Goal: Task Accomplishment & Management: Complete application form

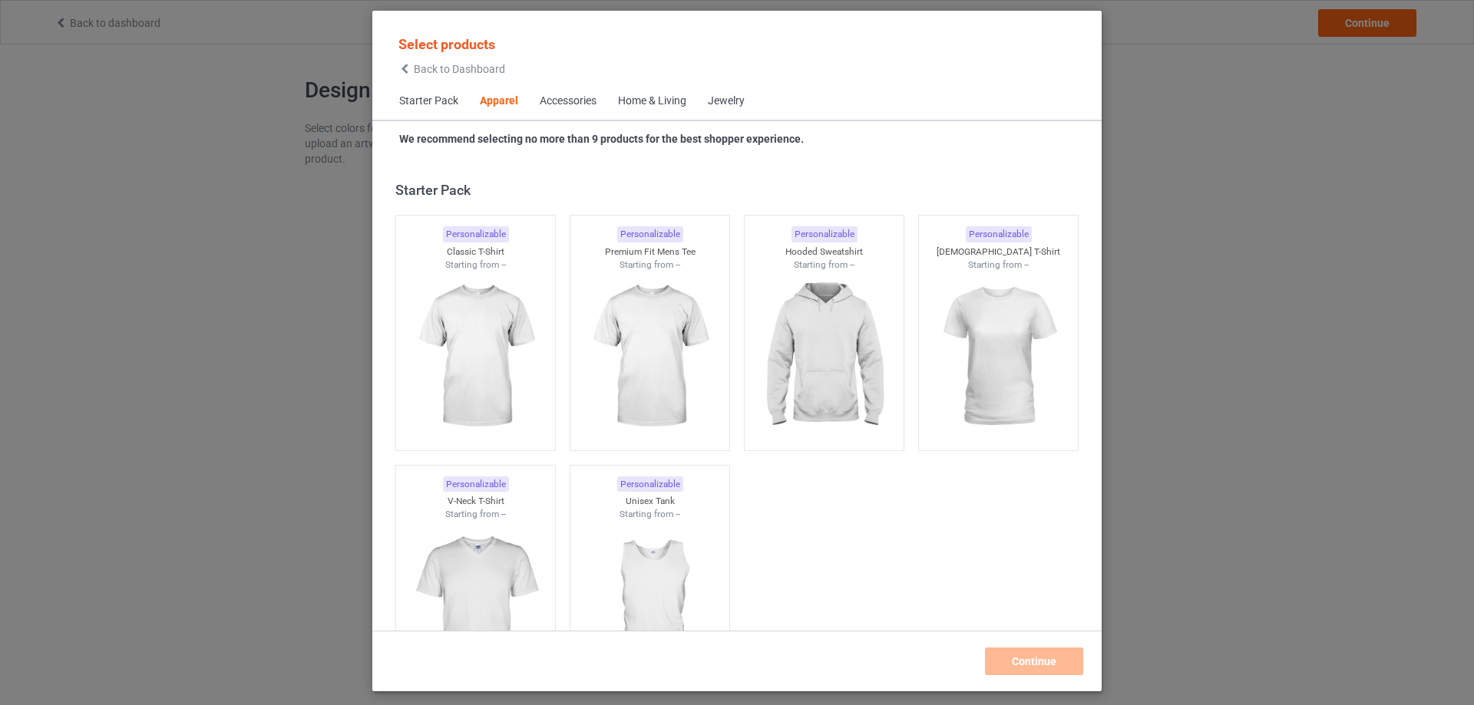
scroll to position [572, 0]
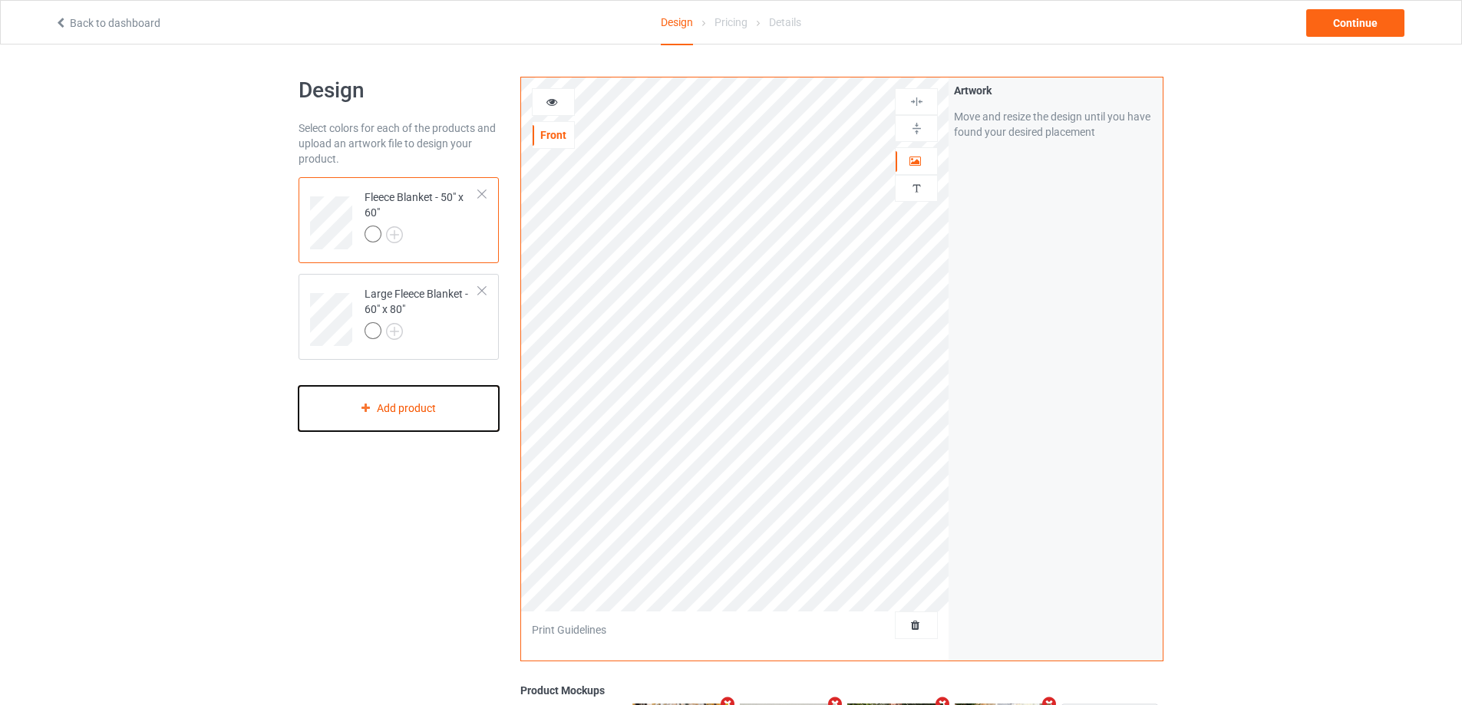
click at [406, 418] on div "Add product" at bounding box center [399, 408] width 200 height 45
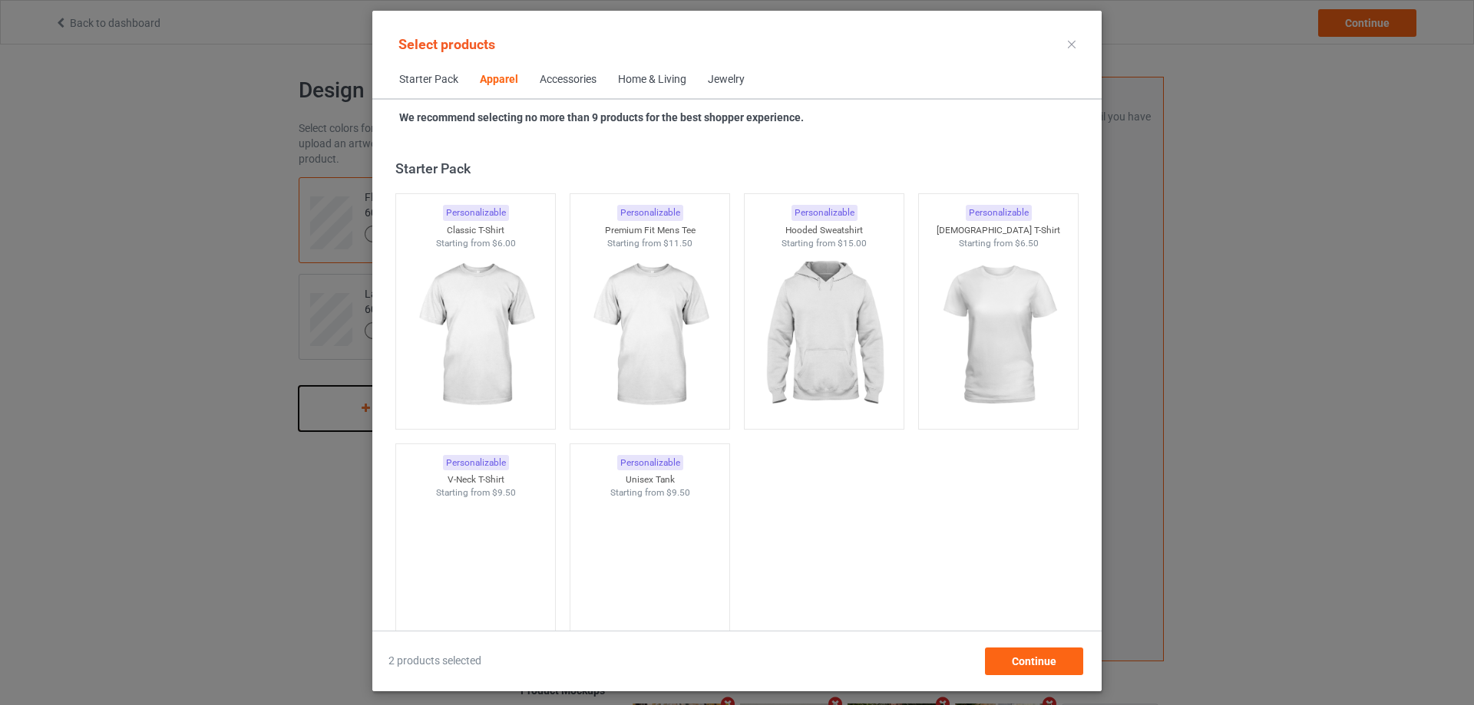
scroll to position [572, 0]
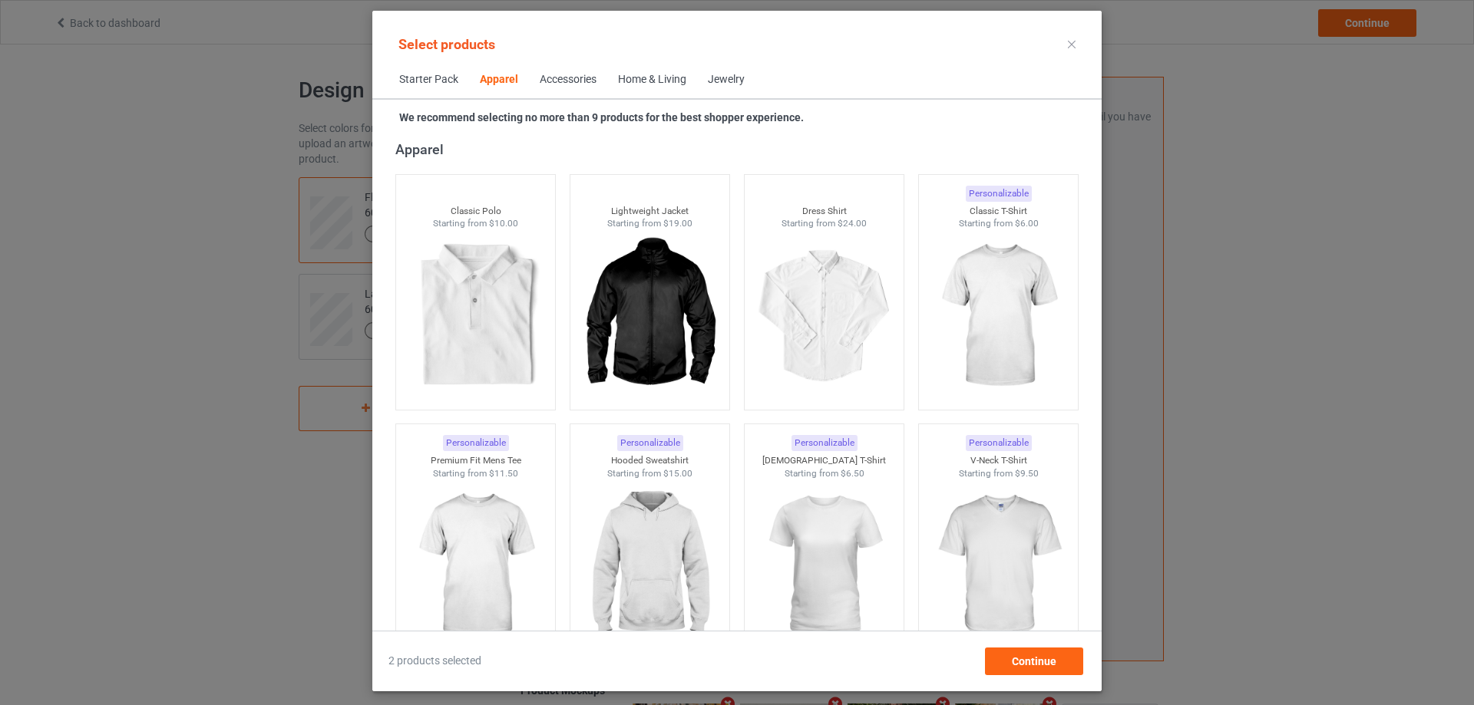
click at [648, 80] on div "Home & Living" at bounding box center [652, 79] width 68 height 15
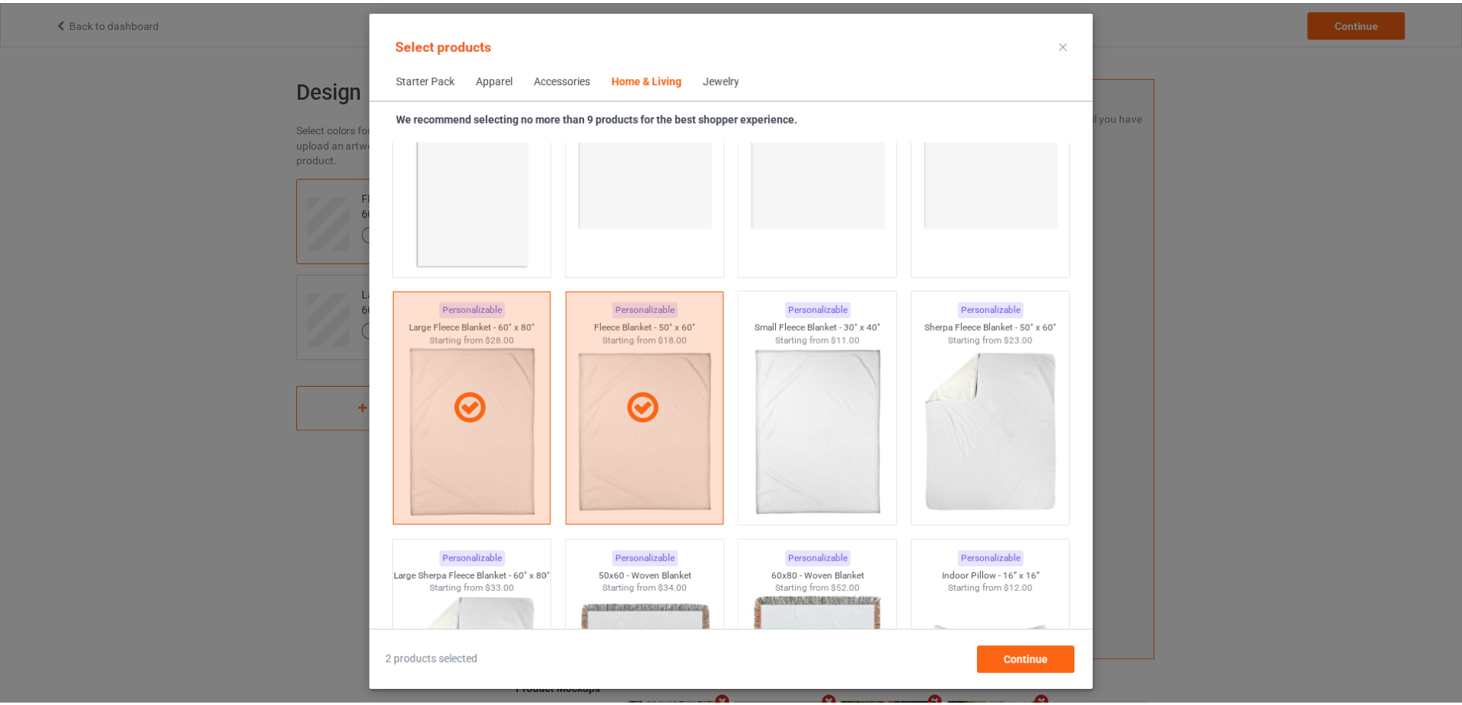
scroll to position [7383, 0]
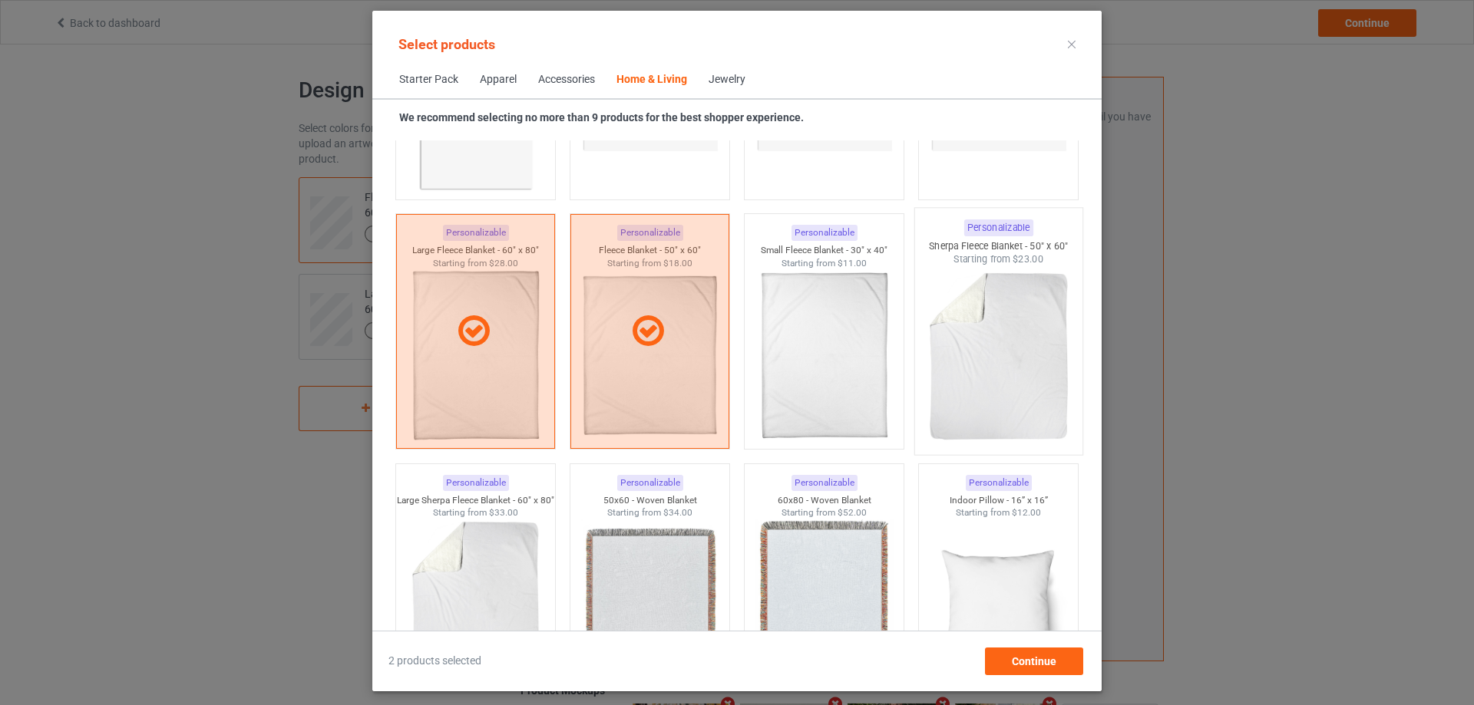
click at [1009, 334] on img at bounding box center [998, 356] width 144 height 180
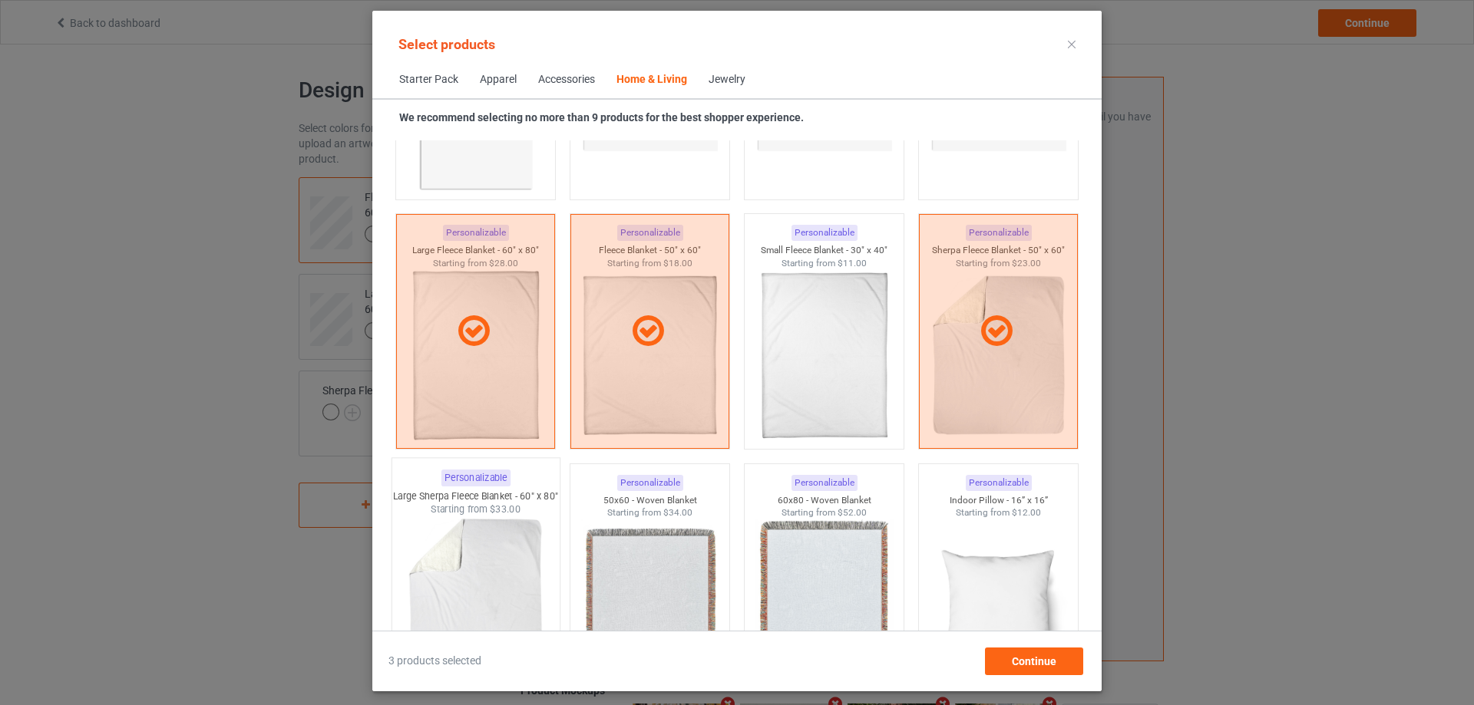
click at [465, 516] on div "Starting from $33.00" at bounding box center [475, 509] width 167 height 13
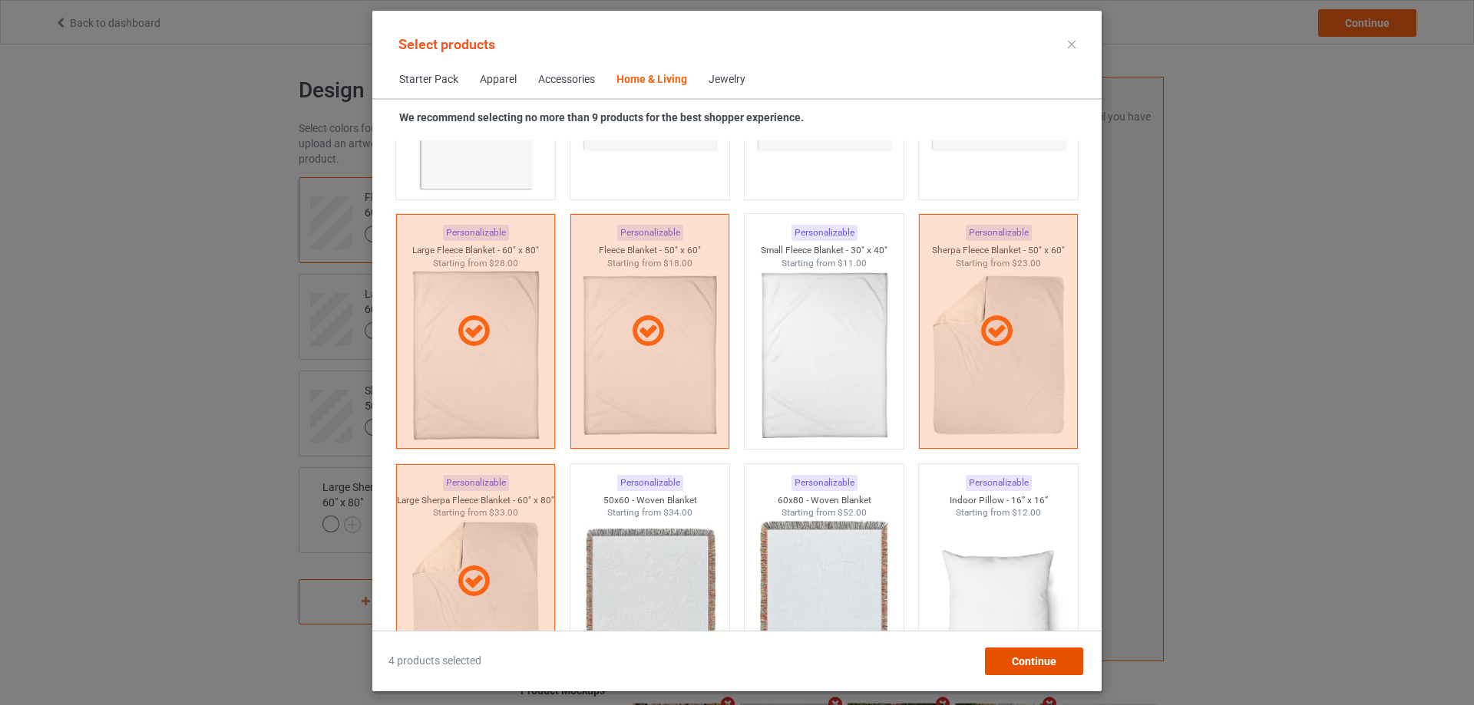
click at [1021, 654] on div "Continue" at bounding box center [1034, 662] width 98 height 28
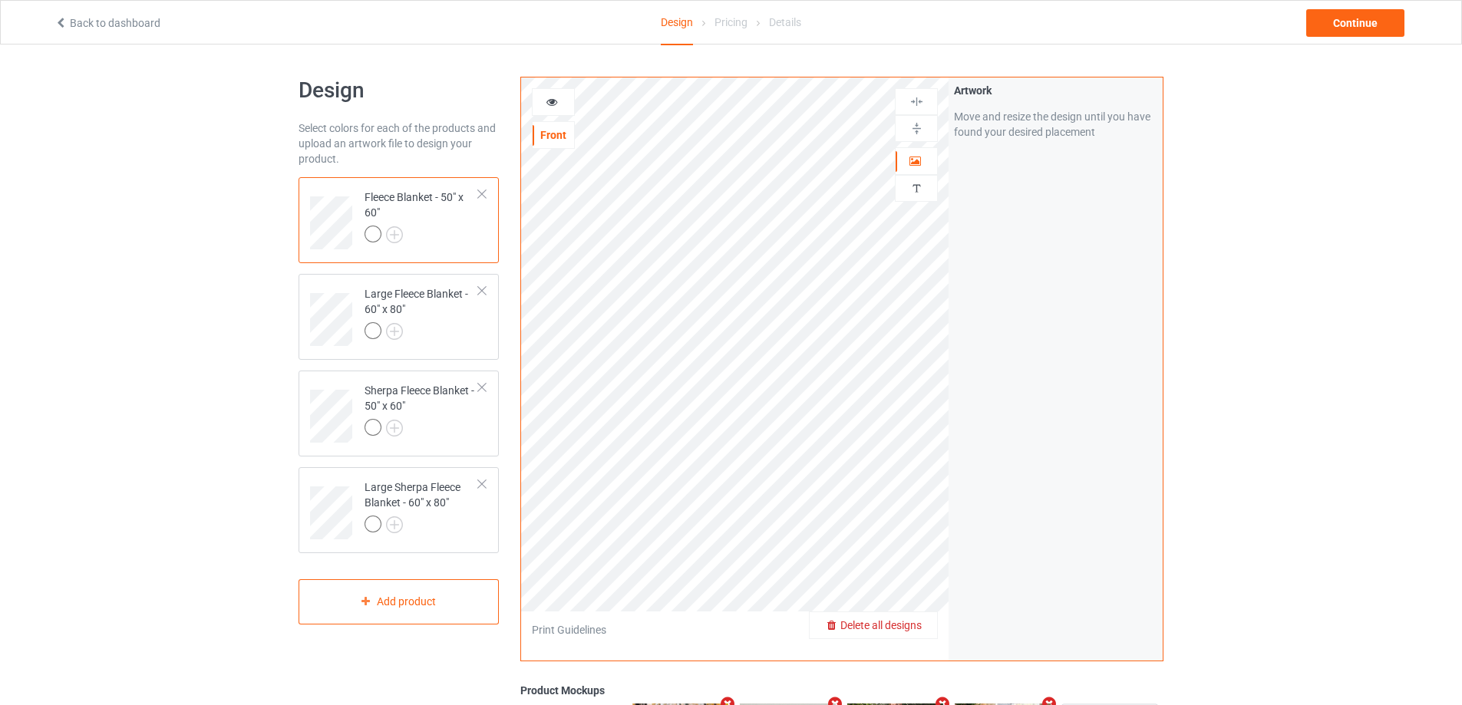
click at [922, 626] on span "Delete all designs" at bounding box center [880, 625] width 81 height 12
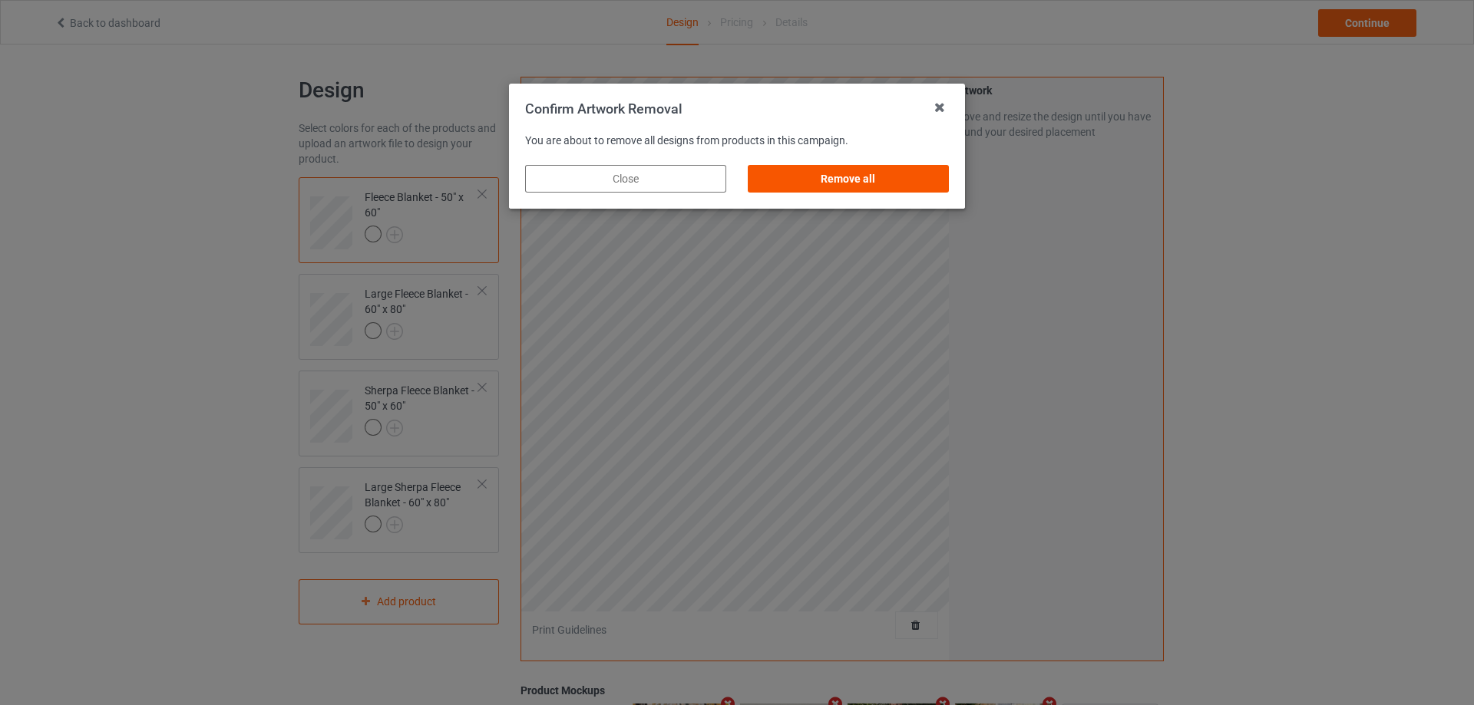
click at [852, 183] on div "Remove all" at bounding box center [848, 179] width 201 height 28
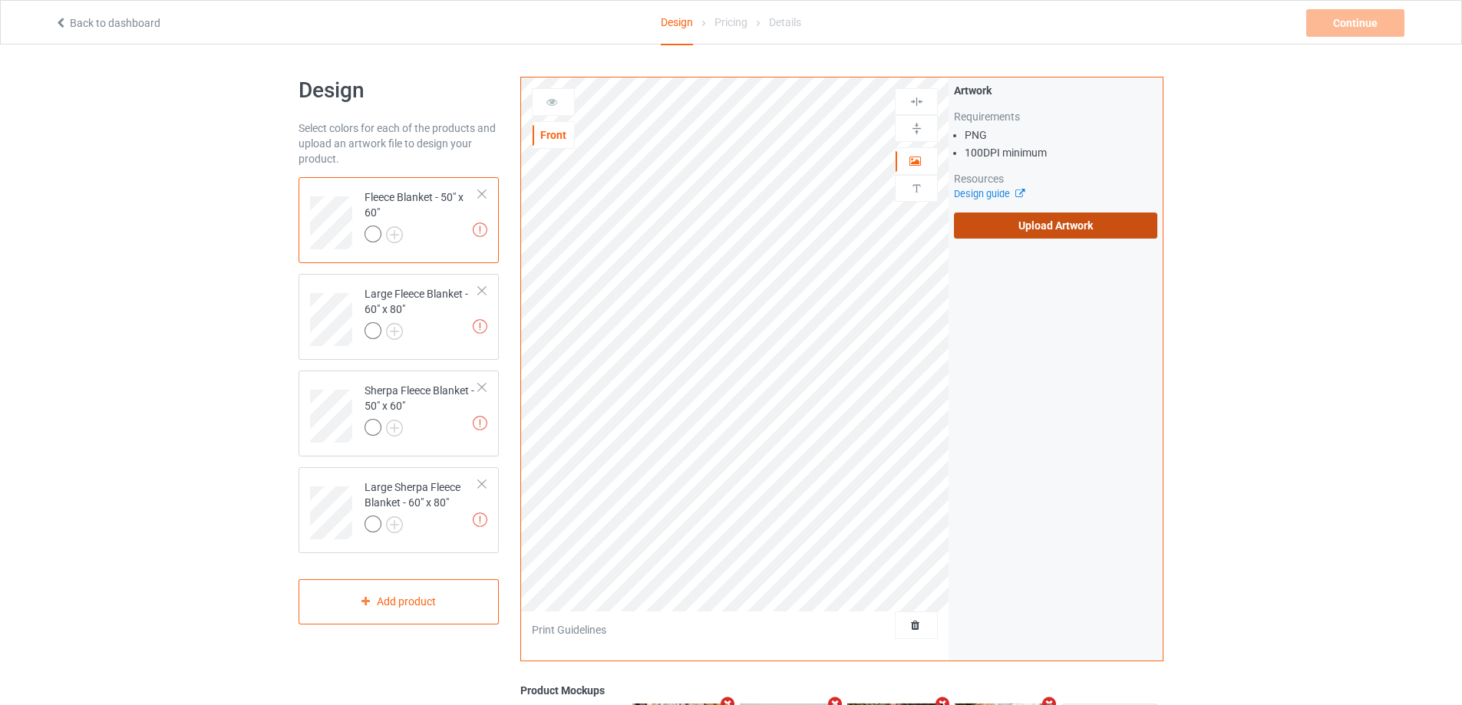
click at [1033, 224] on label "Upload Artwork" at bounding box center [1055, 226] width 203 height 26
click at [0, 0] on input "Upload Artwork" at bounding box center [0, 0] width 0 height 0
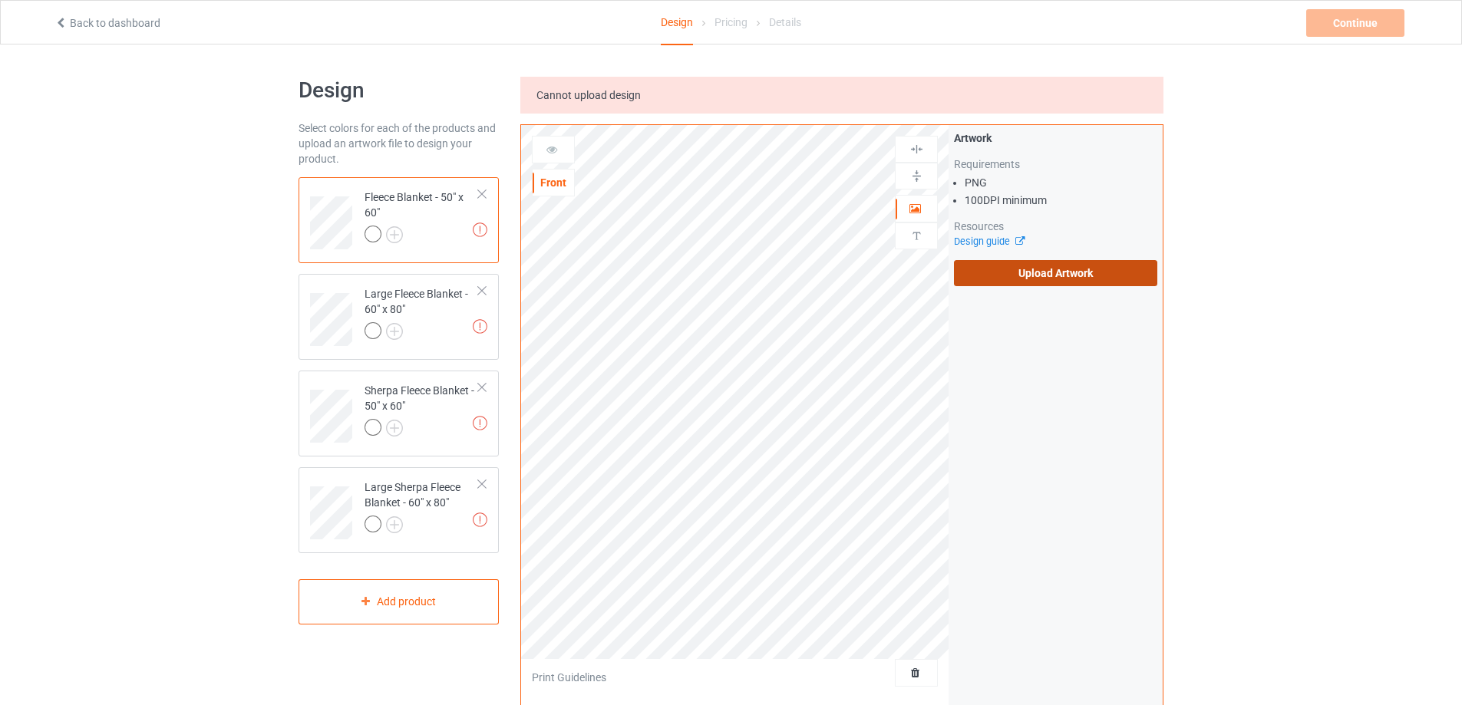
click at [1017, 277] on label "Upload Artwork" at bounding box center [1055, 273] width 203 height 26
click at [0, 0] on input "Upload Artwork" at bounding box center [0, 0] width 0 height 0
click at [1083, 253] on div "Artwork Requirements PNG 100 DPI minimum Resources Design guide Upload Artwork" at bounding box center [1055, 208] width 203 height 156
click at [1074, 272] on label "Upload Artwork" at bounding box center [1055, 273] width 203 height 26
click at [0, 0] on input "Upload Artwork" at bounding box center [0, 0] width 0 height 0
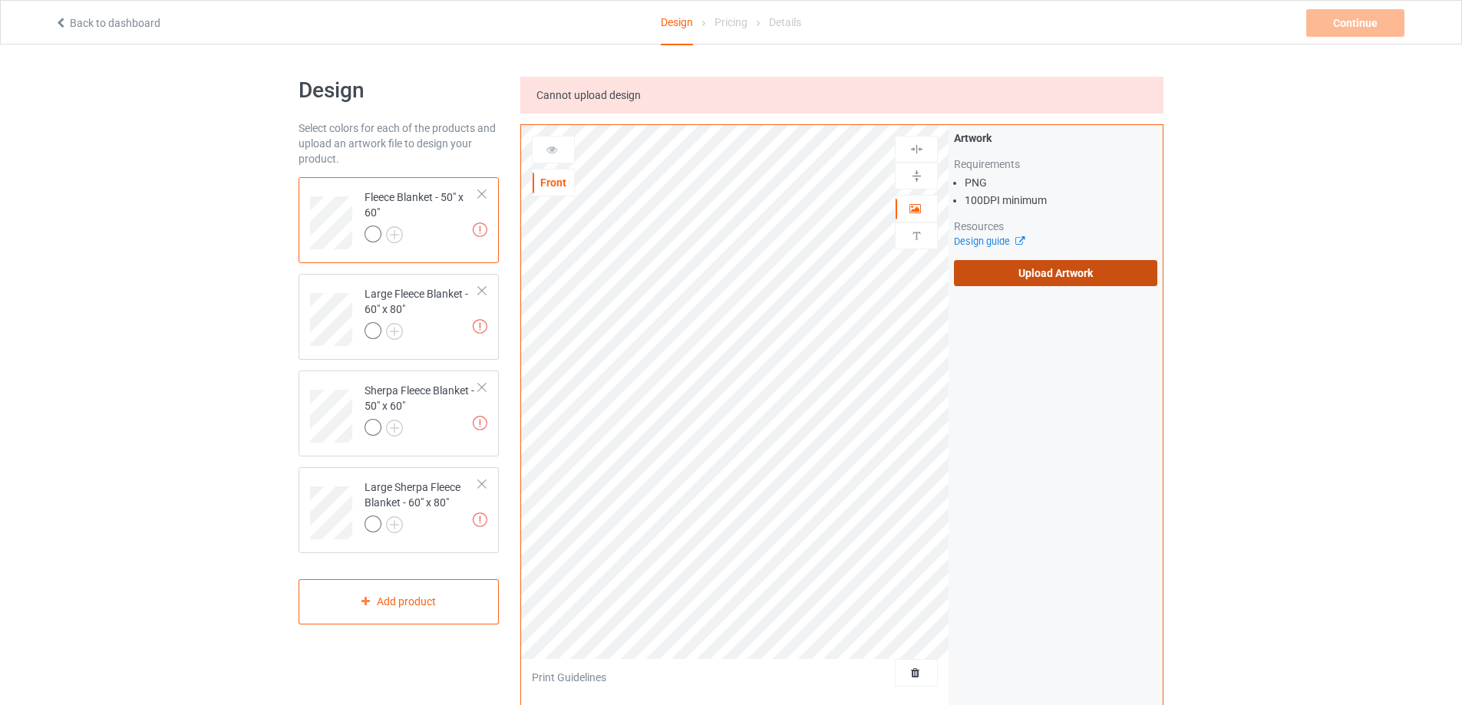
click at [1002, 269] on label "Upload Artwork" at bounding box center [1055, 273] width 203 height 26
click at [0, 0] on input "Upload Artwork" at bounding box center [0, 0] width 0 height 0
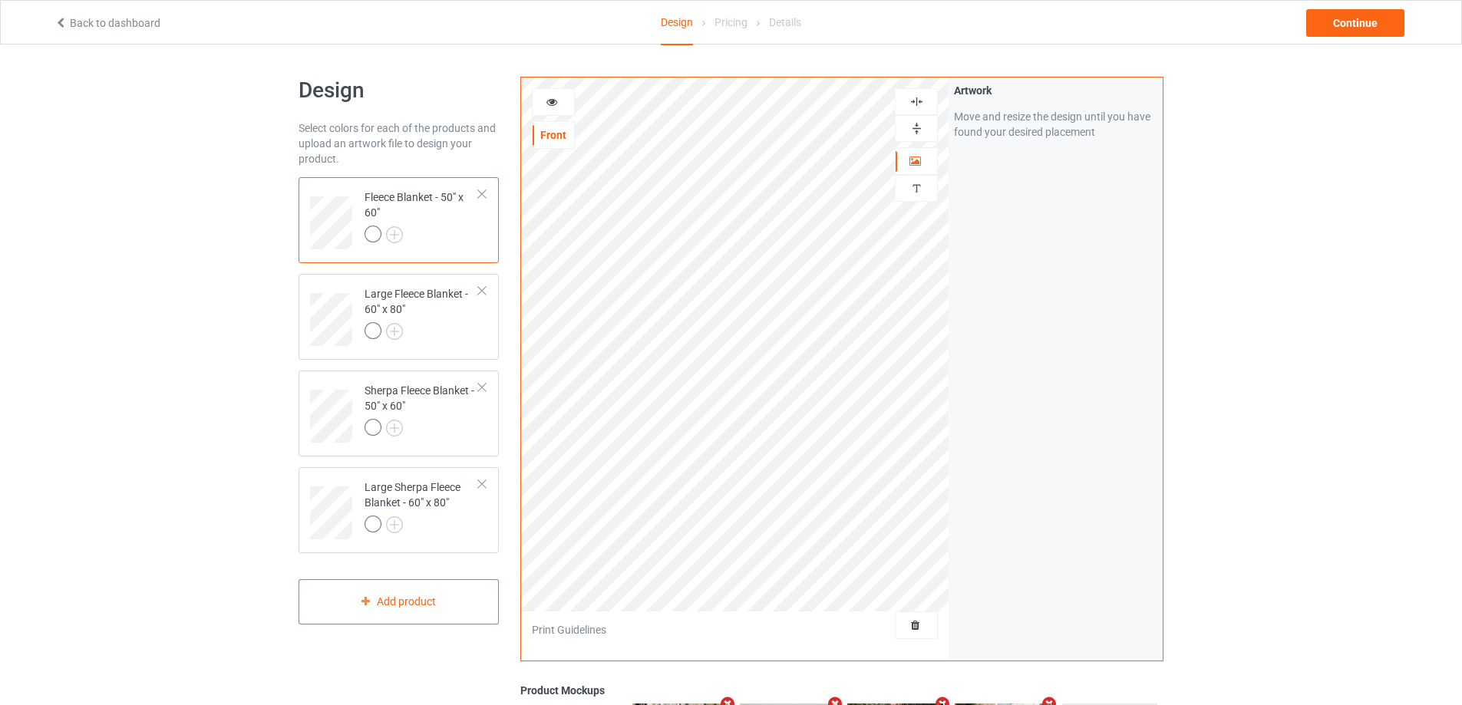
click at [916, 127] on img at bounding box center [916, 128] width 15 height 15
click at [915, 100] on img at bounding box center [916, 101] width 15 height 15
click at [421, 409] on div "Sherpa Fleece Blanket - 50" x 60"" at bounding box center [422, 409] width 114 height 52
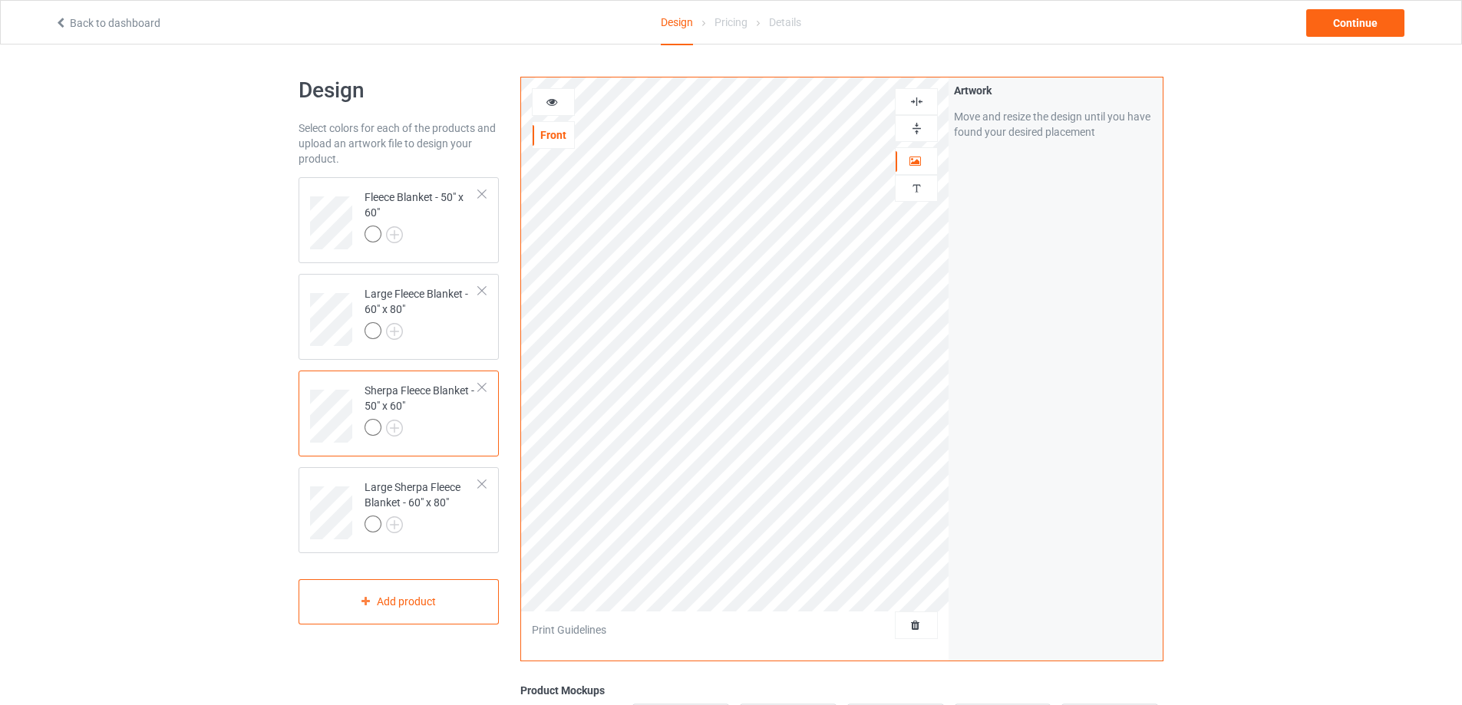
click at [914, 127] on img at bounding box center [916, 128] width 15 height 15
click at [914, 100] on img at bounding box center [916, 101] width 15 height 15
click at [456, 328] on div at bounding box center [422, 332] width 114 height 21
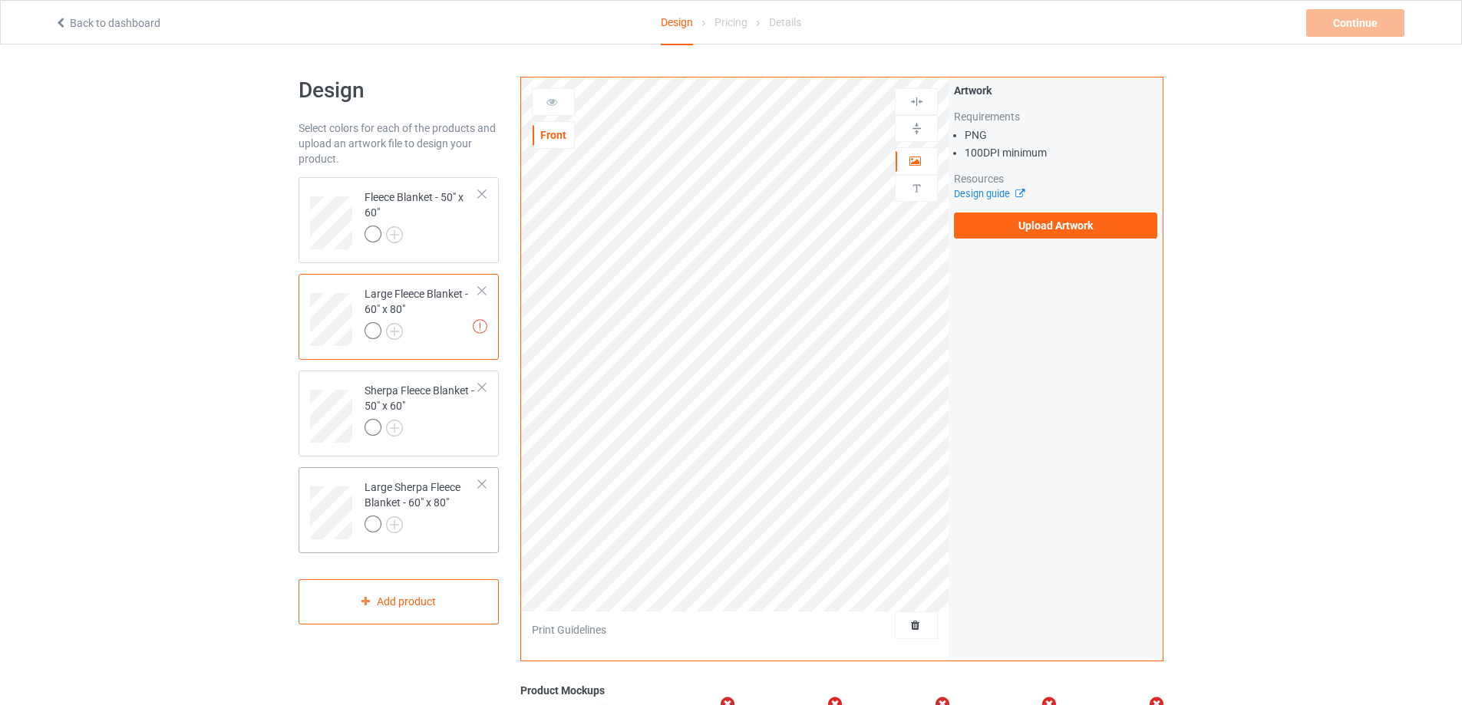
click at [424, 510] on div "Large Sherpa Fleece Blanket - 60" x 80"" at bounding box center [422, 506] width 114 height 52
click at [990, 239] on div "Artwork Requirements PNG 100 DPI minimum Resources Design guide Upload Artwork" at bounding box center [1056, 161] width 214 height 167
click at [991, 226] on label "Upload Artwork" at bounding box center [1055, 226] width 203 height 26
click at [0, 0] on input "Upload Artwork" at bounding box center [0, 0] width 0 height 0
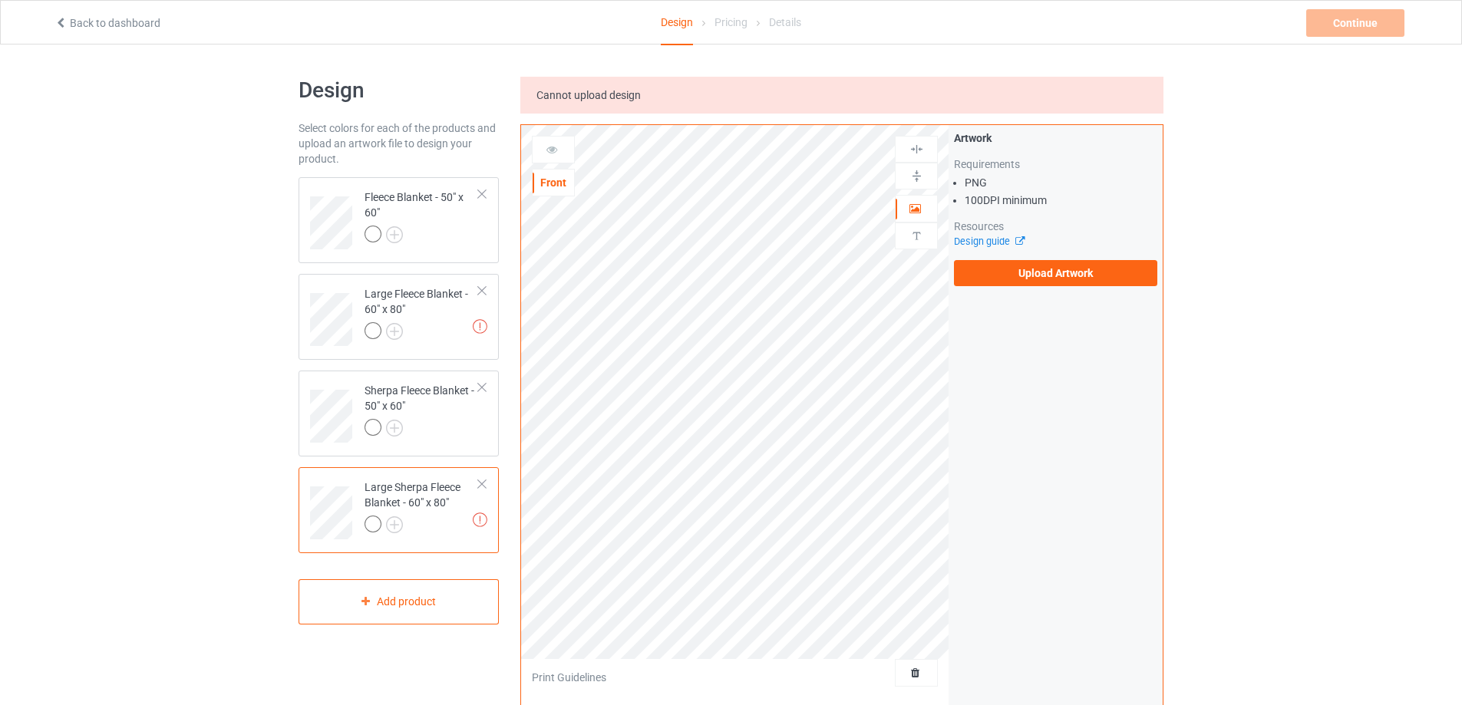
click at [1051, 288] on div "Artwork Requirements PNG 100 DPI minimum Resources Design guide Upload Artwork" at bounding box center [1056, 208] width 214 height 167
click at [1052, 277] on label "Upload Artwork" at bounding box center [1055, 273] width 203 height 26
click at [0, 0] on input "Upload Artwork" at bounding box center [0, 0] width 0 height 0
click at [446, 307] on div "Large Fleece Blanket - 60" x 80"" at bounding box center [422, 312] width 114 height 52
click at [1121, 279] on label "Upload Artwork" at bounding box center [1055, 273] width 203 height 26
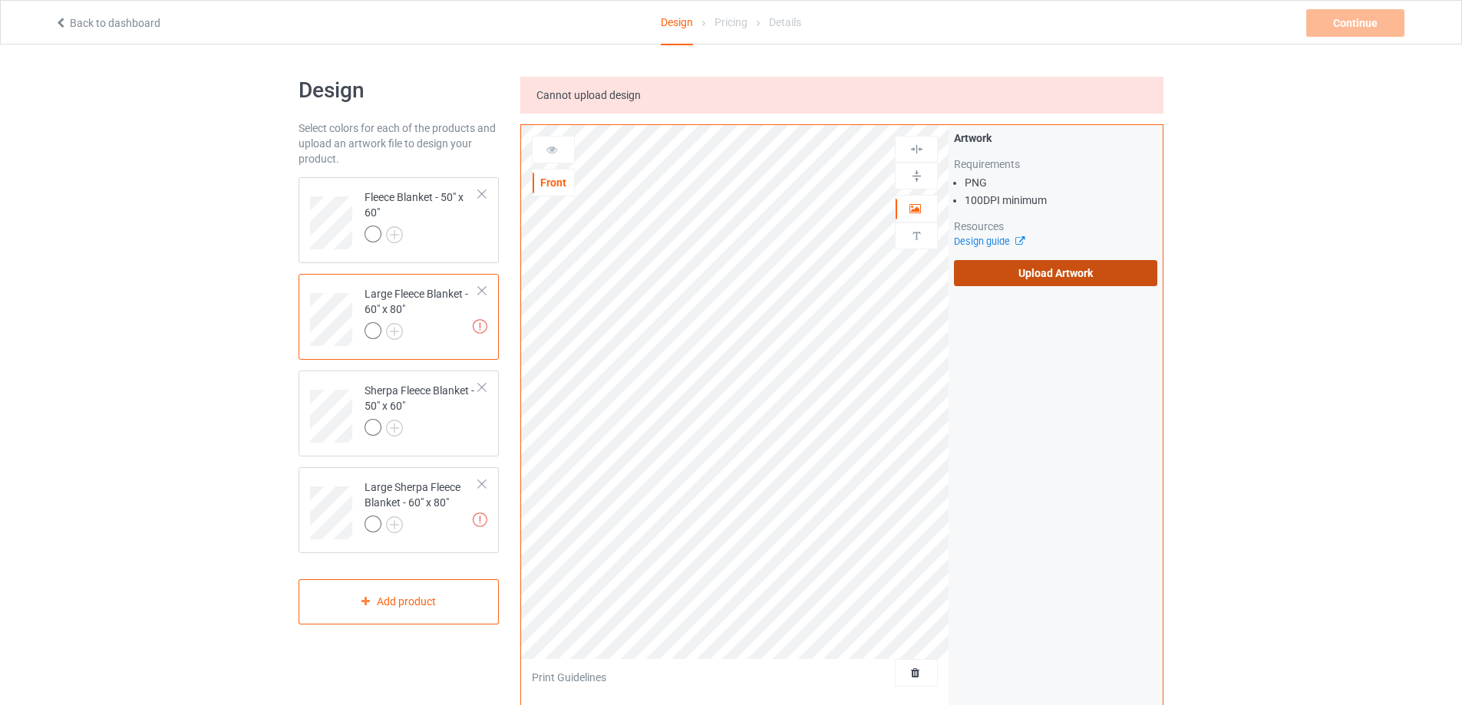
click at [0, 0] on input "Upload Artwork" at bounding box center [0, 0] width 0 height 0
click at [1069, 280] on label "Upload Artwork" at bounding box center [1055, 273] width 203 height 26
click at [0, 0] on input "Upload Artwork" at bounding box center [0, 0] width 0 height 0
click at [975, 275] on label "Upload Artwork" at bounding box center [1055, 273] width 203 height 26
click at [0, 0] on input "Upload Artwork" at bounding box center [0, 0] width 0 height 0
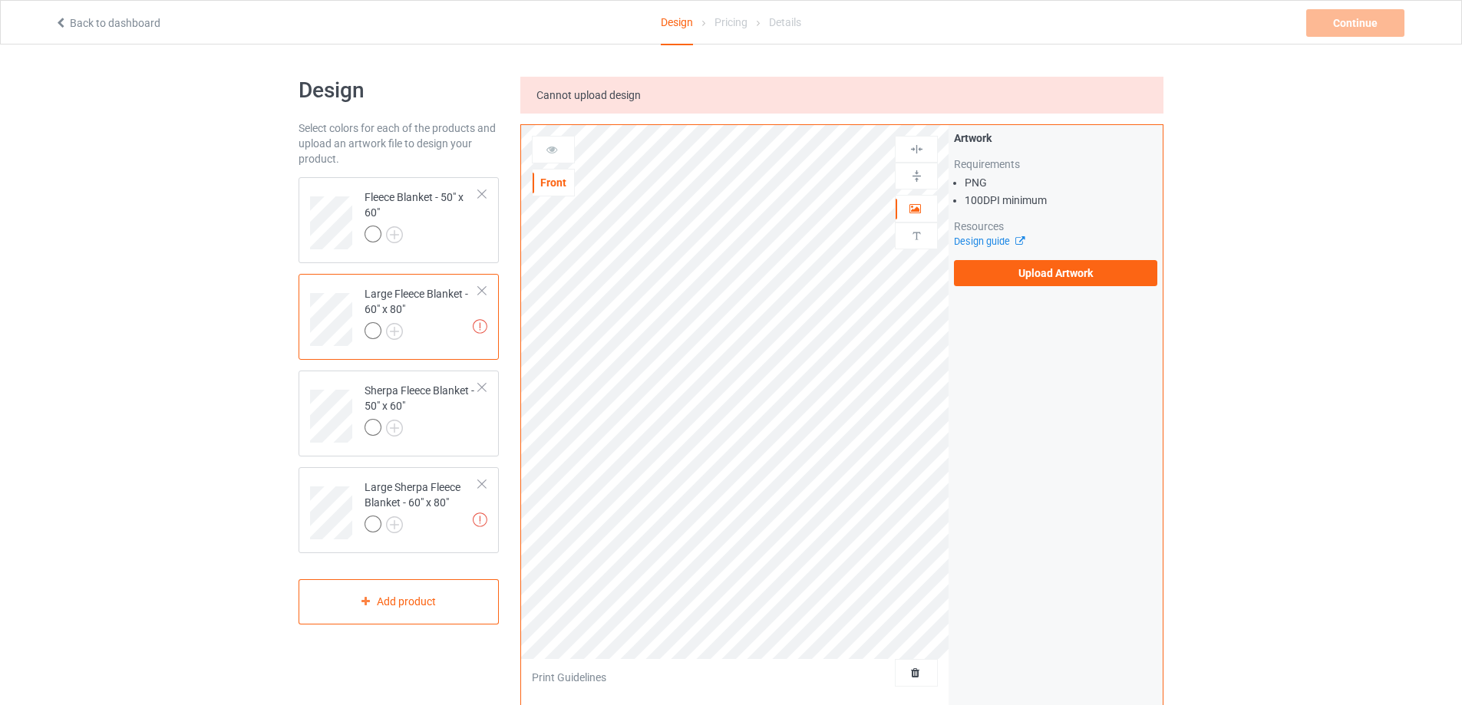
click at [1094, 257] on div "Artwork Requirements PNG 100 DPI minimum Resources Design guide Upload Artwork" at bounding box center [1055, 208] width 203 height 156
click at [1091, 275] on label "Upload Artwork" at bounding box center [1055, 273] width 203 height 26
click at [0, 0] on input "Upload Artwork" at bounding box center [0, 0] width 0 height 0
click at [222, 84] on div "Design Select colors for each of the products and upload an artwork file to des…" at bounding box center [731, 542] width 1462 height 995
click at [967, 273] on label "Upload Artwork" at bounding box center [1055, 273] width 203 height 26
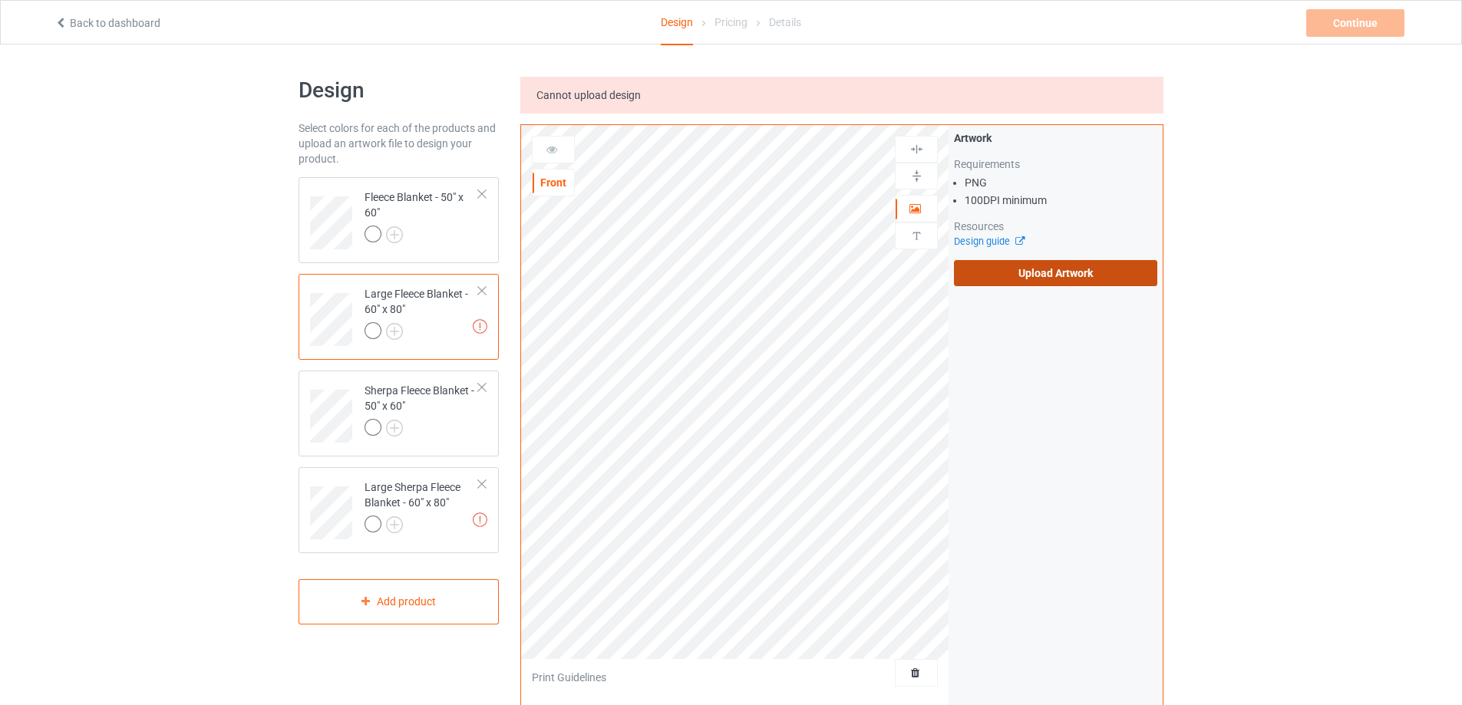
click at [0, 0] on input "Upload Artwork" at bounding box center [0, 0] width 0 height 0
click at [385, 513] on div "Large Sherpa Fleece Blanket - 60" x 80"" at bounding box center [422, 506] width 114 height 52
click at [1013, 268] on label "Upload Artwork" at bounding box center [1055, 273] width 203 height 26
click at [0, 0] on input "Upload Artwork" at bounding box center [0, 0] width 0 height 0
click at [1032, 276] on label "Upload Artwork" at bounding box center [1055, 273] width 203 height 26
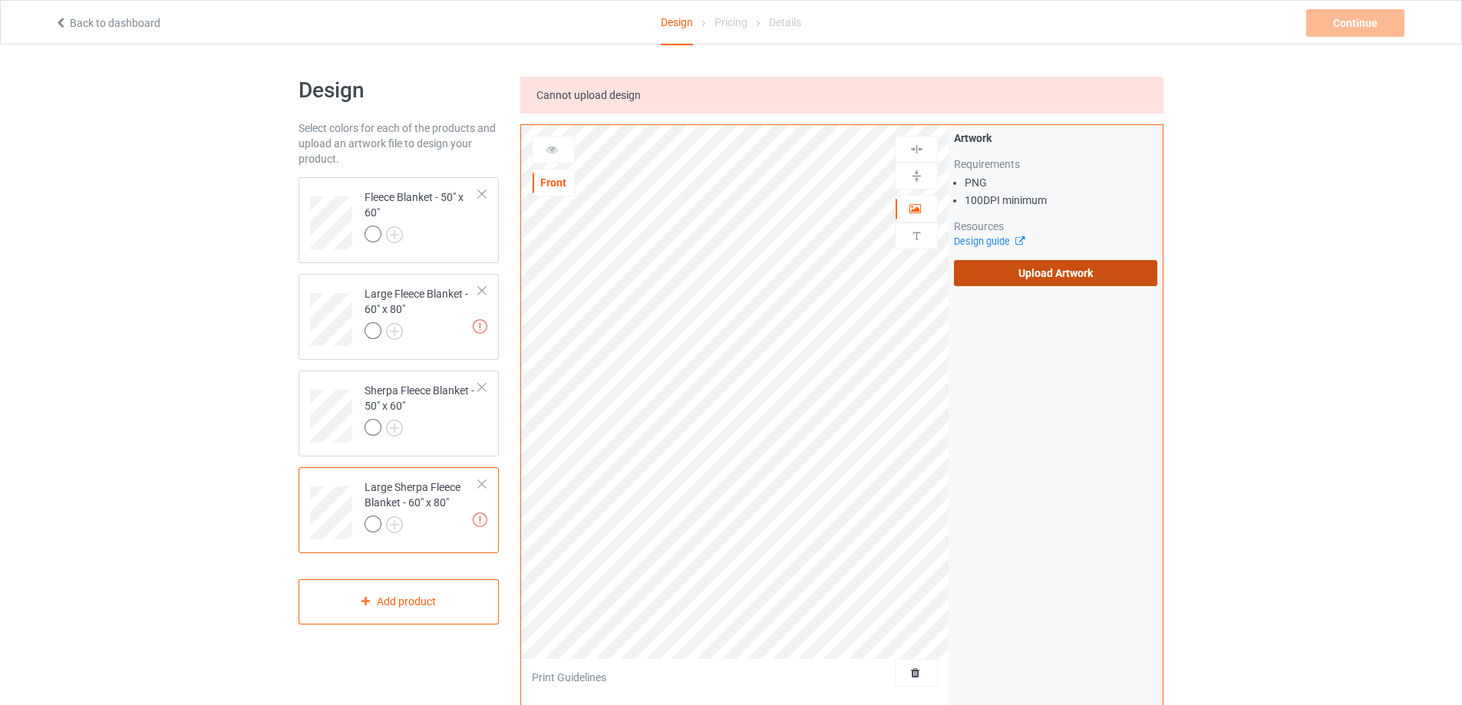
click at [0, 0] on input "Upload Artwork" at bounding box center [0, 0] width 0 height 0
click at [443, 328] on div at bounding box center [422, 332] width 114 height 21
click at [1098, 281] on label "Upload Artwork" at bounding box center [1055, 273] width 203 height 26
click at [0, 0] on input "Upload Artwork" at bounding box center [0, 0] width 0 height 0
click at [309, 467] on div "Missing artworks Large Sherpa Fleece Blanket - 60" x 80"" at bounding box center [399, 510] width 200 height 86
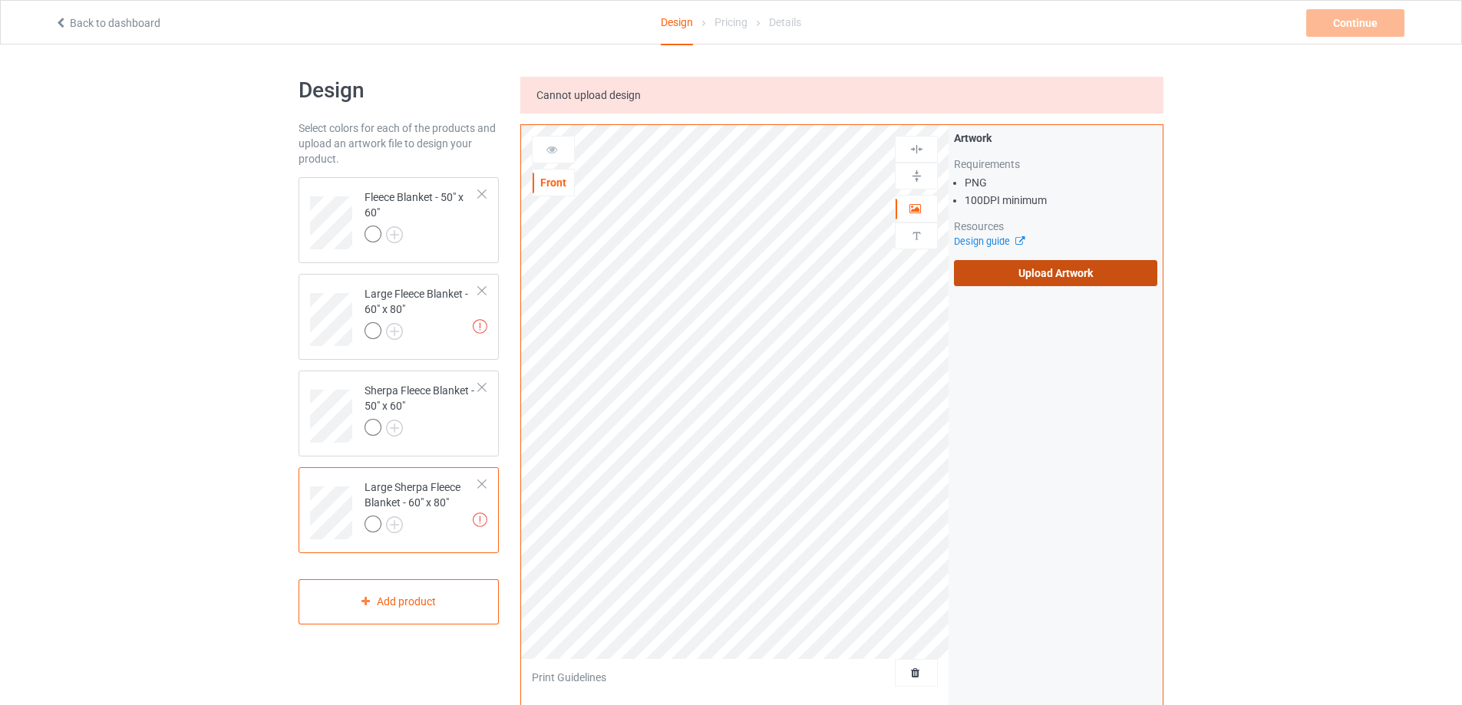
click at [1035, 281] on label "Upload Artwork" at bounding box center [1055, 273] width 203 height 26
click at [0, 0] on input "Upload Artwork" at bounding box center [0, 0] width 0 height 0
click at [429, 317] on div "Large Fleece Blanket - 60" x 80"" at bounding box center [422, 312] width 114 height 52
click at [1035, 269] on label "Upload Artwork" at bounding box center [1055, 273] width 203 height 26
click at [0, 0] on input "Upload Artwork" at bounding box center [0, 0] width 0 height 0
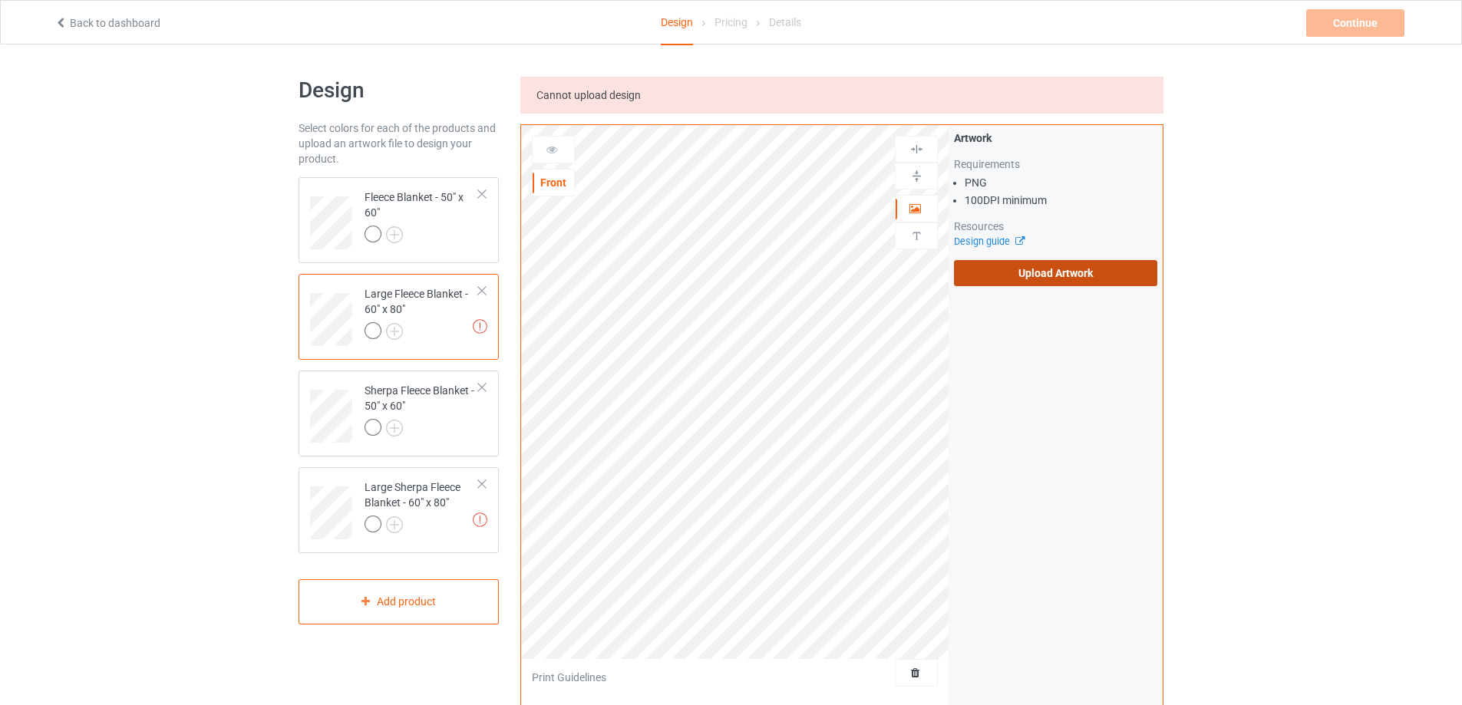
click at [1043, 281] on label "Upload Artwork" at bounding box center [1055, 273] width 203 height 26
click at [0, 0] on input "Upload Artwork" at bounding box center [0, 0] width 0 height 0
click at [1031, 276] on label "Upload Artwork" at bounding box center [1055, 273] width 203 height 26
click at [0, 0] on input "Upload Artwork" at bounding box center [0, 0] width 0 height 0
click at [421, 497] on div "Large Sherpa Fleece Blanket - 60" x 80"" at bounding box center [422, 506] width 114 height 52
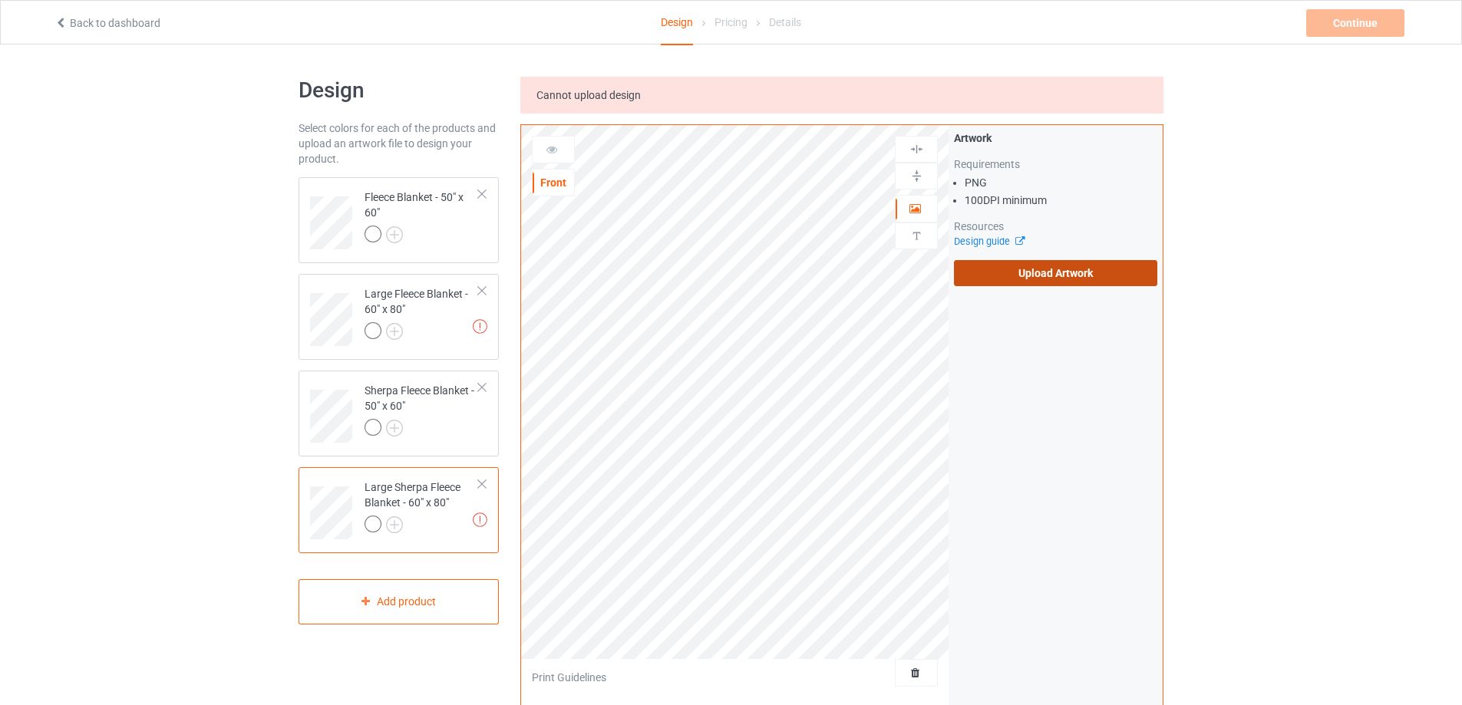
click at [1033, 275] on label "Upload Artwork" at bounding box center [1055, 273] width 203 height 26
click at [0, 0] on input "Upload Artwork" at bounding box center [0, 0] width 0 height 0
click at [416, 329] on div at bounding box center [422, 332] width 114 height 21
click at [1008, 269] on label "Upload Artwork" at bounding box center [1055, 273] width 203 height 26
click at [0, 0] on input "Upload Artwork" at bounding box center [0, 0] width 0 height 0
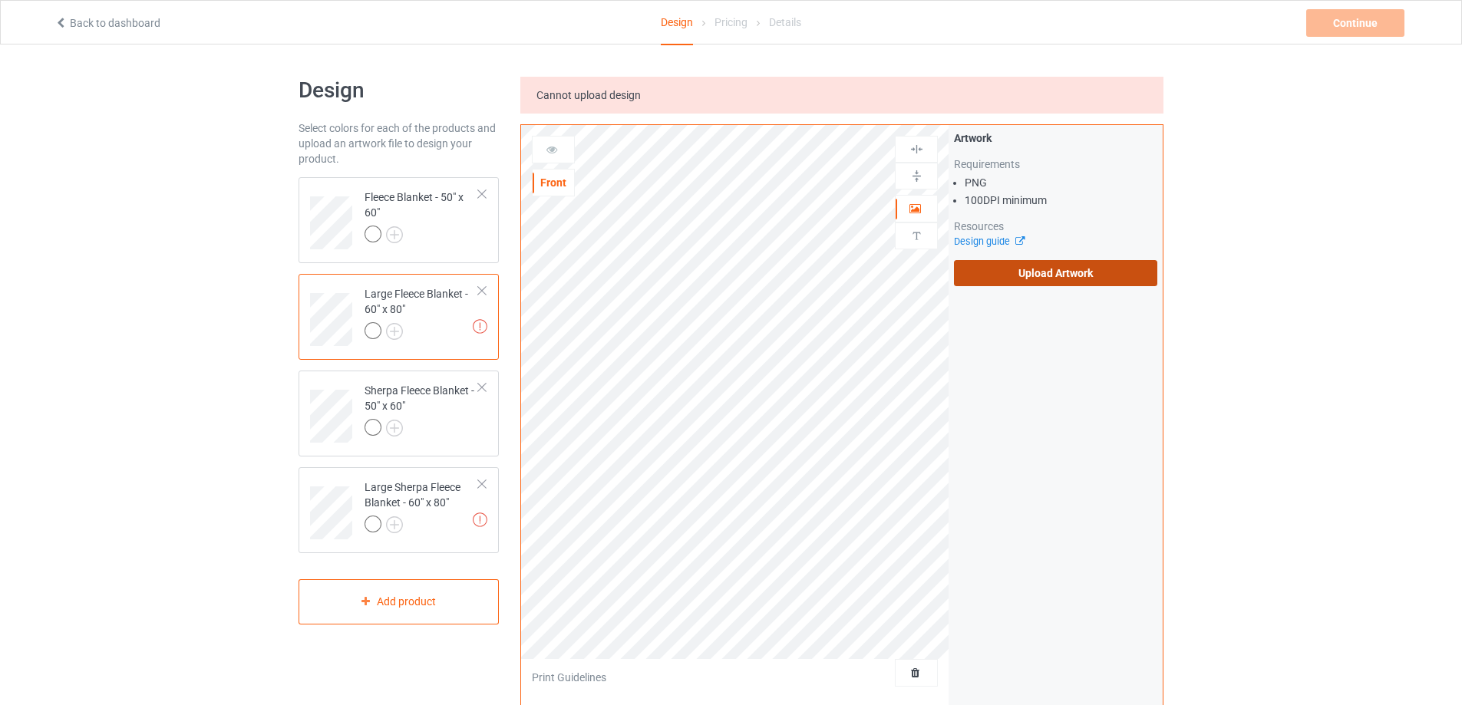
click at [1011, 279] on label "Upload Artwork" at bounding box center [1055, 273] width 203 height 26
click at [0, 0] on input "Upload Artwork" at bounding box center [0, 0] width 0 height 0
click at [1048, 282] on label "Upload Artwork" at bounding box center [1055, 273] width 203 height 26
click at [0, 0] on input "Upload Artwork" at bounding box center [0, 0] width 0 height 0
click at [1052, 280] on label "Upload Artwork" at bounding box center [1055, 273] width 203 height 26
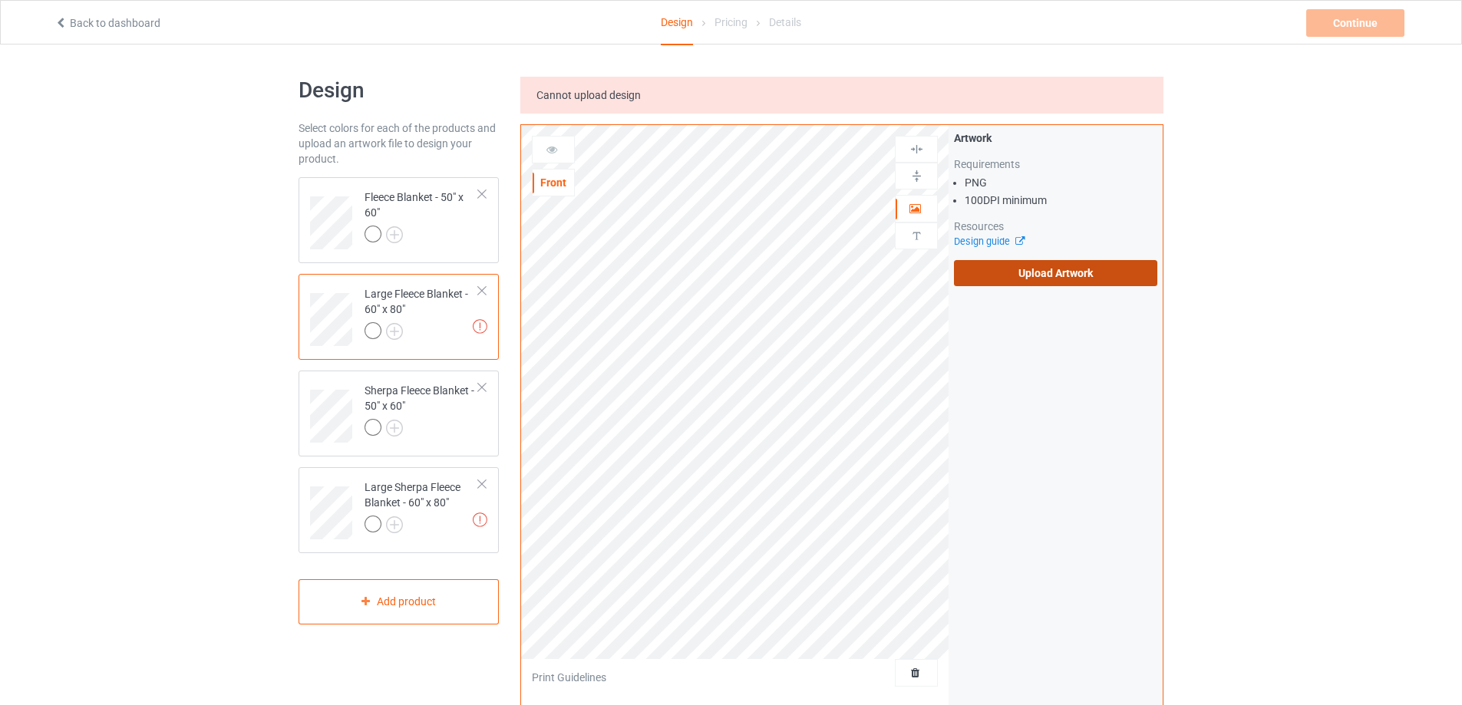
click at [0, 0] on input "Upload Artwork" at bounding box center [0, 0] width 0 height 0
click at [1020, 277] on label "Upload Artwork" at bounding box center [1055, 273] width 203 height 26
click at [0, 0] on input "Upload Artwork" at bounding box center [0, 0] width 0 height 0
click at [1068, 273] on label "Upload Artwork" at bounding box center [1055, 273] width 203 height 26
click at [0, 0] on input "Upload Artwork" at bounding box center [0, 0] width 0 height 0
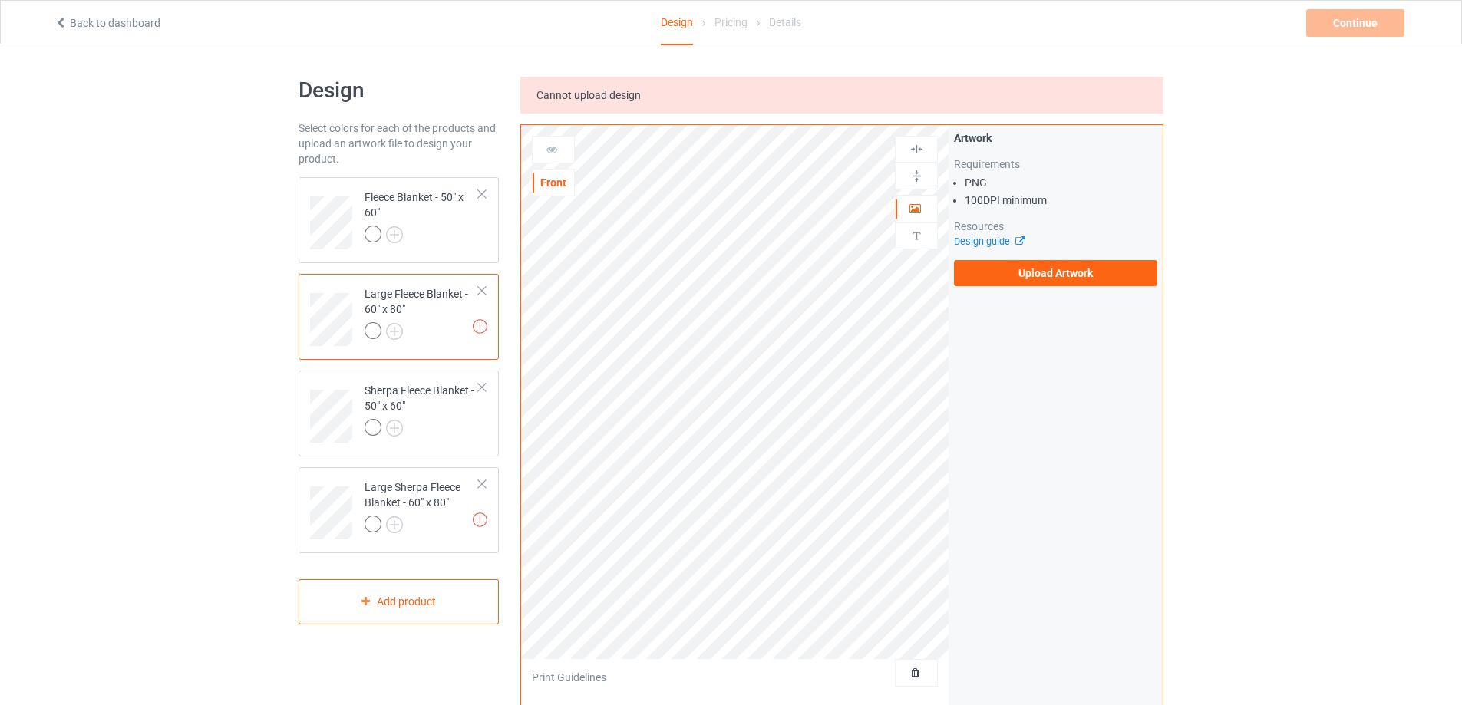
click at [1005, 288] on div "Artwork Requirements PNG 100 DPI minimum Resources Design guide Upload Artwork" at bounding box center [1056, 208] width 214 height 167
click at [1016, 279] on label "Upload Artwork" at bounding box center [1055, 273] width 203 height 26
click at [0, 0] on input "Upload Artwork" at bounding box center [0, 0] width 0 height 0
click at [1093, 275] on label "Upload Artwork" at bounding box center [1055, 273] width 203 height 26
click at [0, 0] on input "Upload Artwork" at bounding box center [0, 0] width 0 height 0
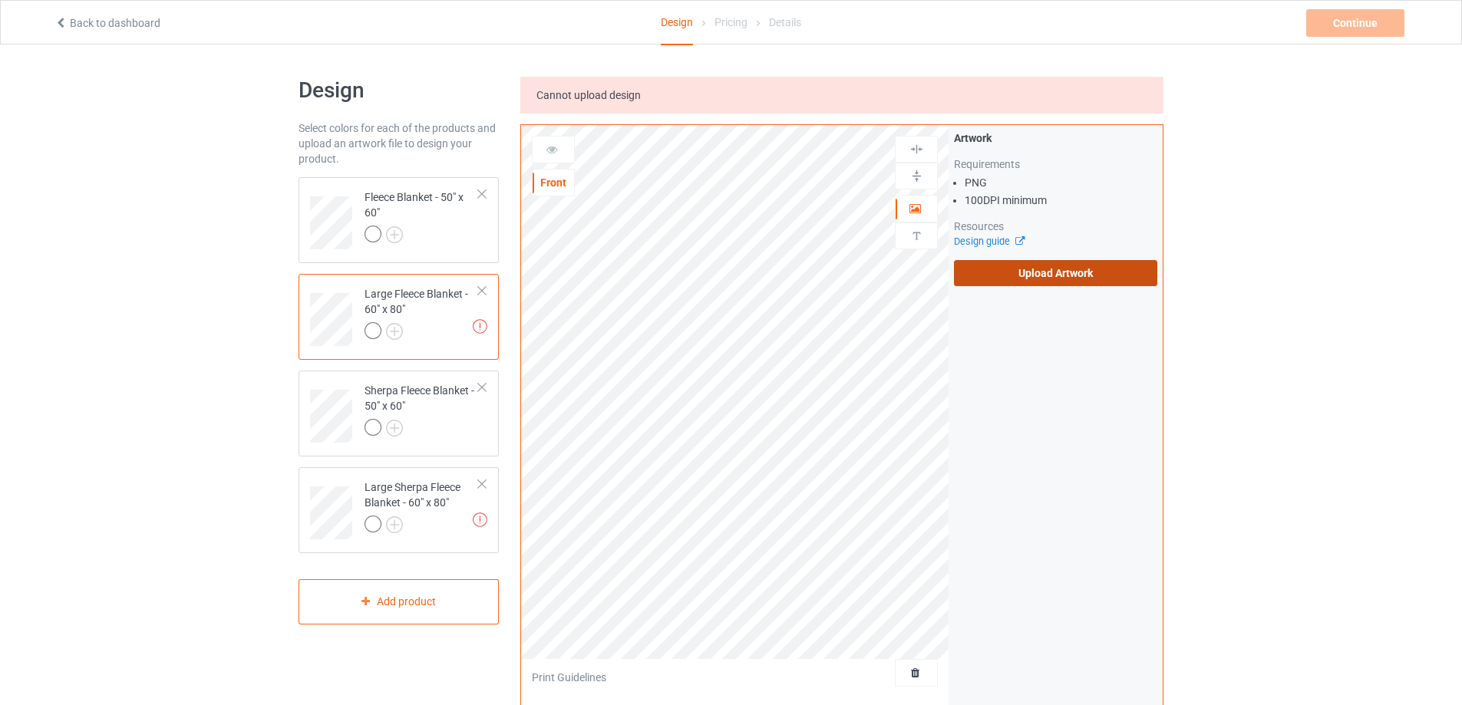
click at [1035, 276] on label "Upload Artwork" at bounding box center [1055, 273] width 203 height 26
click at [0, 0] on input "Upload Artwork" at bounding box center [0, 0] width 0 height 0
click at [983, 266] on label "Upload Artwork" at bounding box center [1055, 273] width 203 height 26
click at [0, 0] on input "Upload Artwork" at bounding box center [0, 0] width 0 height 0
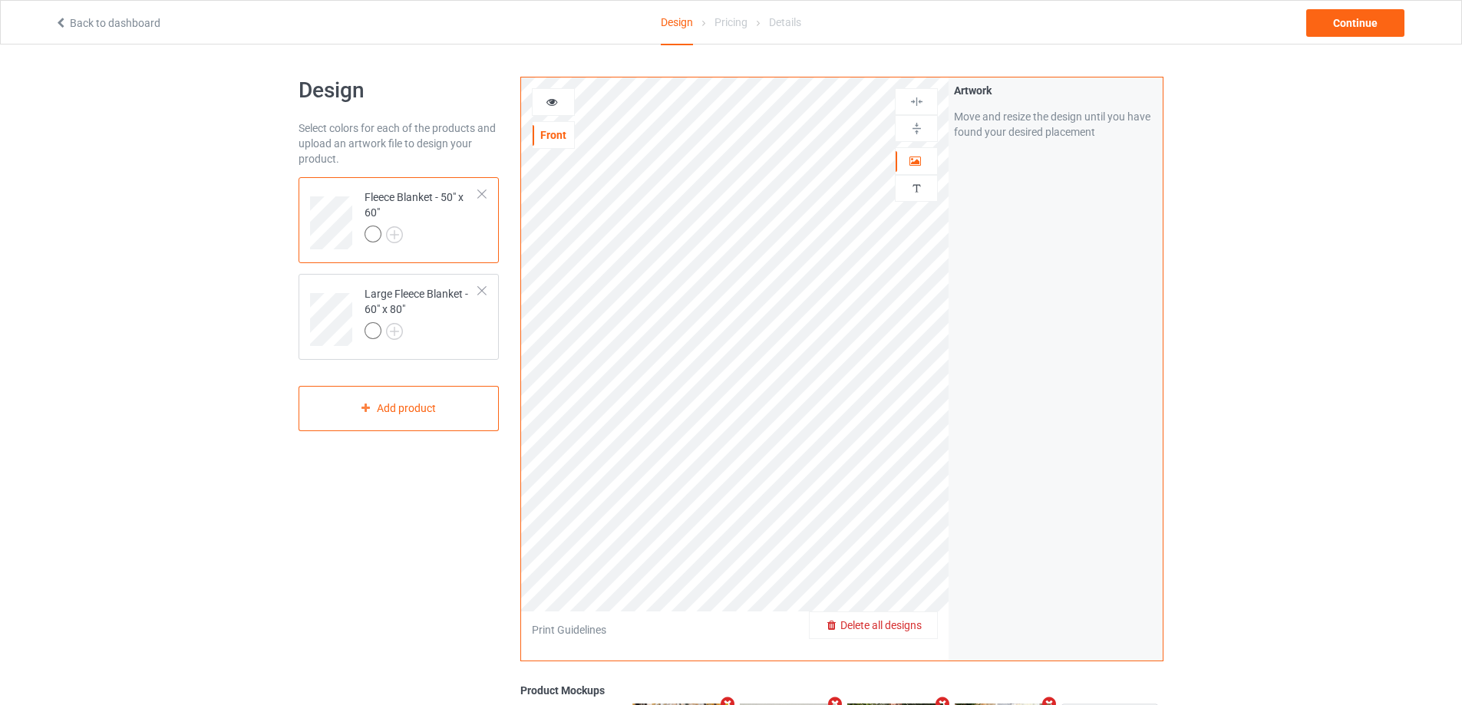
click at [916, 632] on div "Delete all designs" at bounding box center [873, 625] width 127 height 15
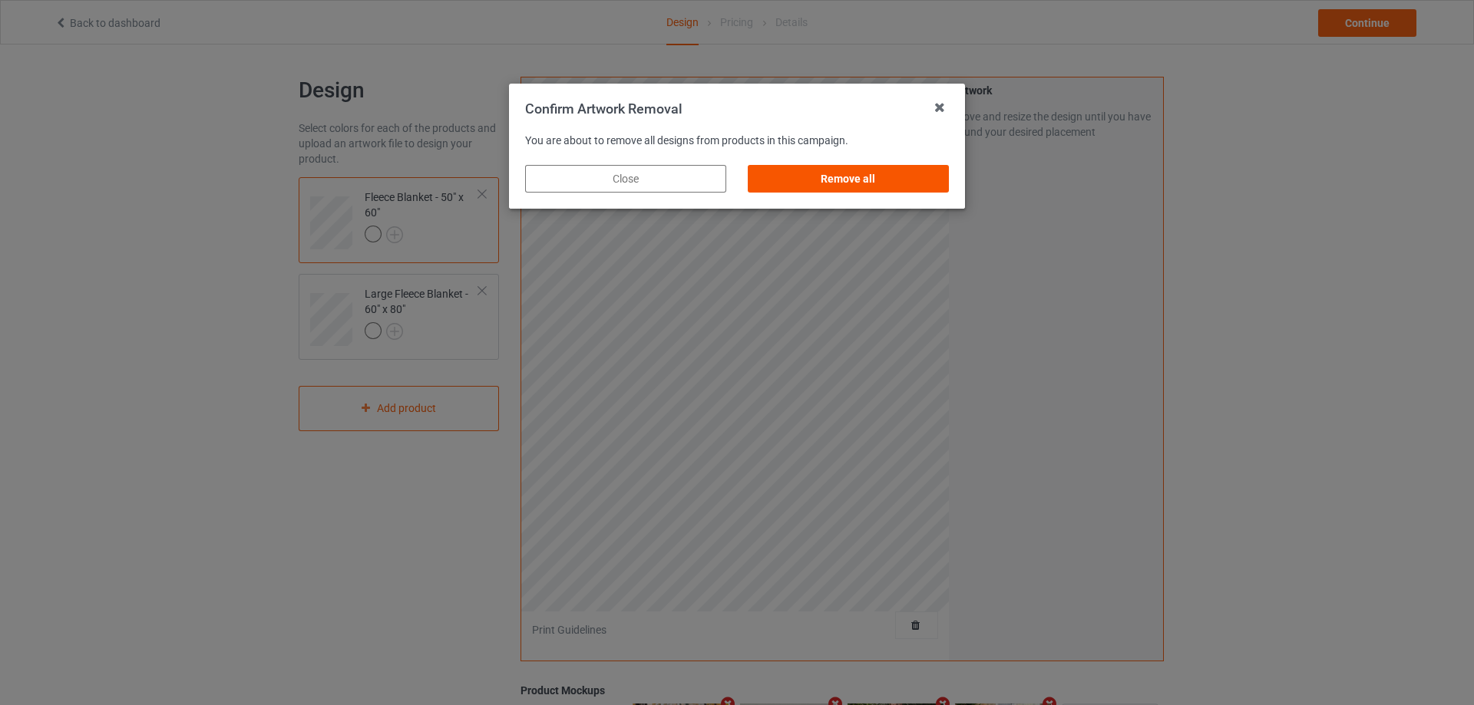
click at [874, 182] on div "Remove all" at bounding box center [848, 179] width 201 height 28
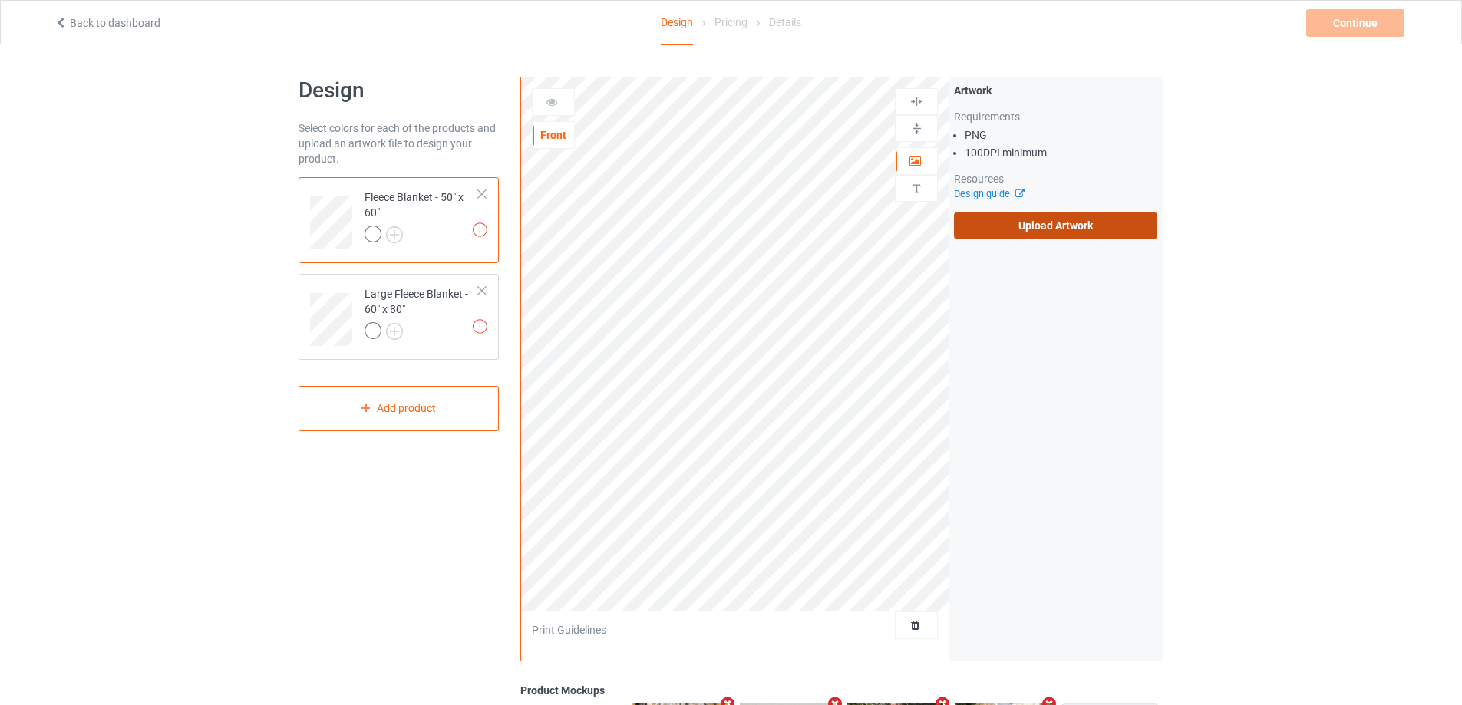
click at [971, 231] on label "Upload Artwork" at bounding box center [1055, 226] width 203 height 26
click at [0, 0] on input "Upload Artwork" at bounding box center [0, 0] width 0 height 0
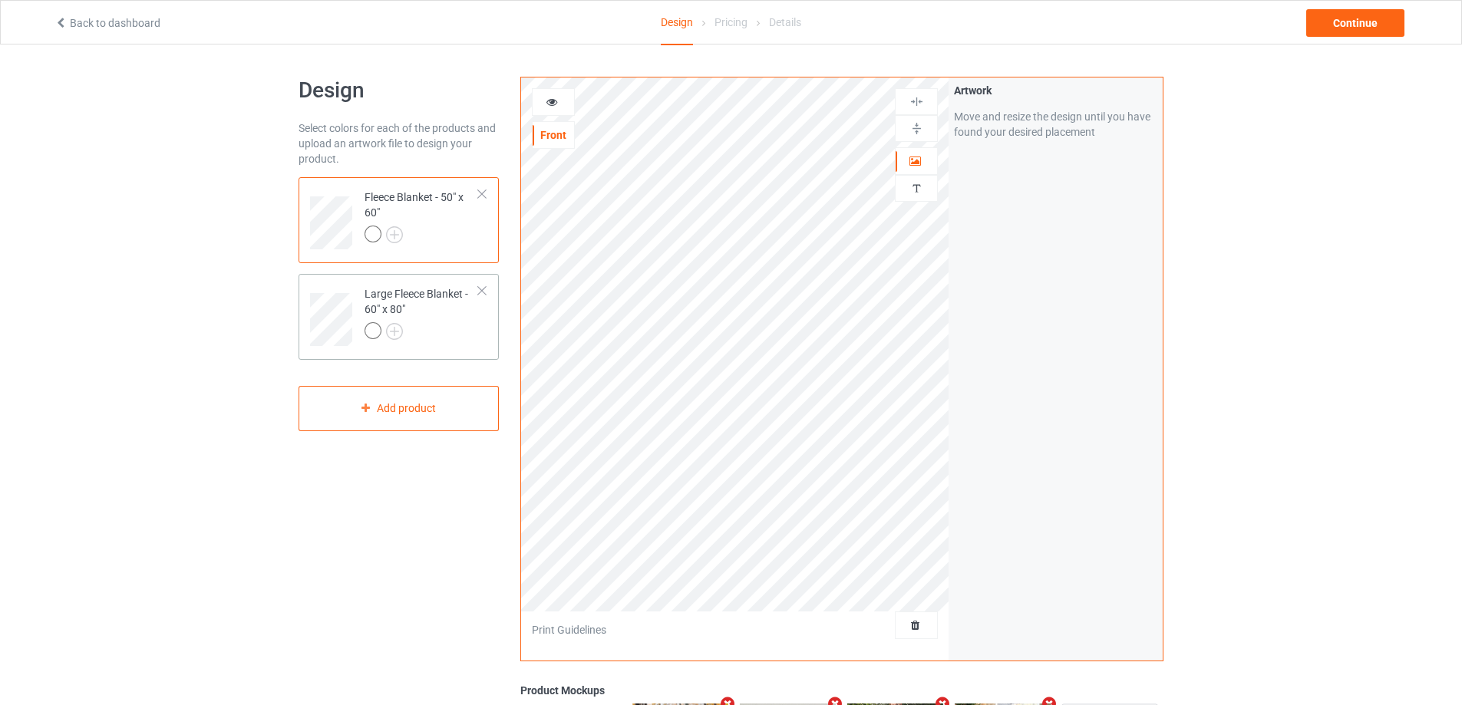
click at [452, 332] on div at bounding box center [422, 332] width 114 height 21
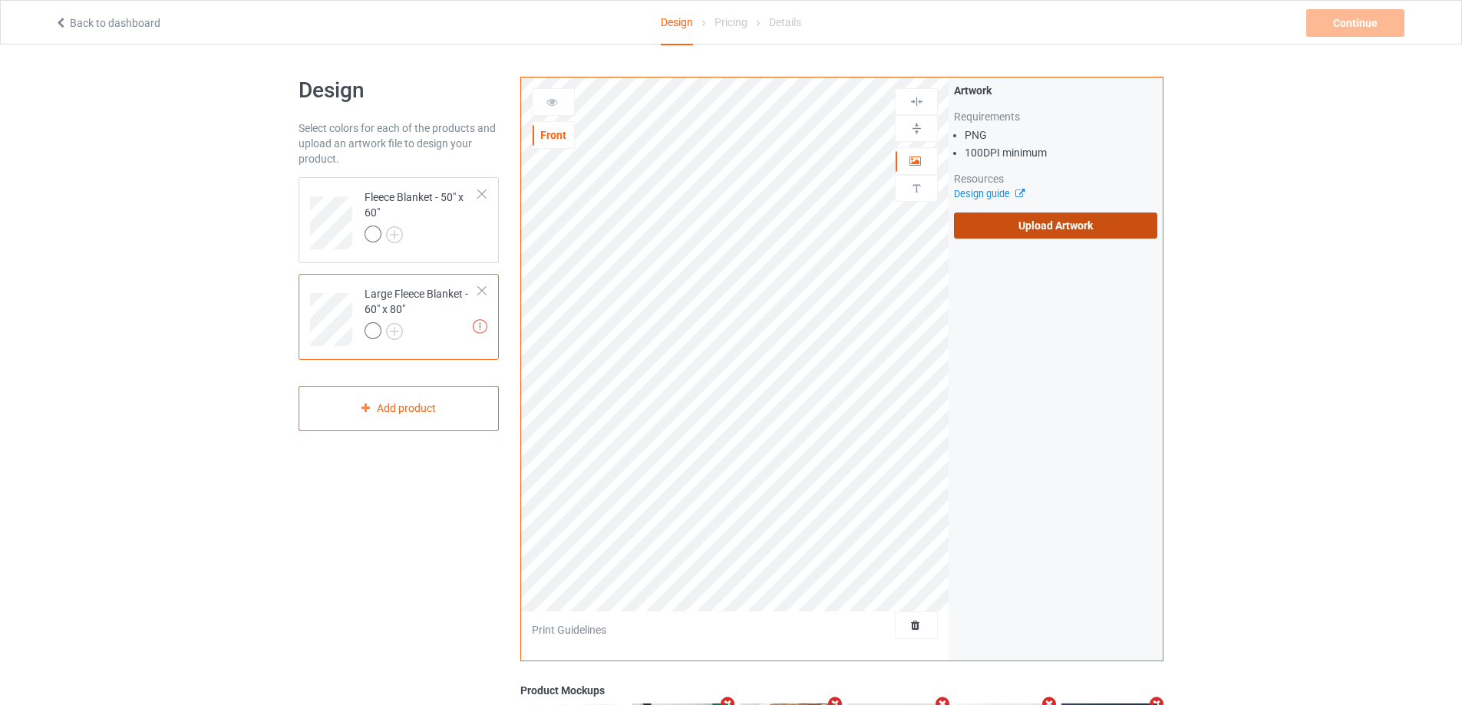
click at [1012, 223] on label "Upload Artwork" at bounding box center [1055, 226] width 203 height 26
click at [0, 0] on input "Upload Artwork" at bounding box center [0, 0] width 0 height 0
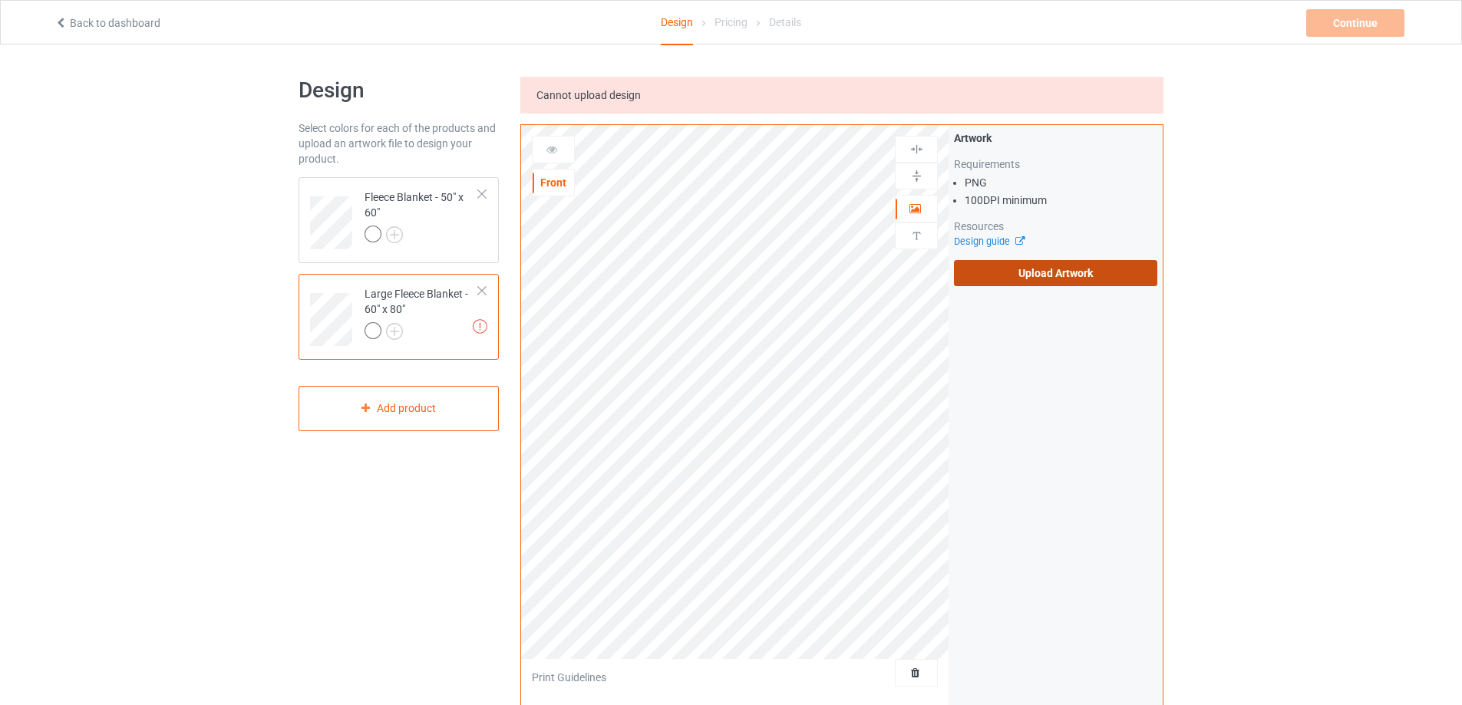
click at [1094, 278] on label "Upload Artwork" at bounding box center [1055, 273] width 203 height 26
click at [0, 0] on input "Upload Artwork" at bounding box center [0, 0] width 0 height 0
click at [999, 281] on label "Upload Artwork" at bounding box center [1055, 273] width 203 height 26
click at [0, 0] on input "Upload Artwork" at bounding box center [0, 0] width 0 height 0
click at [989, 272] on label "Upload Artwork" at bounding box center [1055, 273] width 203 height 26
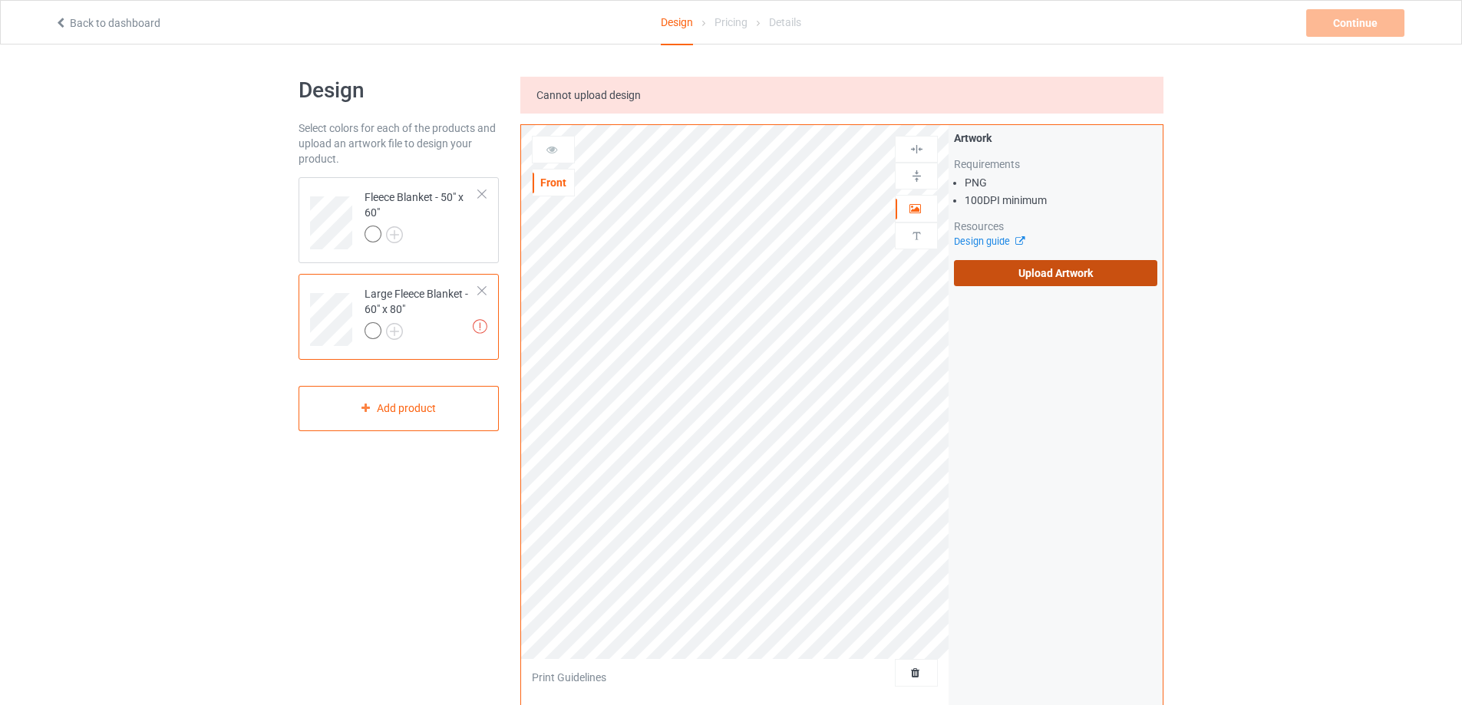
click at [0, 0] on input "Upload Artwork" at bounding box center [0, 0] width 0 height 0
click at [456, 216] on div "Fleece Blanket - 50" x 60"" at bounding box center [422, 216] width 114 height 52
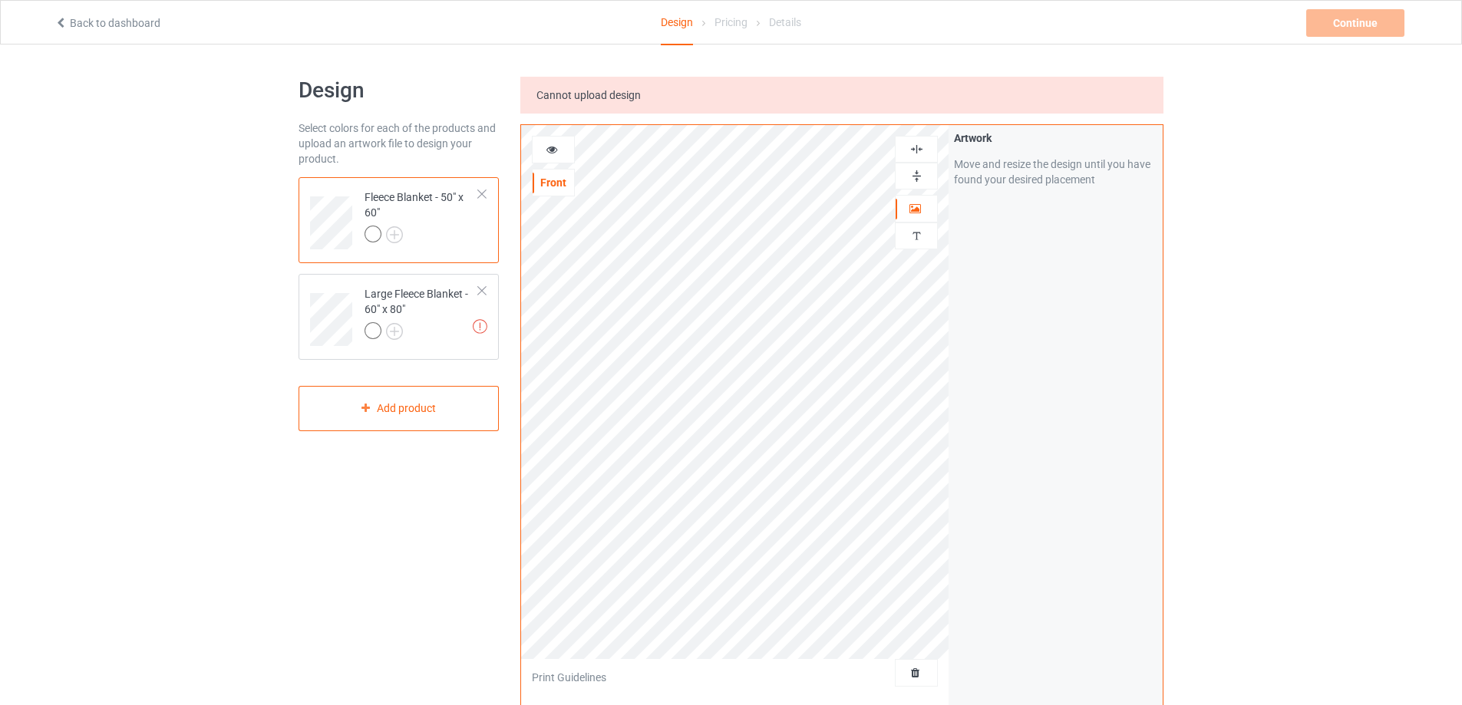
click at [924, 176] on div at bounding box center [916, 176] width 41 height 15
click at [913, 152] on img at bounding box center [916, 149] width 15 height 15
drag, startPoint x: 913, startPoint y: 152, endPoint x: 900, endPoint y: 154, distance: 13.2
click at [909, 151] on img at bounding box center [916, 149] width 15 height 15
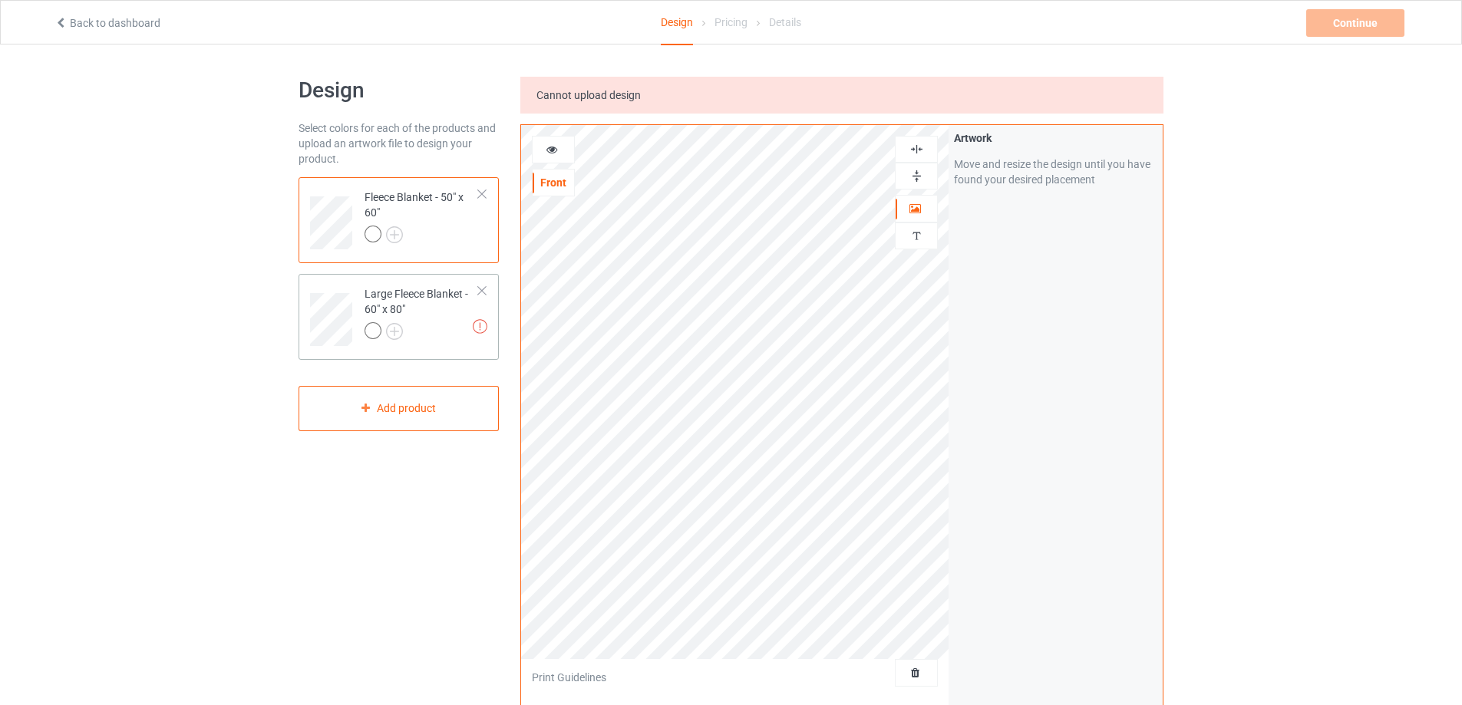
click at [455, 326] on div at bounding box center [422, 332] width 114 height 21
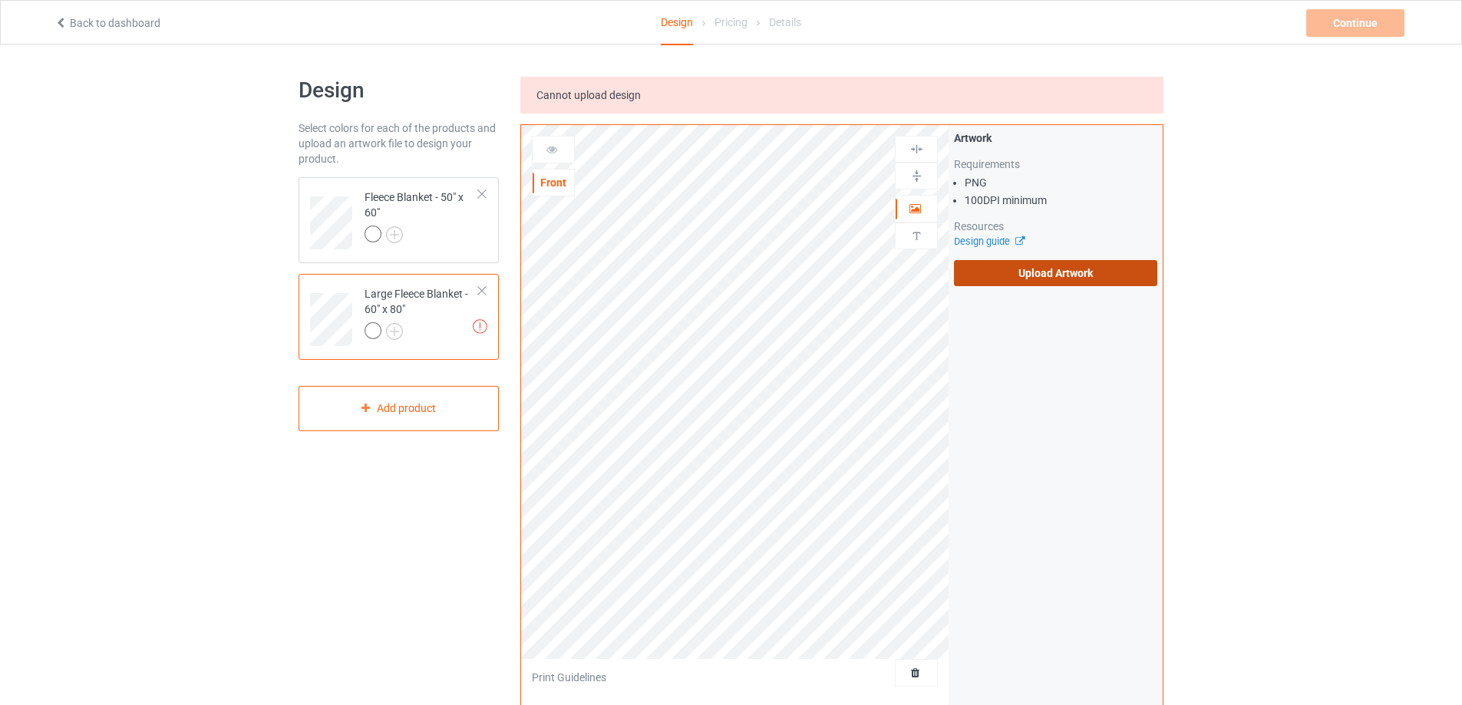
click at [1022, 272] on label "Upload Artwork" at bounding box center [1055, 273] width 203 height 26
click at [0, 0] on input "Upload Artwork" at bounding box center [0, 0] width 0 height 0
click at [444, 233] on div at bounding box center [422, 236] width 114 height 21
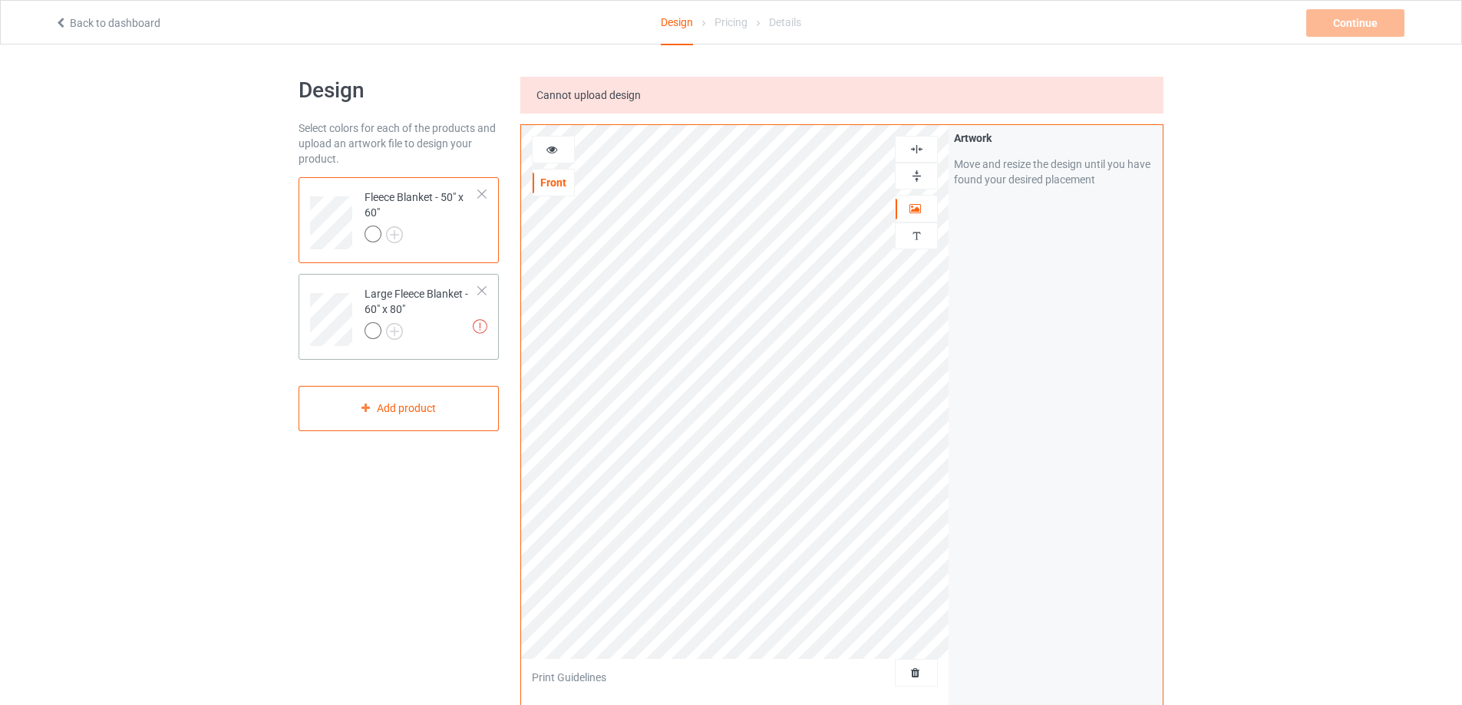
click at [360, 286] on td "Missing artworks Large Fleece Blanket - 60" x 80"" at bounding box center [421, 314] width 131 height 68
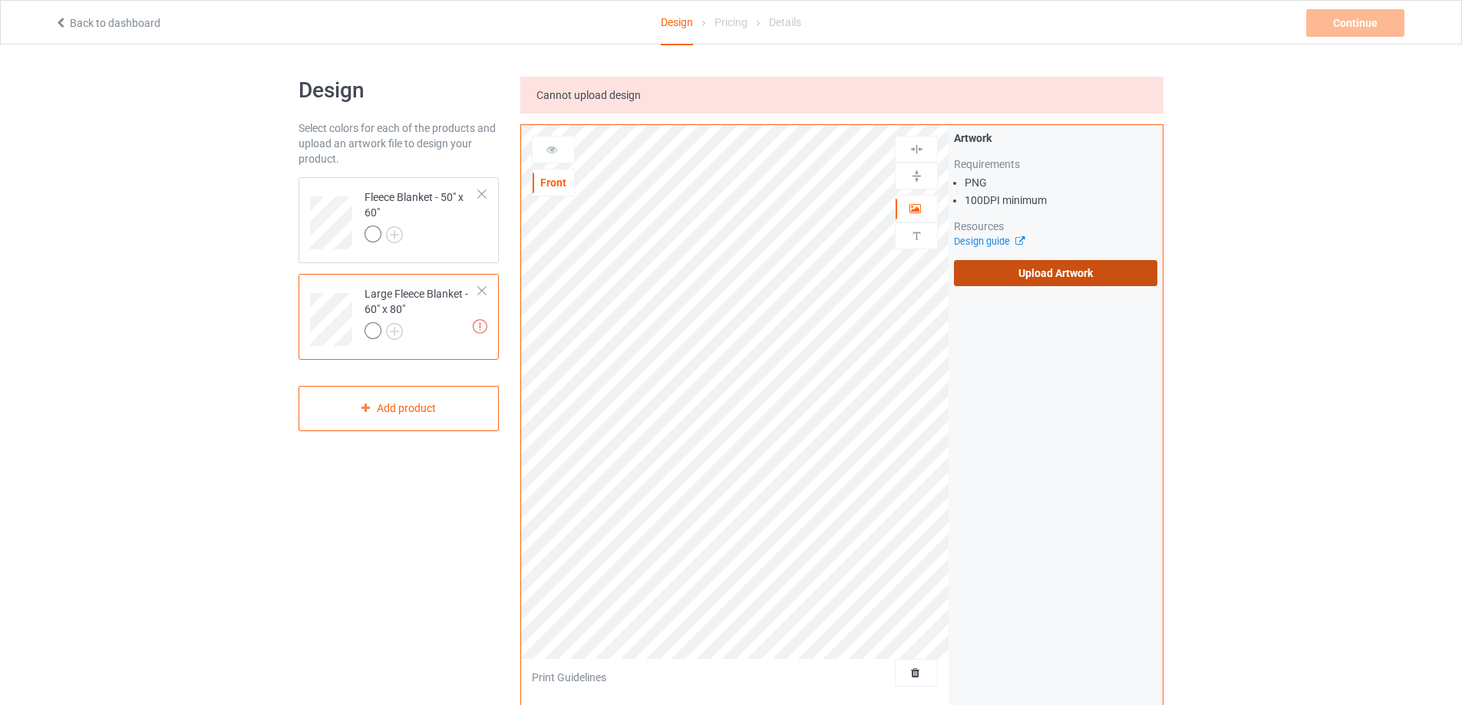
click at [1026, 278] on label "Upload Artwork" at bounding box center [1055, 273] width 203 height 26
click at [0, 0] on input "Upload Artwork" at bounding box center [0, 0] width 0 height 0
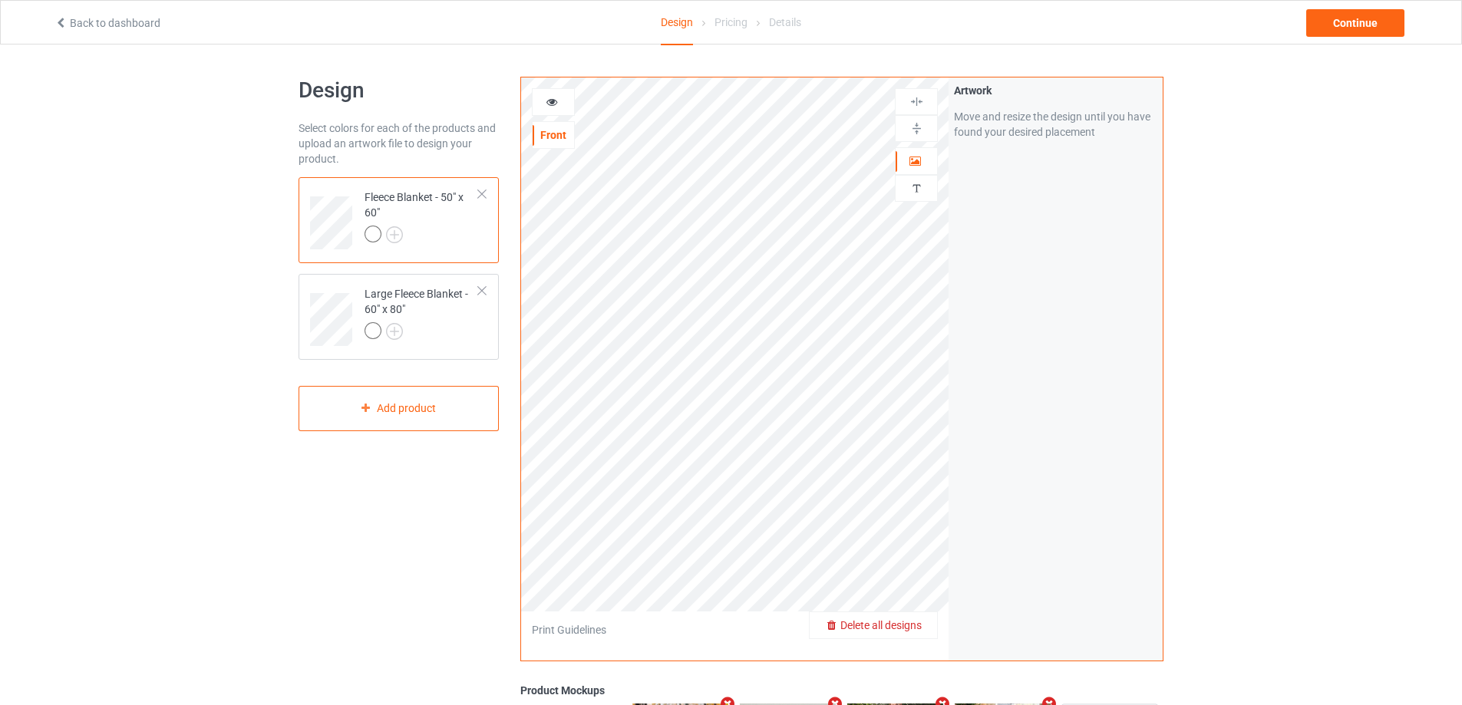
click at [915, 625] on span "Delete all designs" at bounding box center [880, 625] width 81 height 12
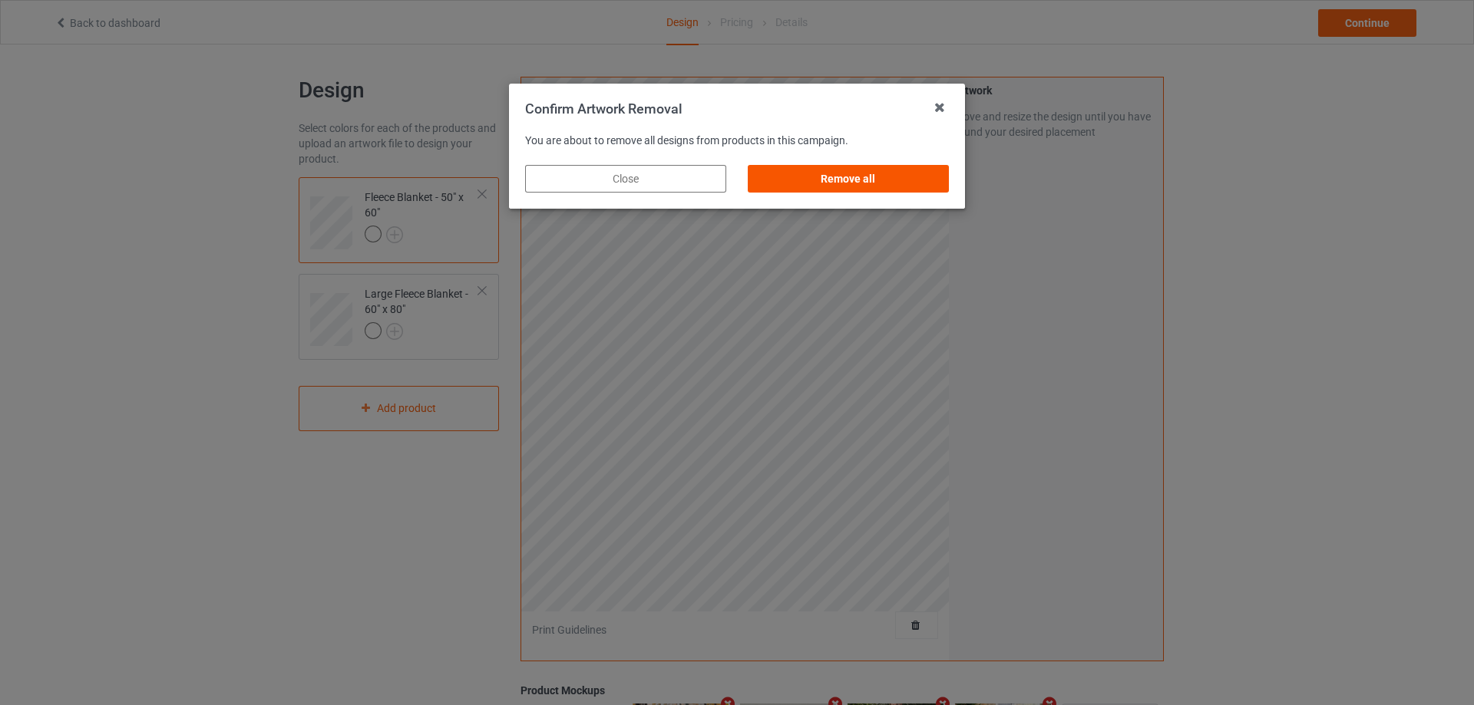
click at [790, 184] on div "Remove all" at bounding box center [848, 179] width 201 height 28
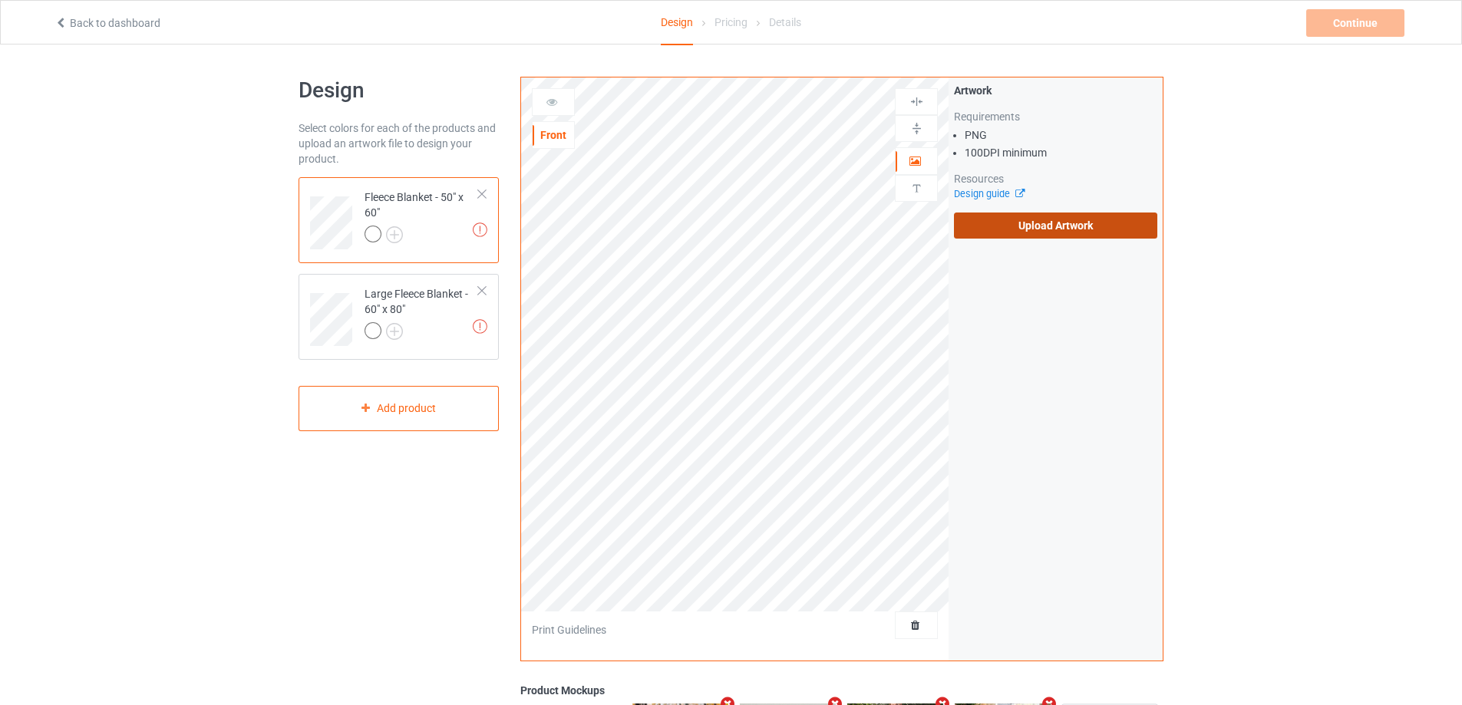
click at [997, 229] on label "Upload Artwork" at bounding box center [1055, 226] width 203 height 26
click at [0, 0] on input "Upload Artwork" at bounding box center [0, 0] width 0 height 0
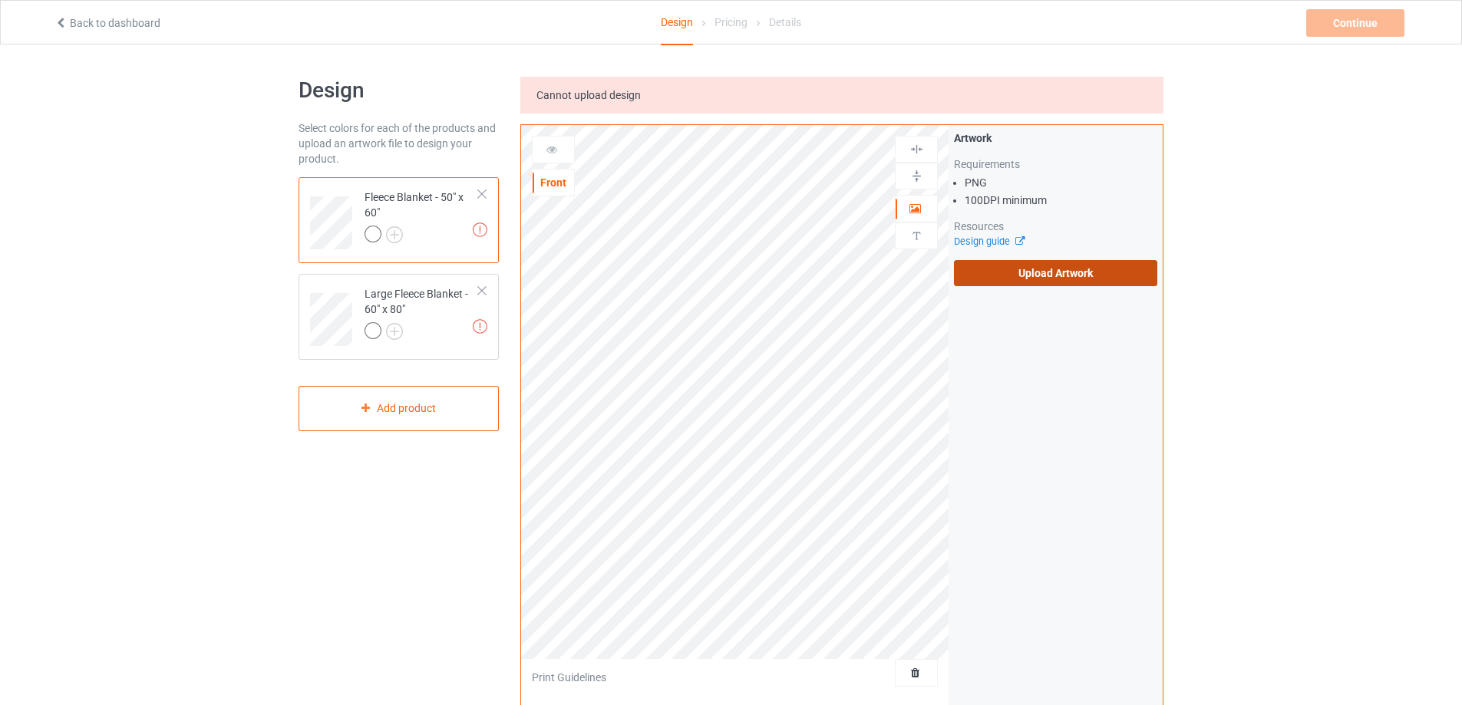
click at [985, 267] on label "Upload Artwork" at bounding box center [1055, 273] width 203 height 26
click at [0, 0] on input "Upload Artwork" at bounding box center [0, 0] width 0 height 0
click at [1126, 285] on label "Upload Artwork" at bounding box center [1055, 273] width 203 height 26
click at [0, 0] on input "Upload Artwork" at bounding box center [0, 0] width 0 height 0
click at [1015, 283] on label "Upload Artwork" at bounding box center [1055, 273] width 203 height 26
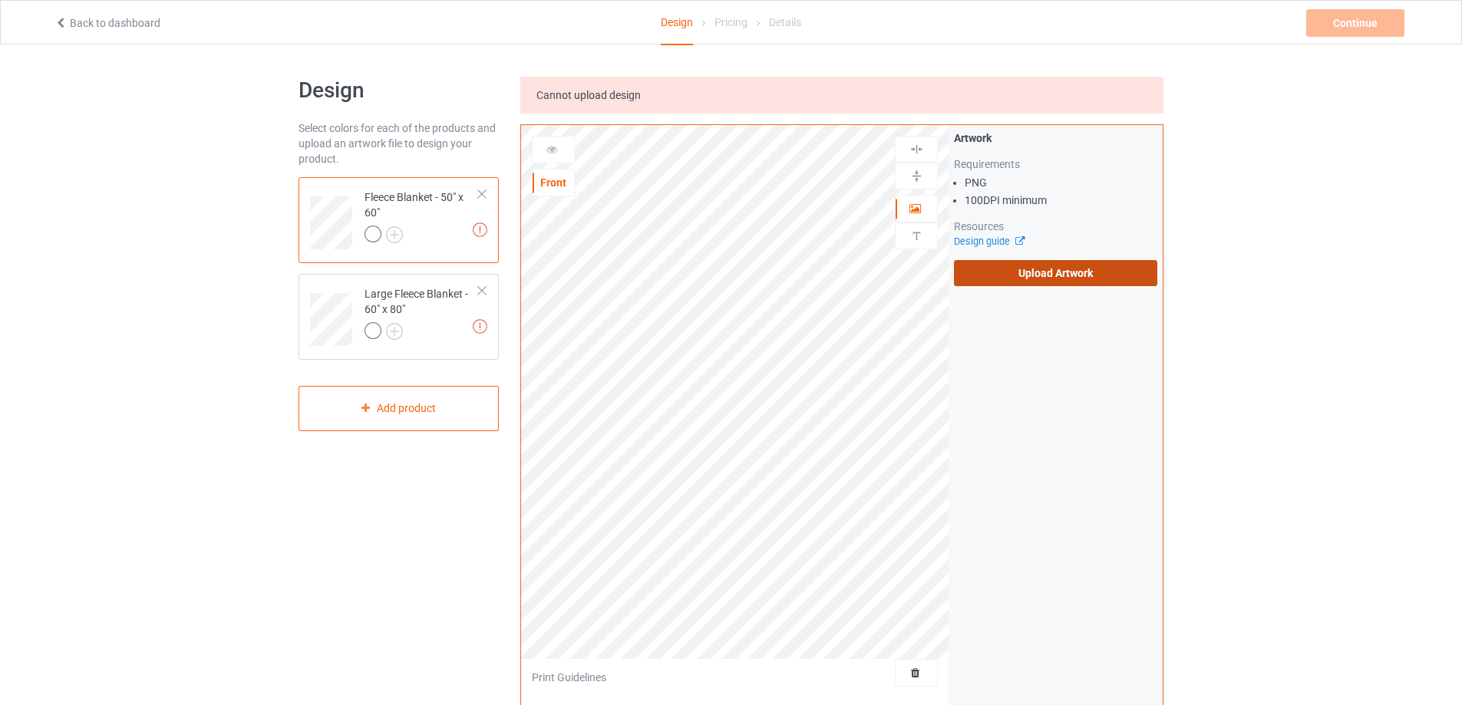
click at [0, 0] on input "Upload Artwork" at bounding box center [0, 0] width 0 height 0
click at [1033, 273] on label "Upload Artwork" at bounding box center [1055, 273] width 203 height 26
click at [0, 0] on input "Upload Artwork" at bounding box center [0, 0] width 0 height 0
click at [1078, 269] on label "Upload Artwork" at bounding box center [1055, 273] width 203 height 26
click at [0, 0] on input "Upload Artwork" at bounding box center [0, 0] width 0 height 0
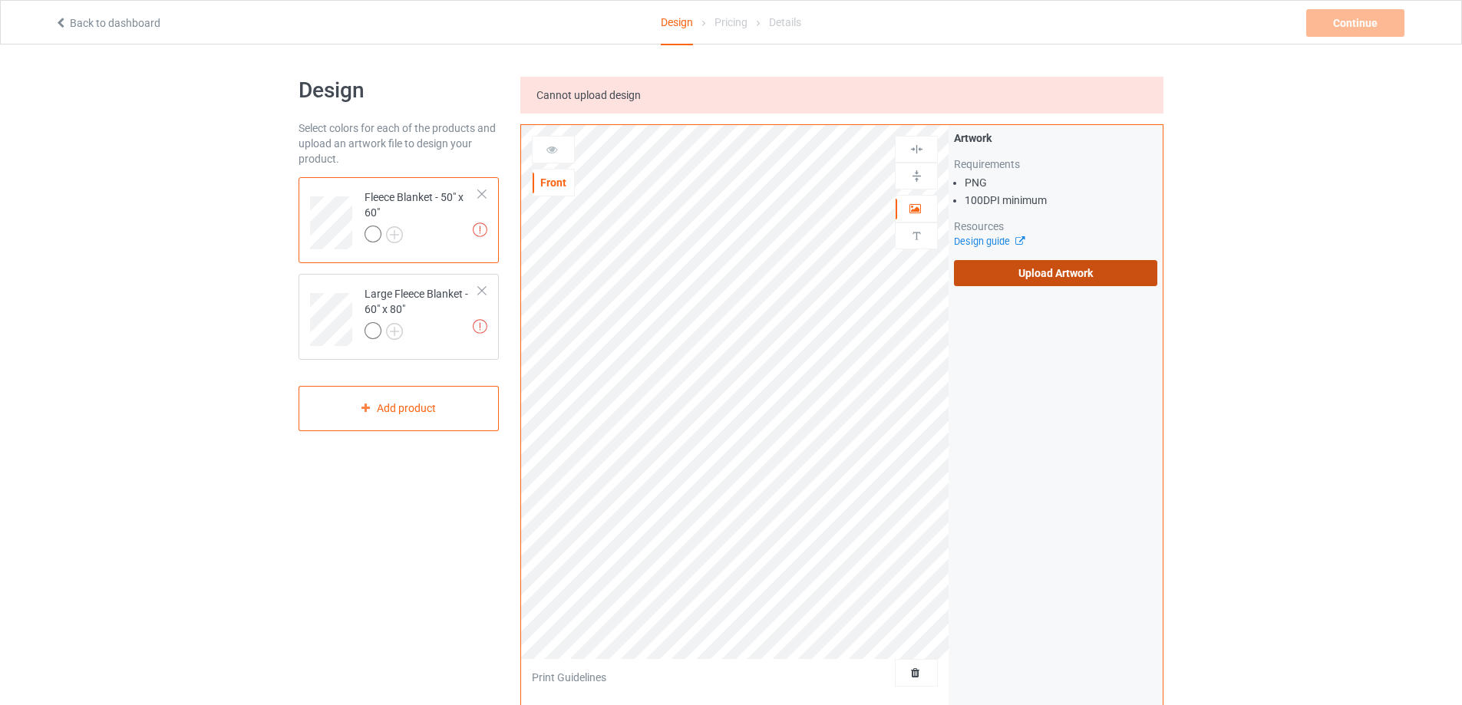
click at [1008, 281] on label "Upload Artwork" at bounding box center [1055, 273] width 203 height 26
click at [0, 0] on input "Upload Artwork" at bounding box center [0, 0] width 0 height 0
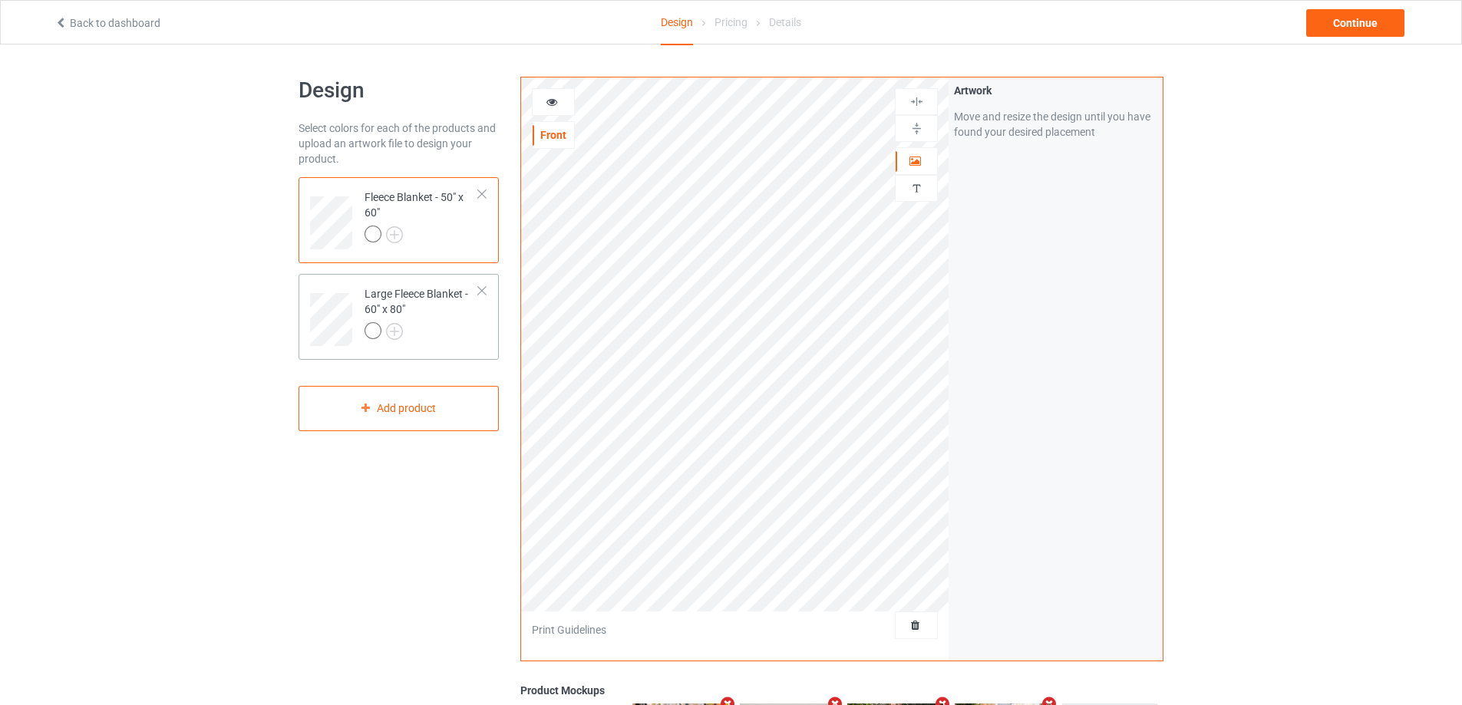
click at [443, 335] on div at bounding box center [422, 332] width 114 height 21
click at [487, 245] on td "Fleece Blanket - 50" x 60"" at bounding box center [421, 217] width 131 height 68
click at [919, 133] on img at bounding box center [916, 128] width 15 height 15
click at [919, 104] on img at bounding box center [916, 101] width 15 height 15
click at [917, 102] on img at bounding box center [916, 101] width 15 height 15
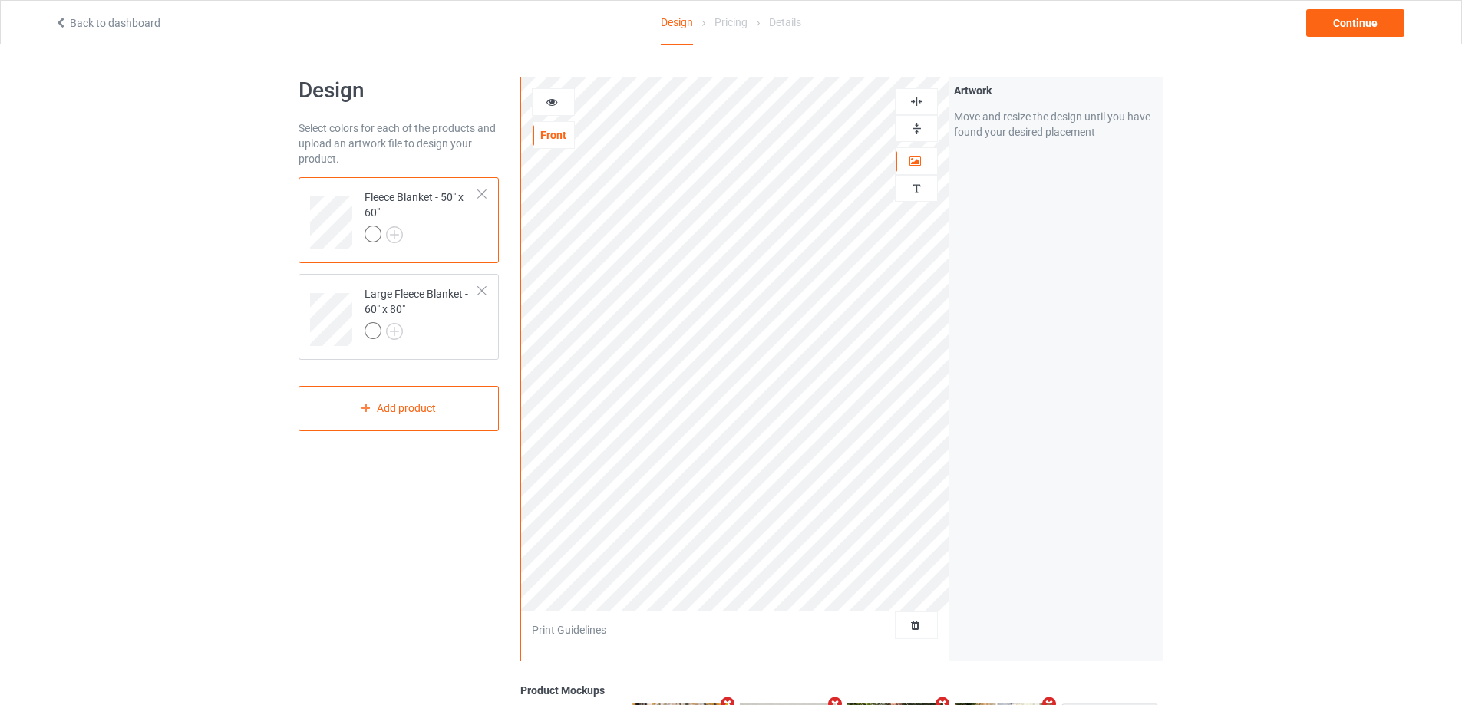
click at [917, 102] on img at bounding box center [916, 101] width 15 height 15
click at [474, 339] on div at bounding box center [422, 332] width 114 height 21
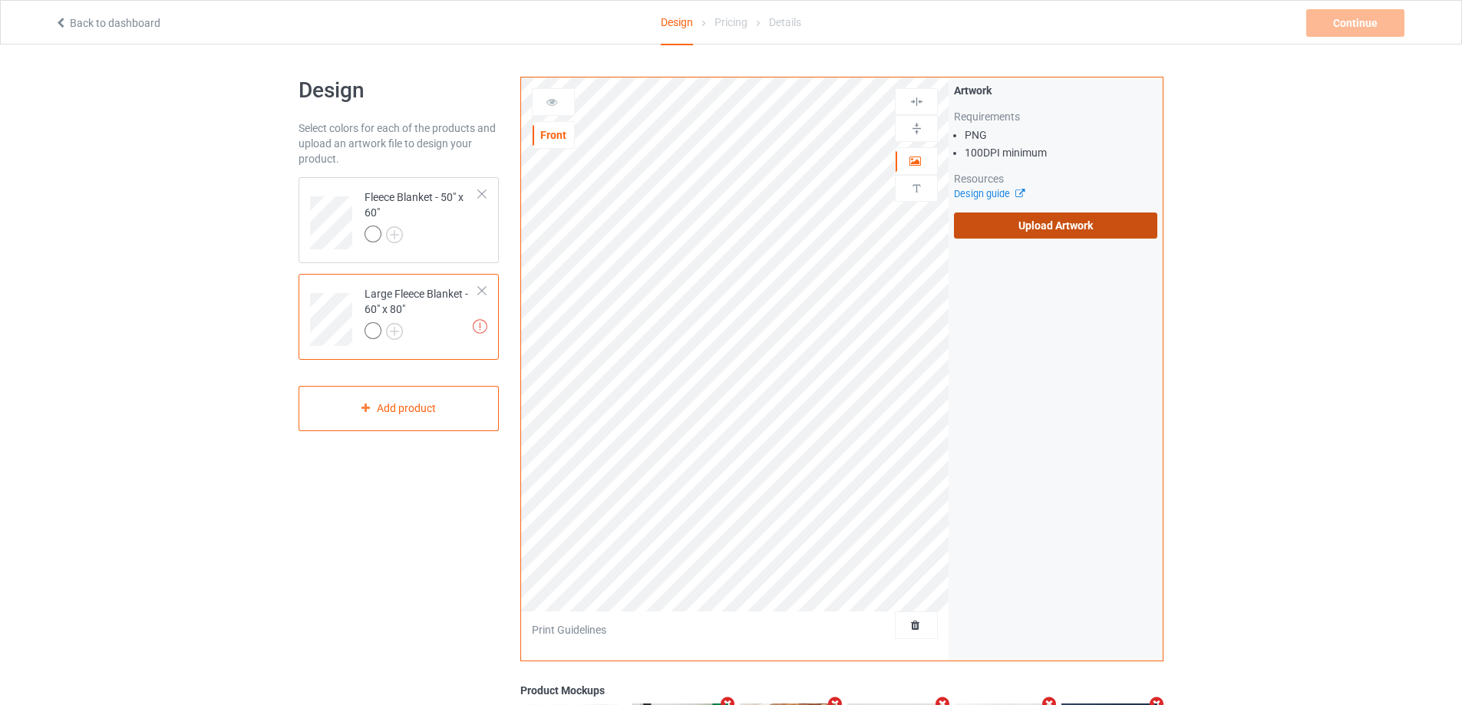
click at [1020, 236] on label "Upload Artwork" at bounding box center [1055, 226] width 203 height 26
click at [0, 0] on input "Upload Artwork" at bounding box center [0, 0] width 0 height 0
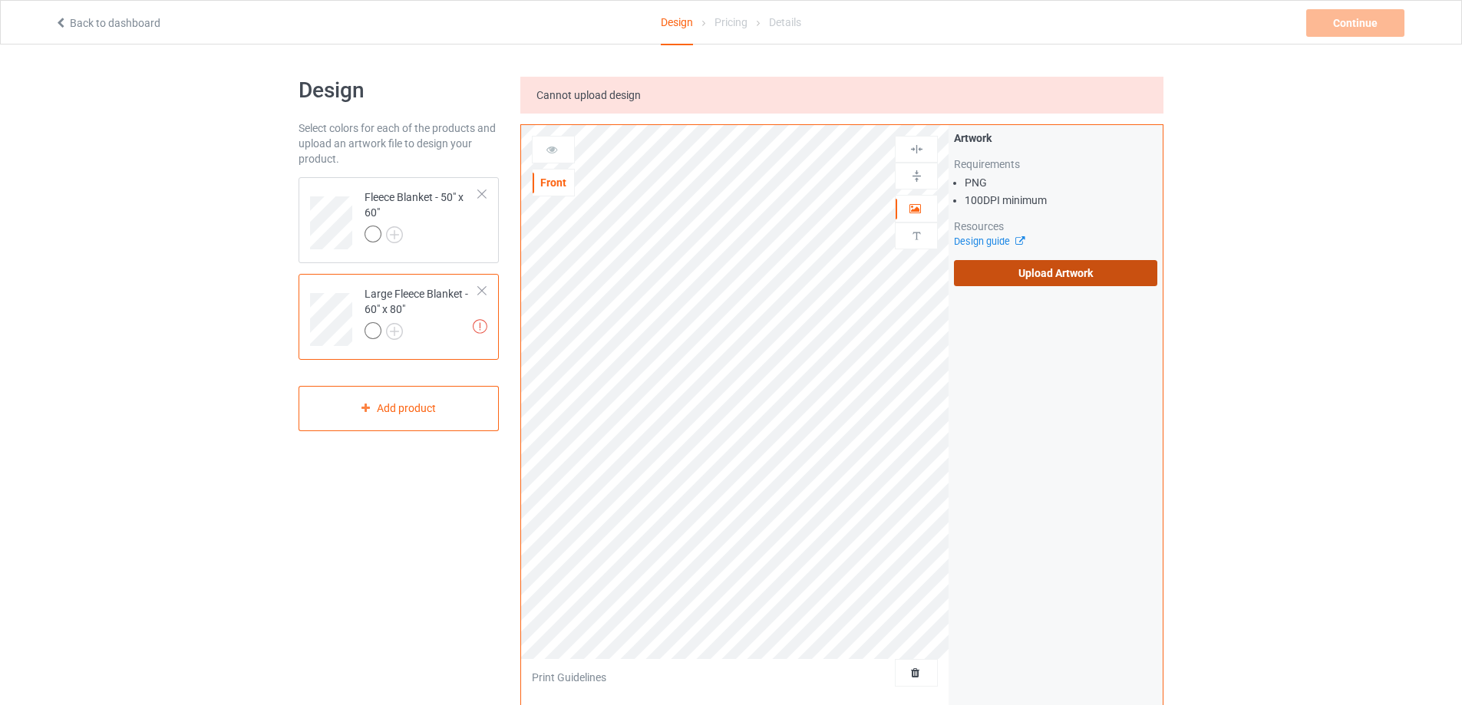
click at [1055, 281] on label "Upload Artwork" at bounding box center [1055, 273] width 203 height 26
click at [0, 0] on input "Upload Artwork" at bounding box center [0, 0] width 0 height 0
click at [1052, 289] on div "Artwork Requirements PNG 100 DPI minimum Resources Design guide Upload Artwork" at bounding box center [1056, 208] width 214 height 167
click at [1051, 276] on label "Upload Artwork" at bounding box center [1055, 273] width 203 height 26
click at [0, 0] on input "Upload Artwork" at bounding box center [0, 0] width 0 height 0
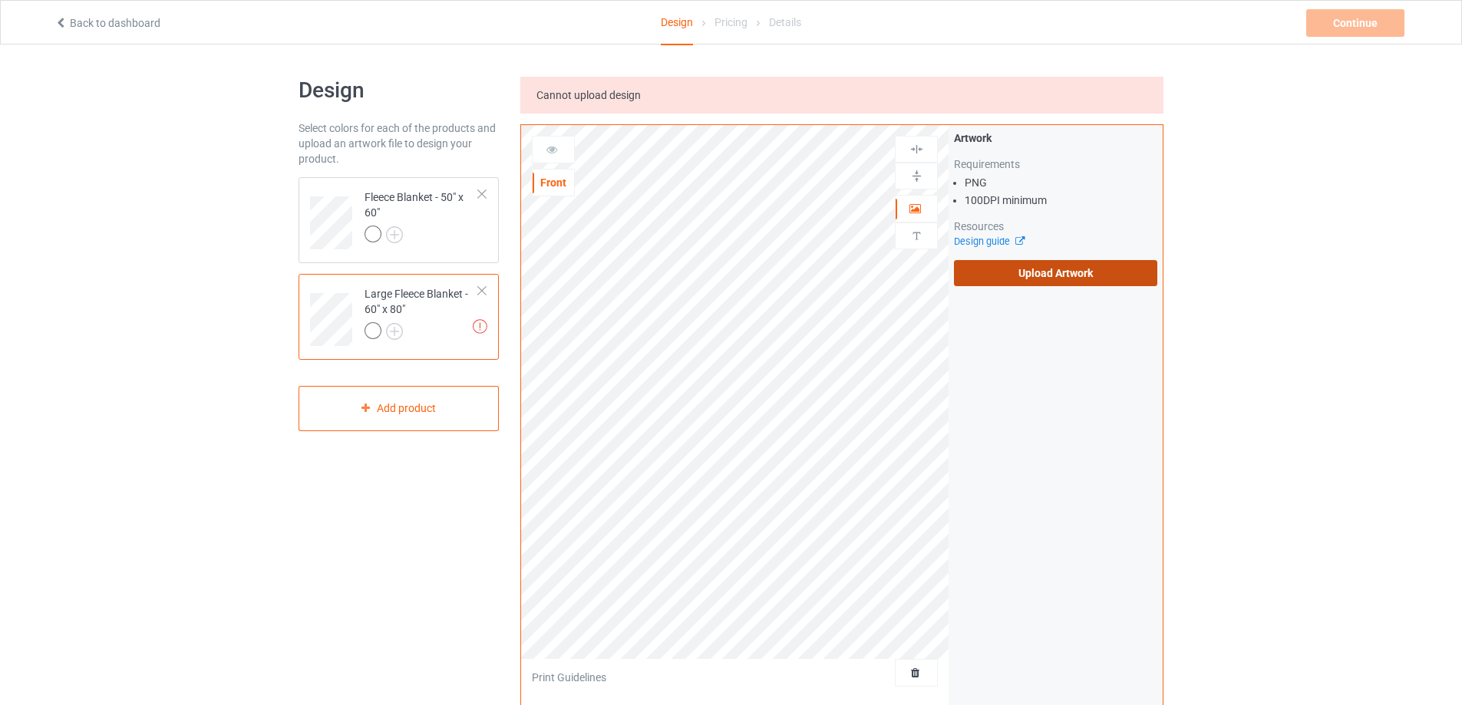
click at [1034, 275] on label "Upload Artwork" at bounding box center [1055, 273] width 203 height 26
click at [0, 0] on input "Upload Artwork" at bounding box center [0, 0] width 0 height 0
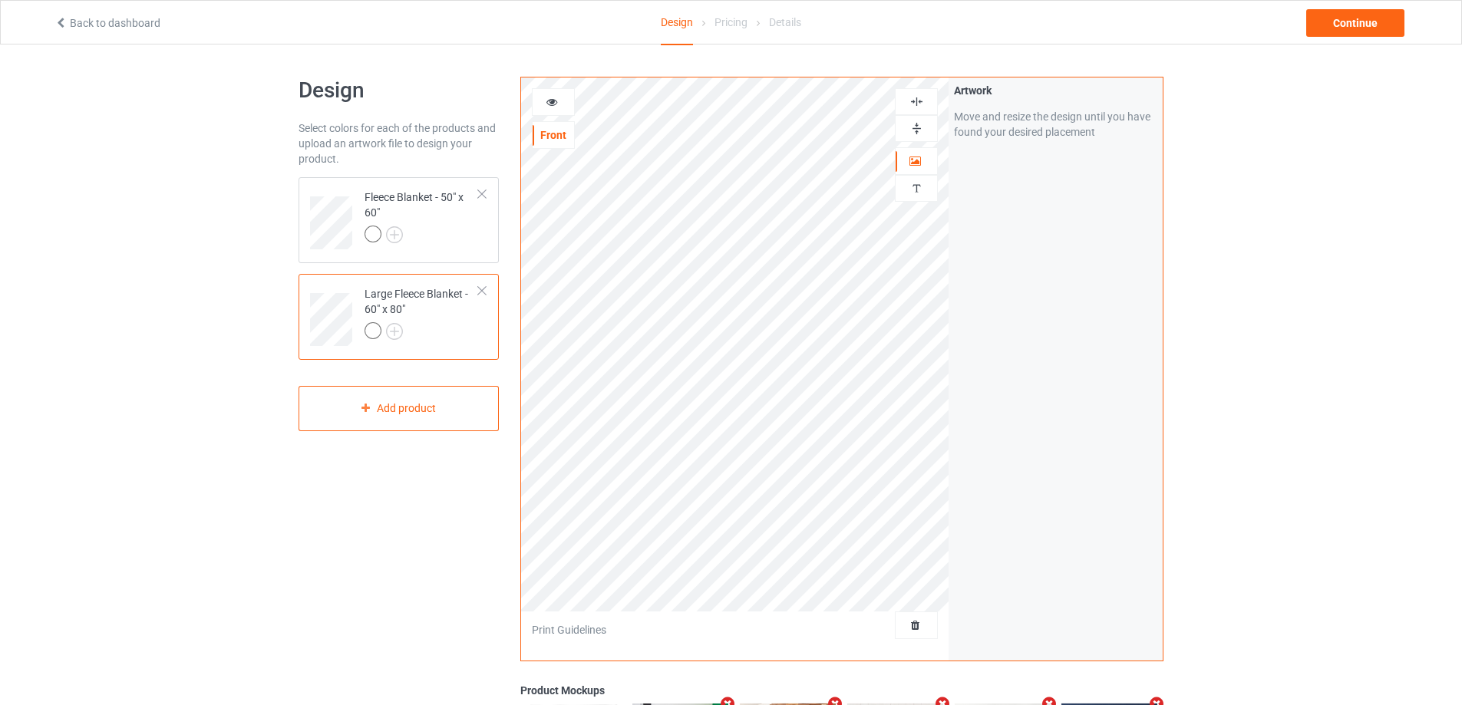
click at [916, 127] on img at bounding box center [916, 128] width 15 height 15
click at [919, 99] on img at bounding box center [916, 101] width 15 height 15
click at [447, 243] on div at bounding box center [422, 236] width 114 height 21
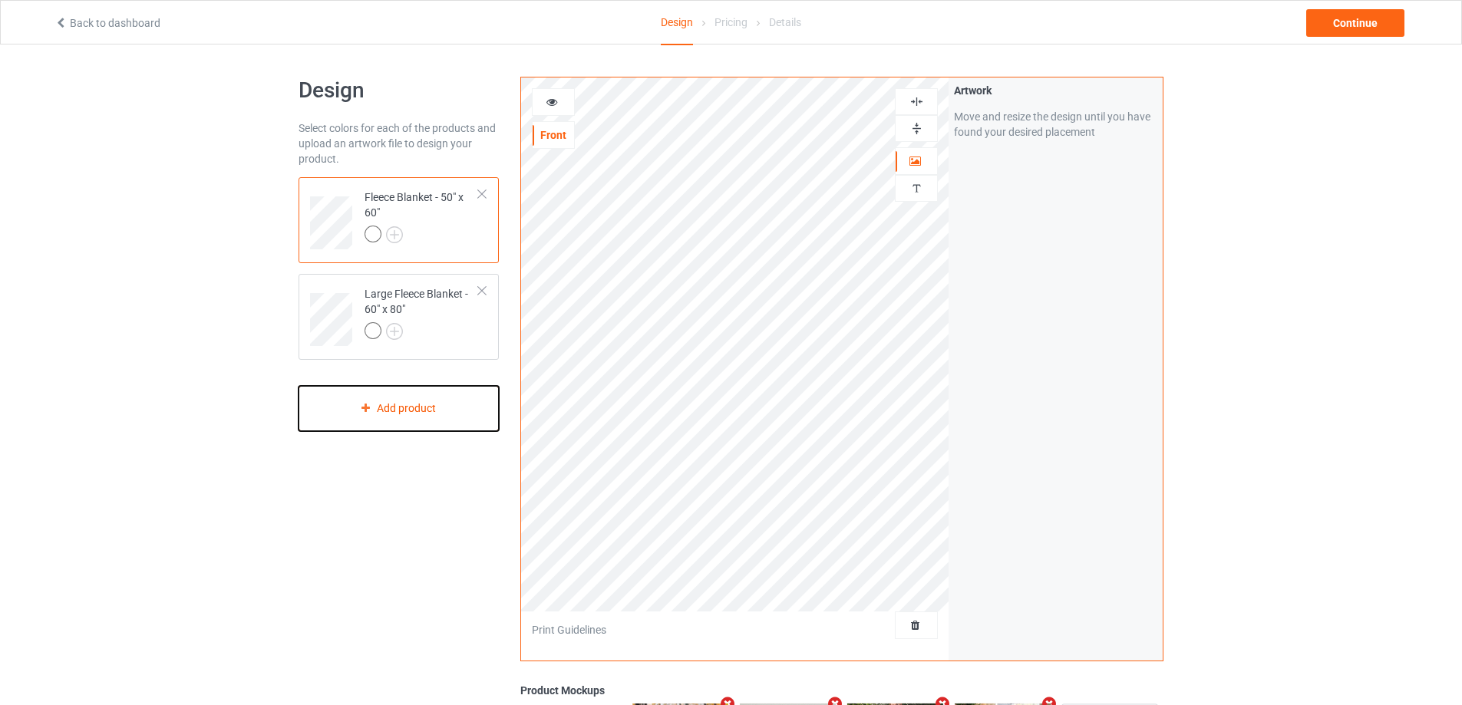
click at [431, 411] on div "Add product" at bounding box center [399, 408] width 200 height 45
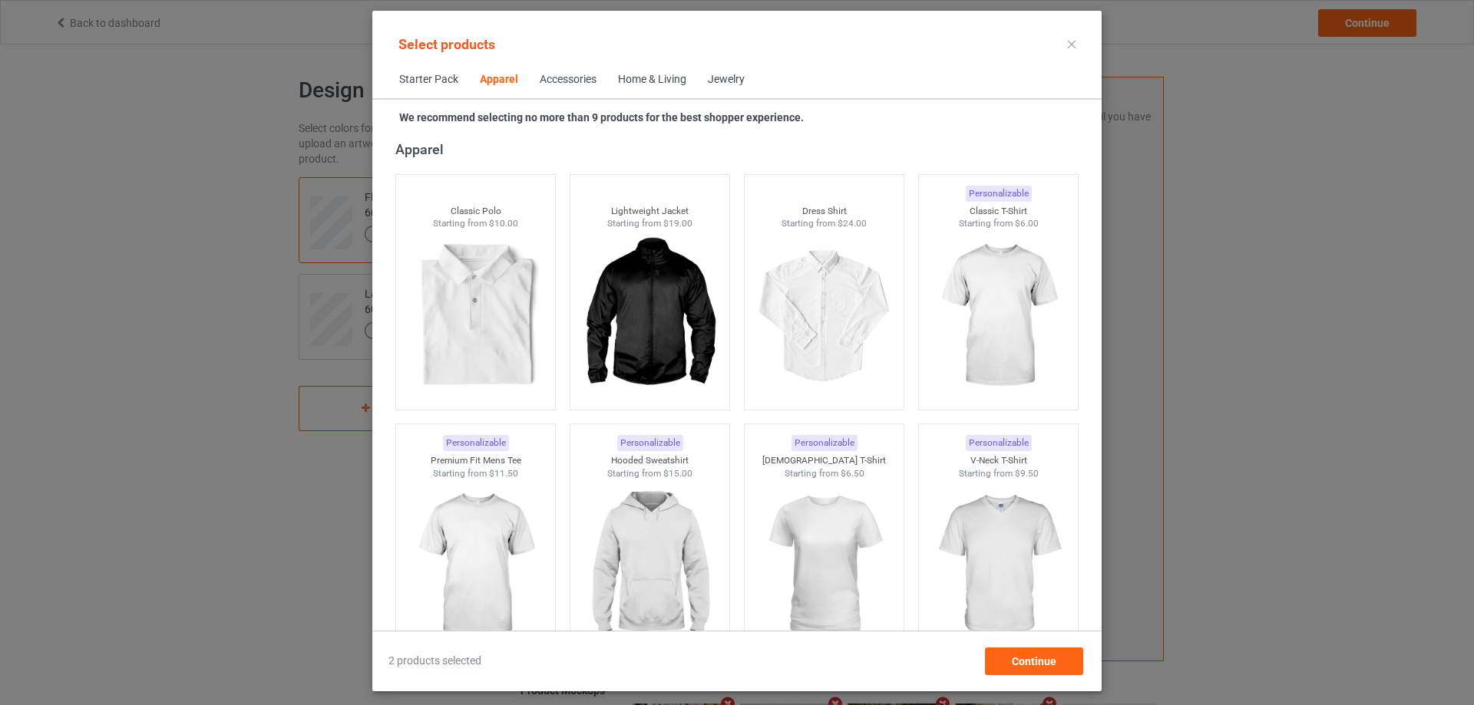
click at [643, 76] on div "Home & Living" at bounding box center [652, 79] width 68 height 15
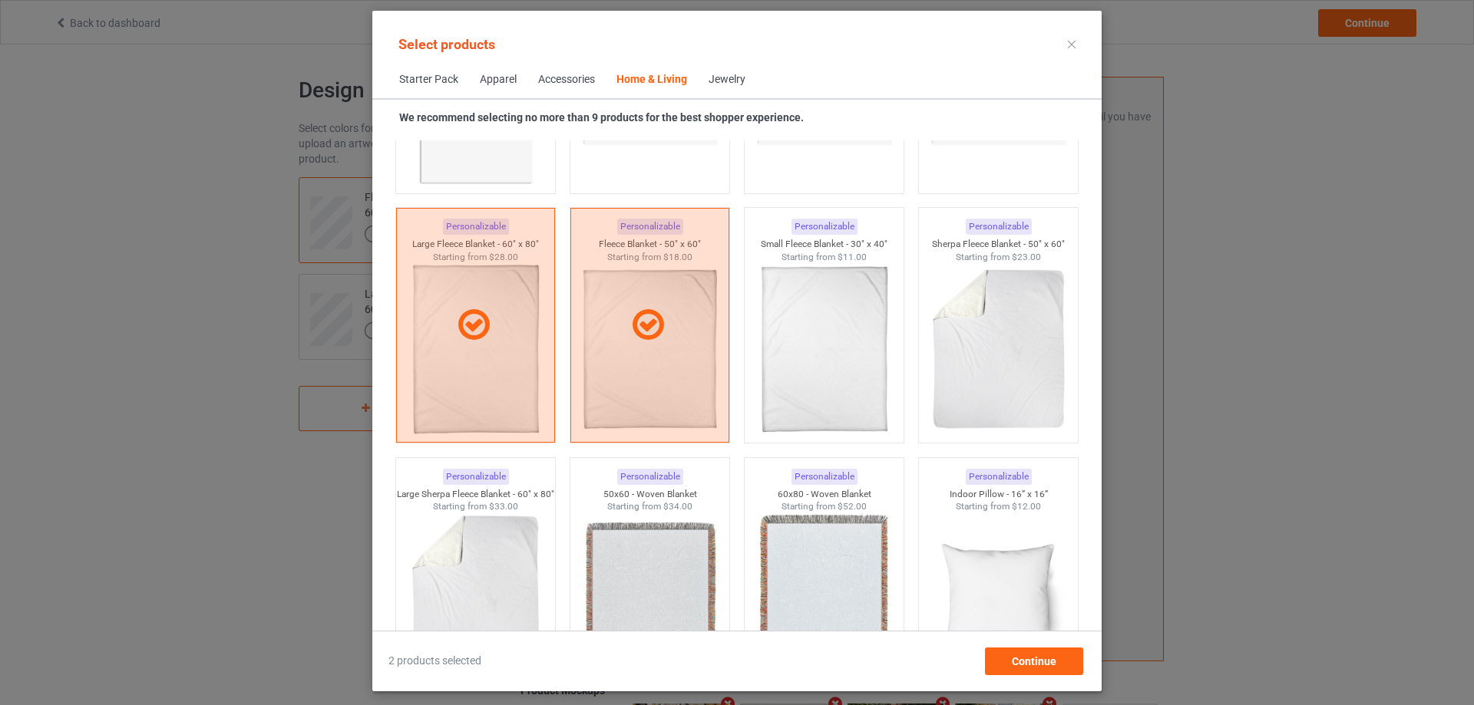
scroll to position [7383, 0]
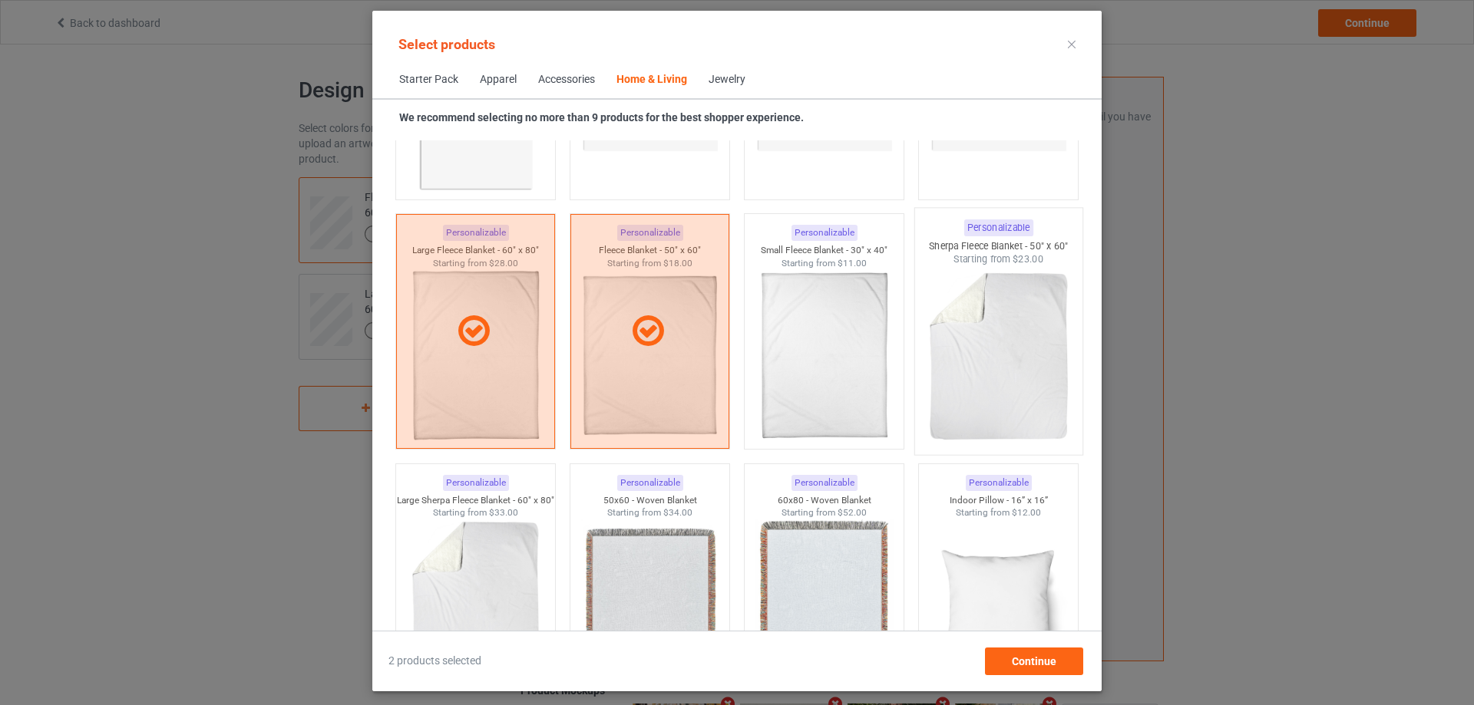
click at [1020, 325] on img at bounding box center [998, 356] width 144 height 180
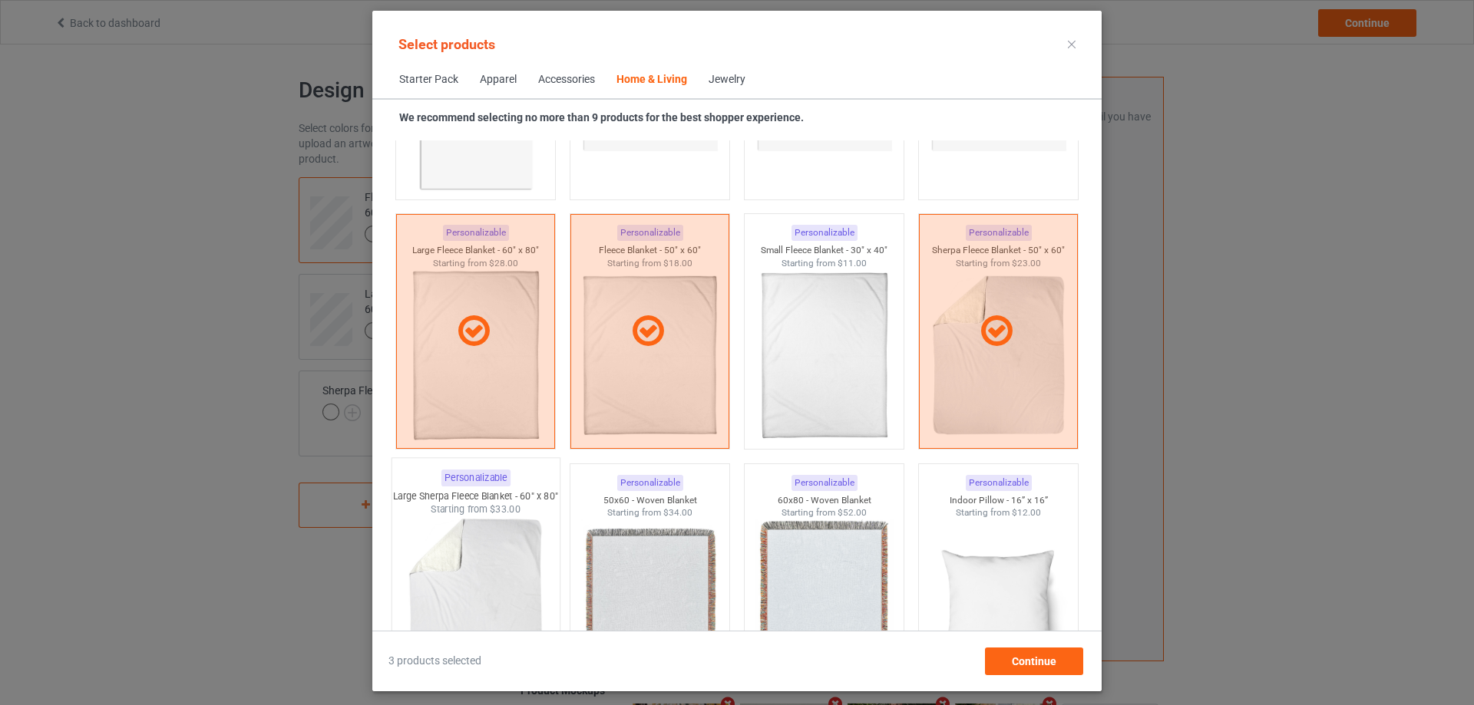
click at [506, 503] on div "Large Sherpa Fleece Blanket - 60" x 80"" at bounding box center [475, 496] width 167 height 13
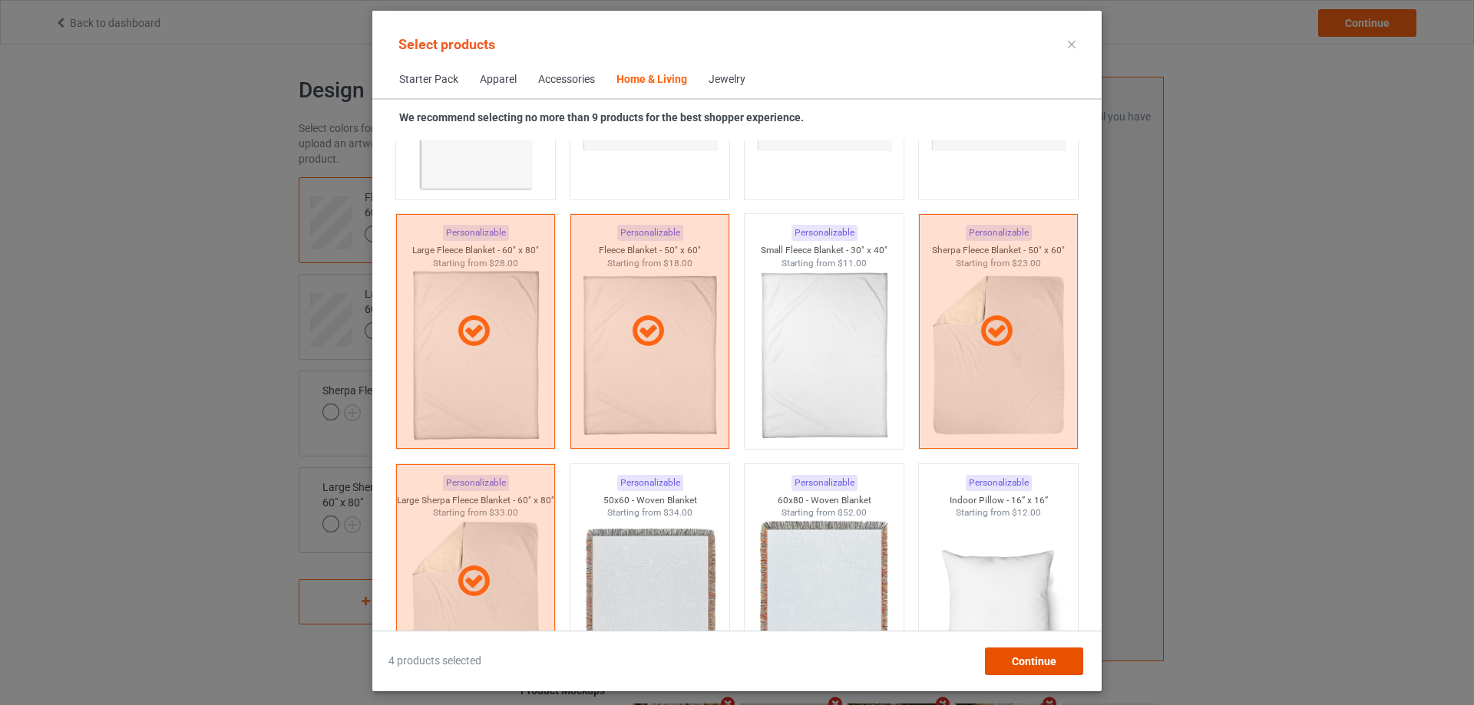
click at [1035, 670] on div "Continue" at bounding box center [1034, 662] width 98 height 28
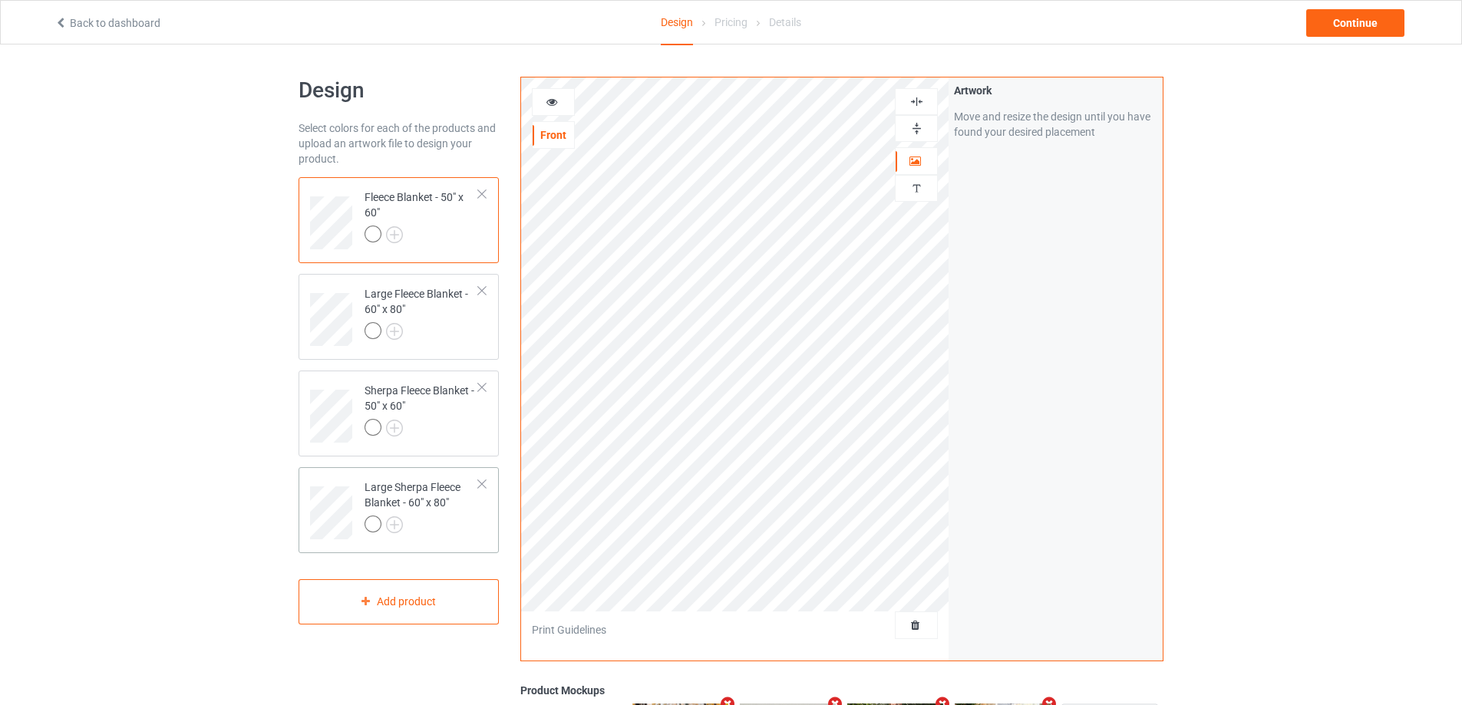
click at [455, 536] on div at bounding box center [422, 526] width 114 height 21
click at [915, 130] on img at bounding box center [916, 128] width 15 height 15
click at [915, 101] on img at bounding box center [916, 101] width 15 height 15
click at [458, 416] on div "Sherpa Fleece Blanket - 50" x 60"" at bounding box center [422, 409] width 114 height 52
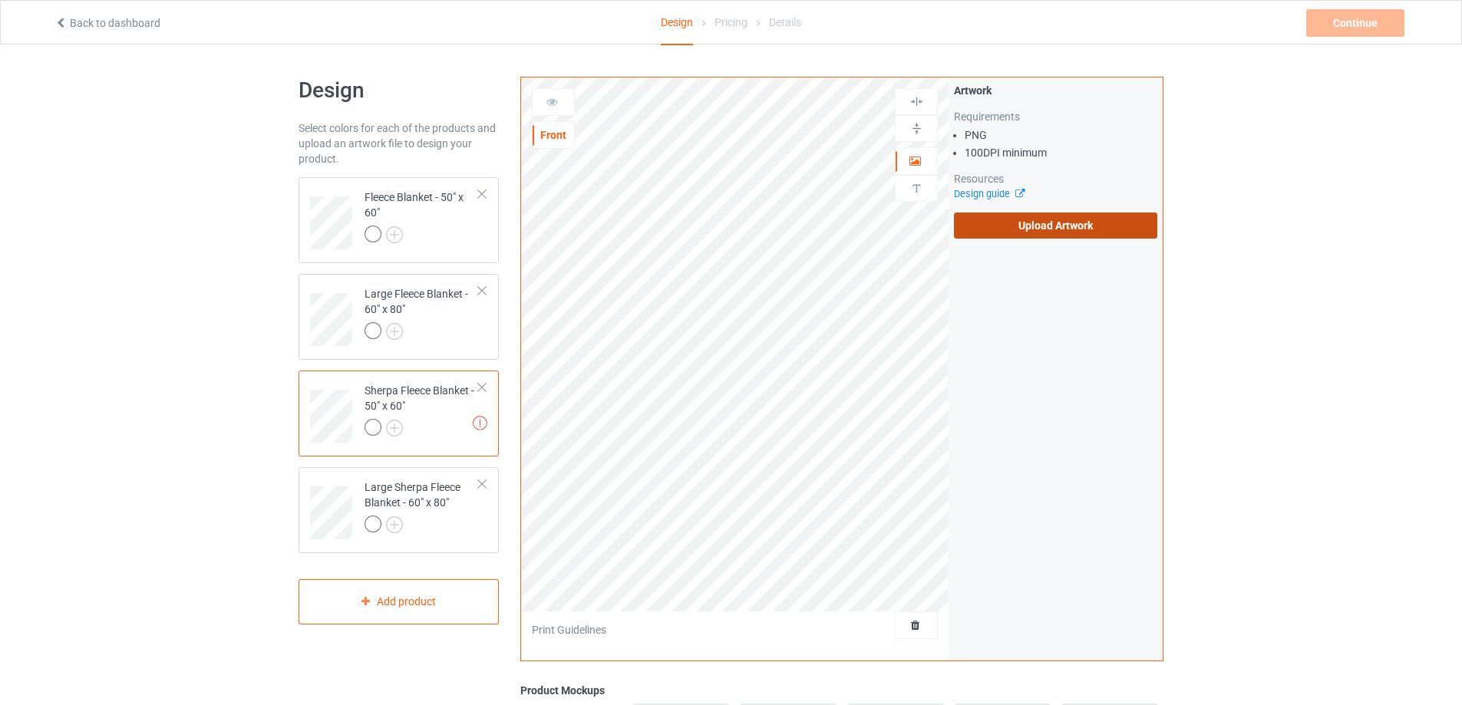
click at [995, 233] on label "Upload Artwork" at bounding box center [1055, 226] width 203 height 26
click at [0, 0] on input "Upload Artwork" at bounding box center [0, 0] width 0 height 0
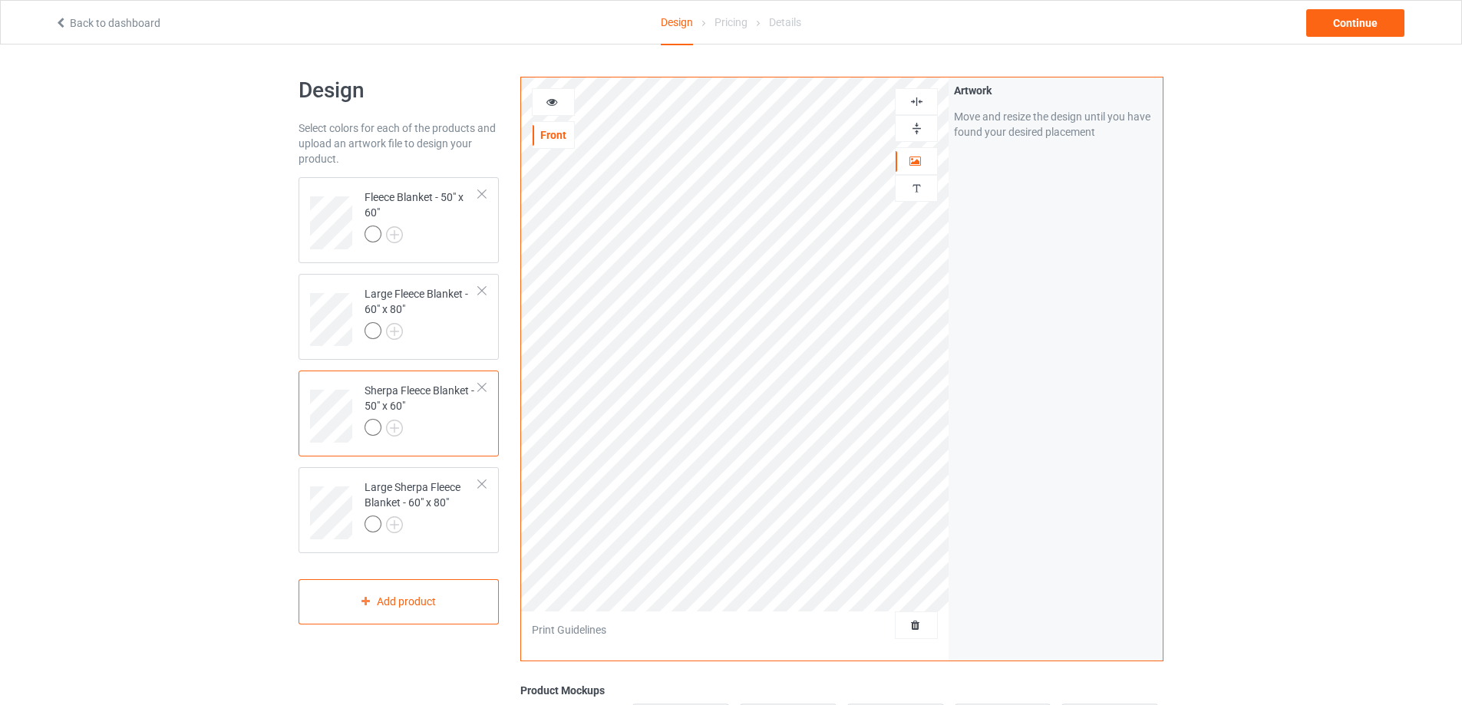
click at [918, 130] on img at bounding box center [916, 128] width 15 height 15
click at [920, 98] on img at bounding box center [916, 101] width 15 height 15
click at [1353, 21] on div "Continue" at bounding box center [1355, 23] width 98 height 28
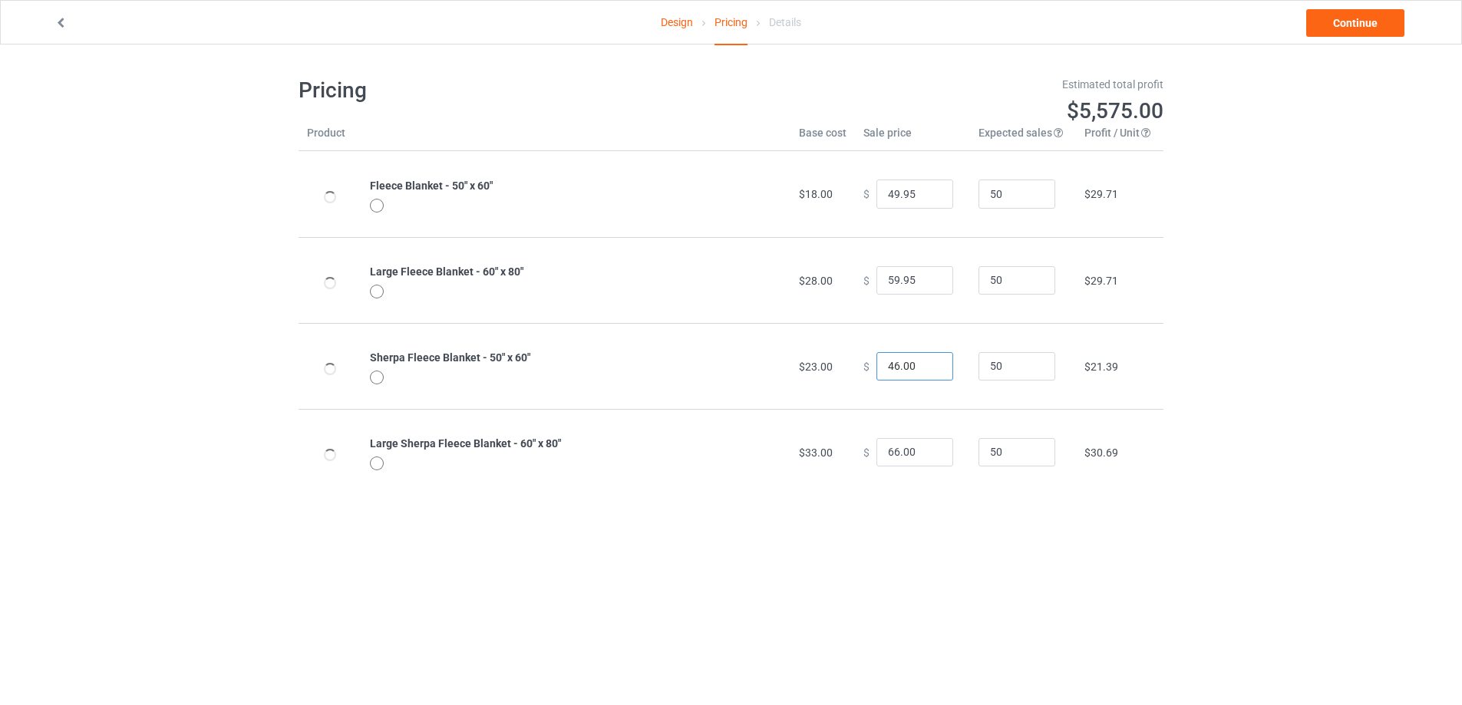
drag, startPoint x: 916, startPoint y: 365, endPoint x: 843, endPoint y: 364, distance: 72.9
click at [843, 364] on tr "Sherpa Fleece Blanket - 50" x 60" $23.00 $ 46.00 50 $21.39" at bounding box center [731, 366] width 865 height 86
type input "54.95"
drag, startPoint x: 916, startPoint y: 453, endPoint x: 817, endPoint y: 444, distance: 99.4
click at [817, 444] on tr "Large Sherpa Fleece Blanket - 60" x 80" $33.00 $ 66.00 50 $30.69" at bounding box center [731, 452] width 865 height 86
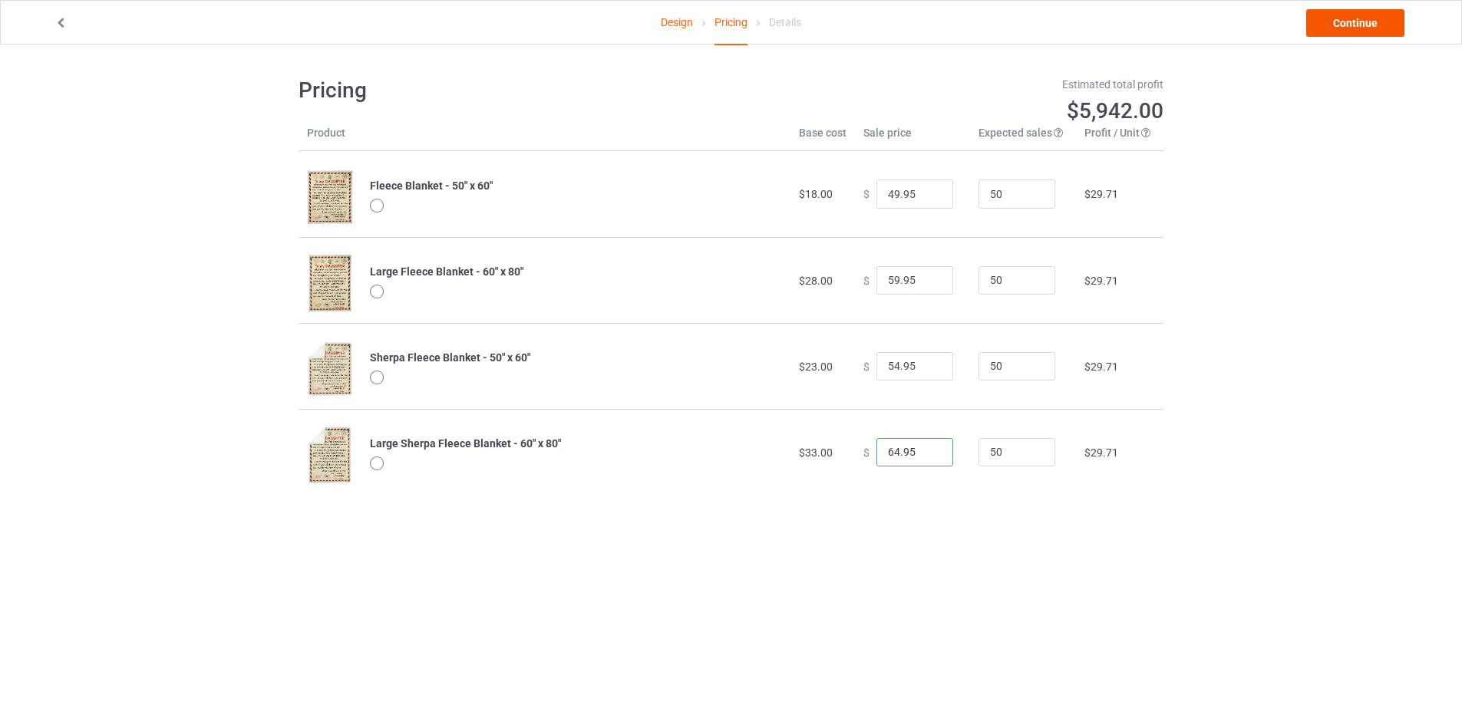
type input "64.95"
click at [1356, 26] on link "Continue" at bounding box center [1355, 23] width 98 height 28
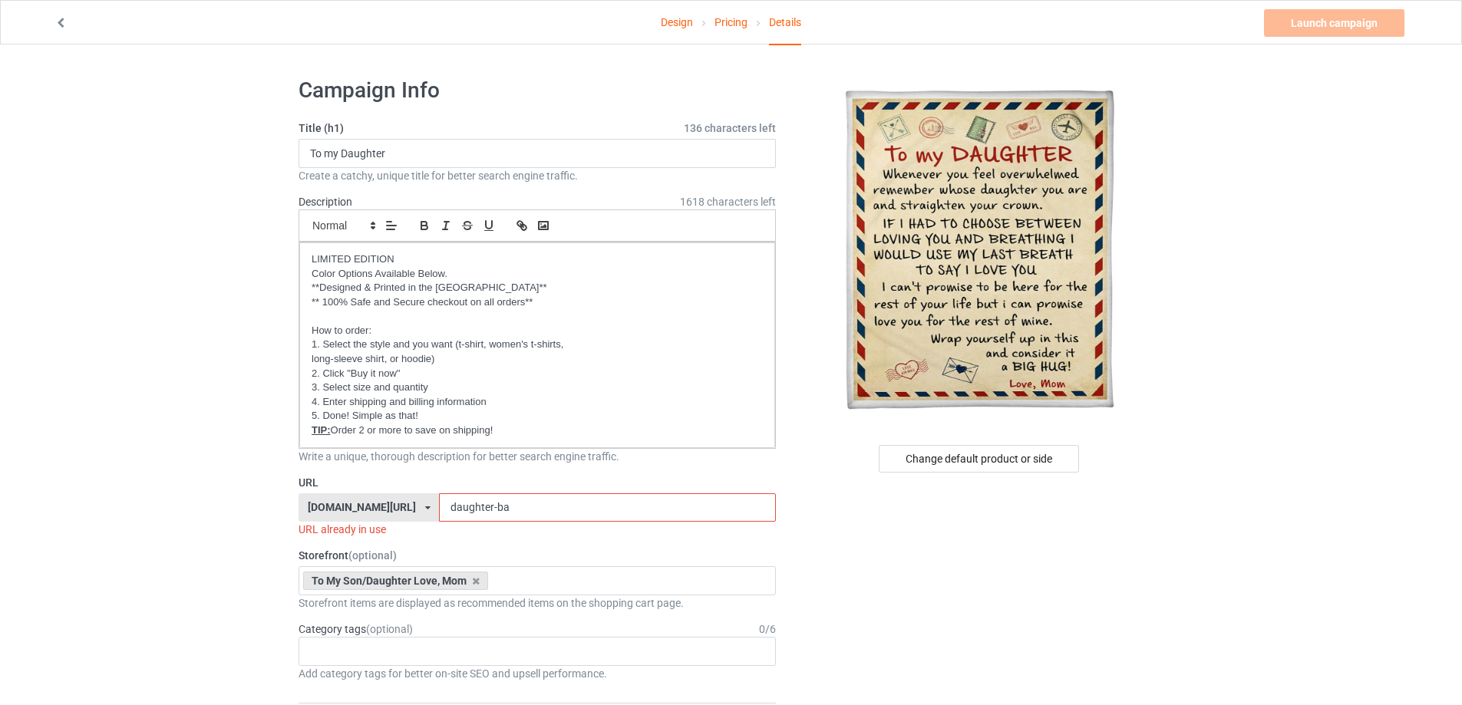
click at [507, 507] on input "daughter-ba" at bounding box center [607, 508] width 336 height 29
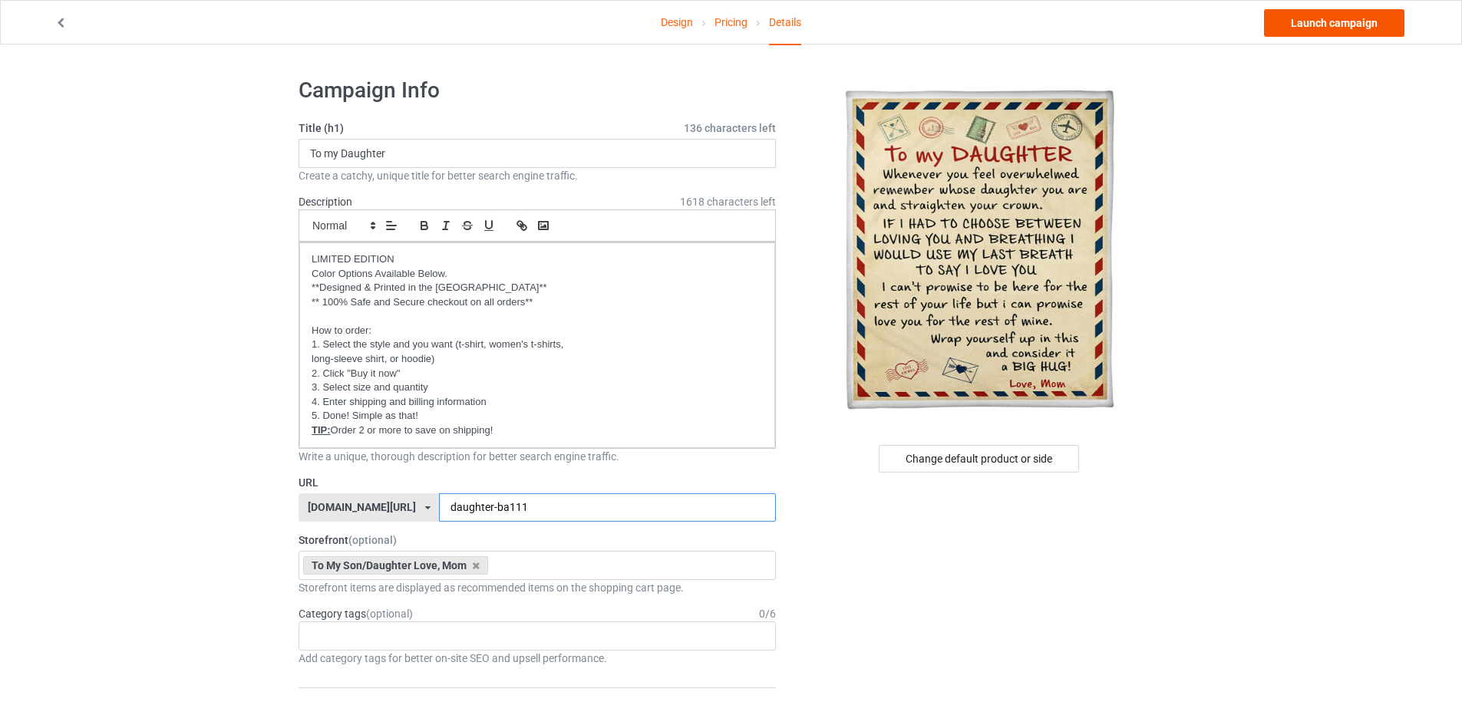
type input "daughter-ba111"
click at [1326, 31] on link "Launch campaign" at bounding box center [1334, 23] width 140 height 28
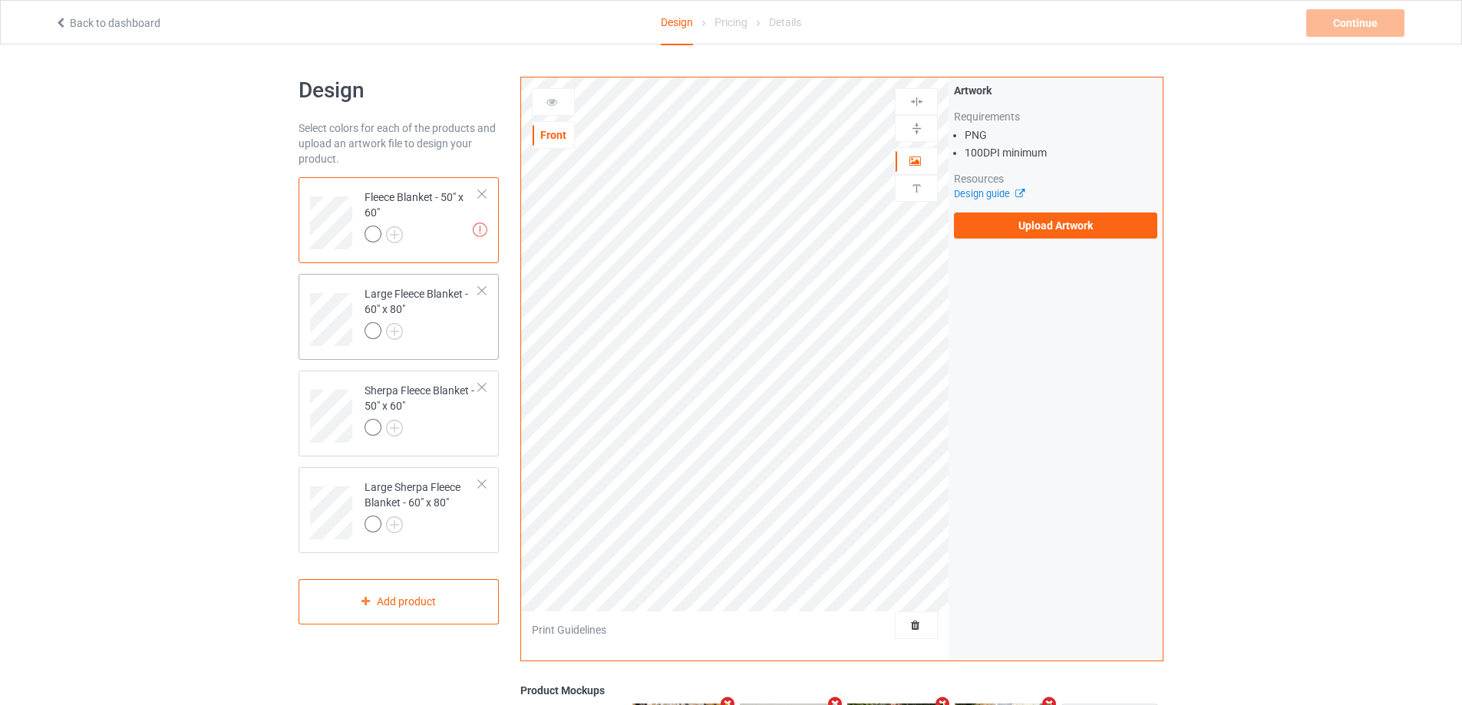
click at [462, 325] on div at bounding box center [422, 332] width 114 height 21
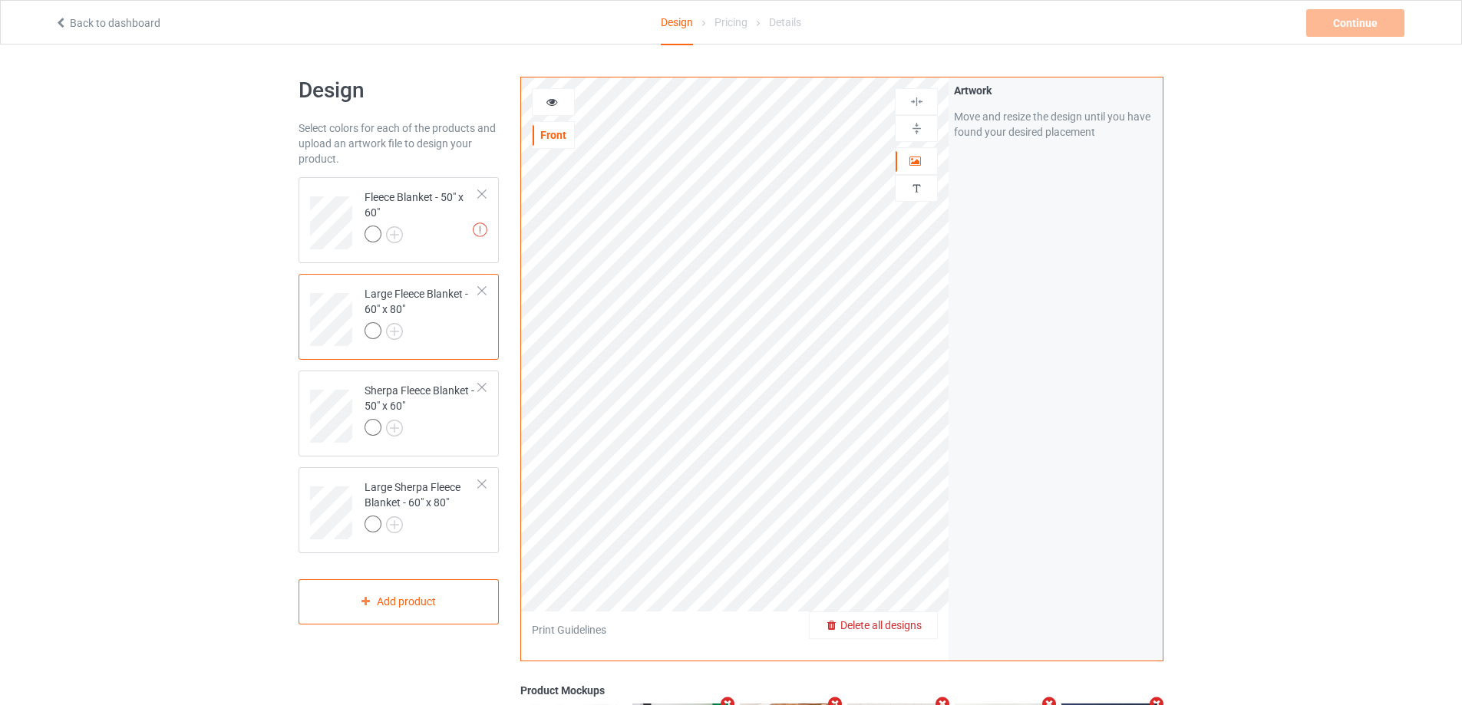
click at [908, 623] on span "Delete all designs" at bounding box center [880, 625] width 81 height 12
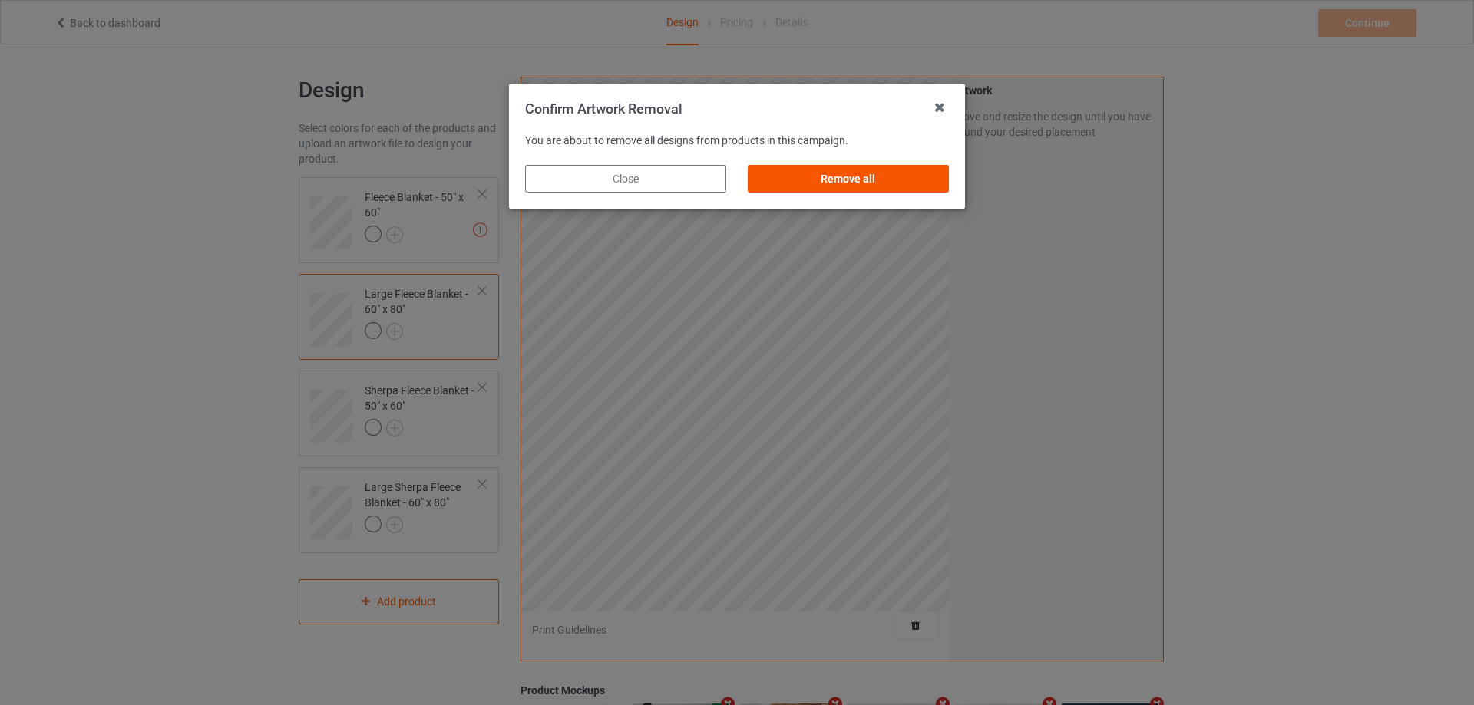
click at [829, 177] on div "Remove all" at bounding box center [848, 179] width 201 height 28
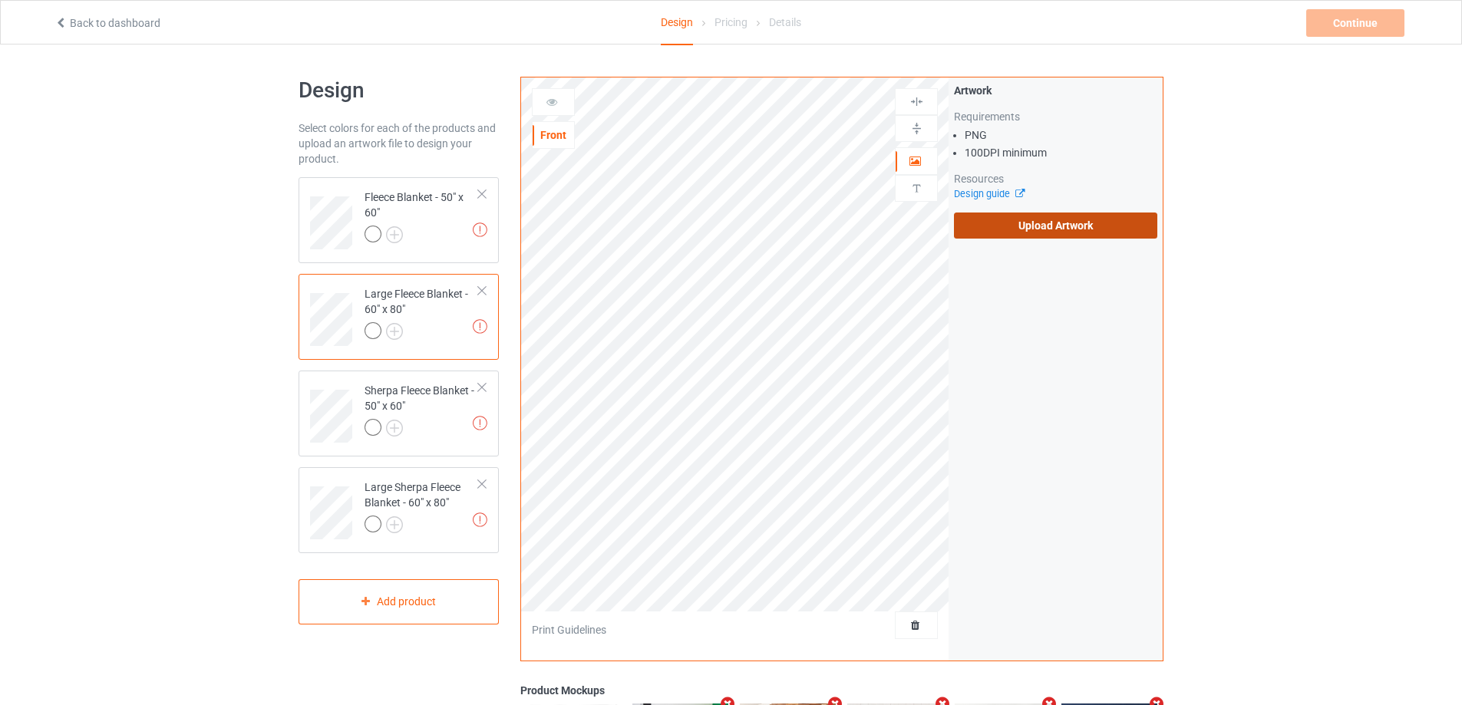
click at [1001, 236] on label "Upload Artwork" at bounding box center [1055, 226] width 203 height 26
click at [0, 0] on input "Upload Artwork" at bounding box center [0, 0] width 0 height 0
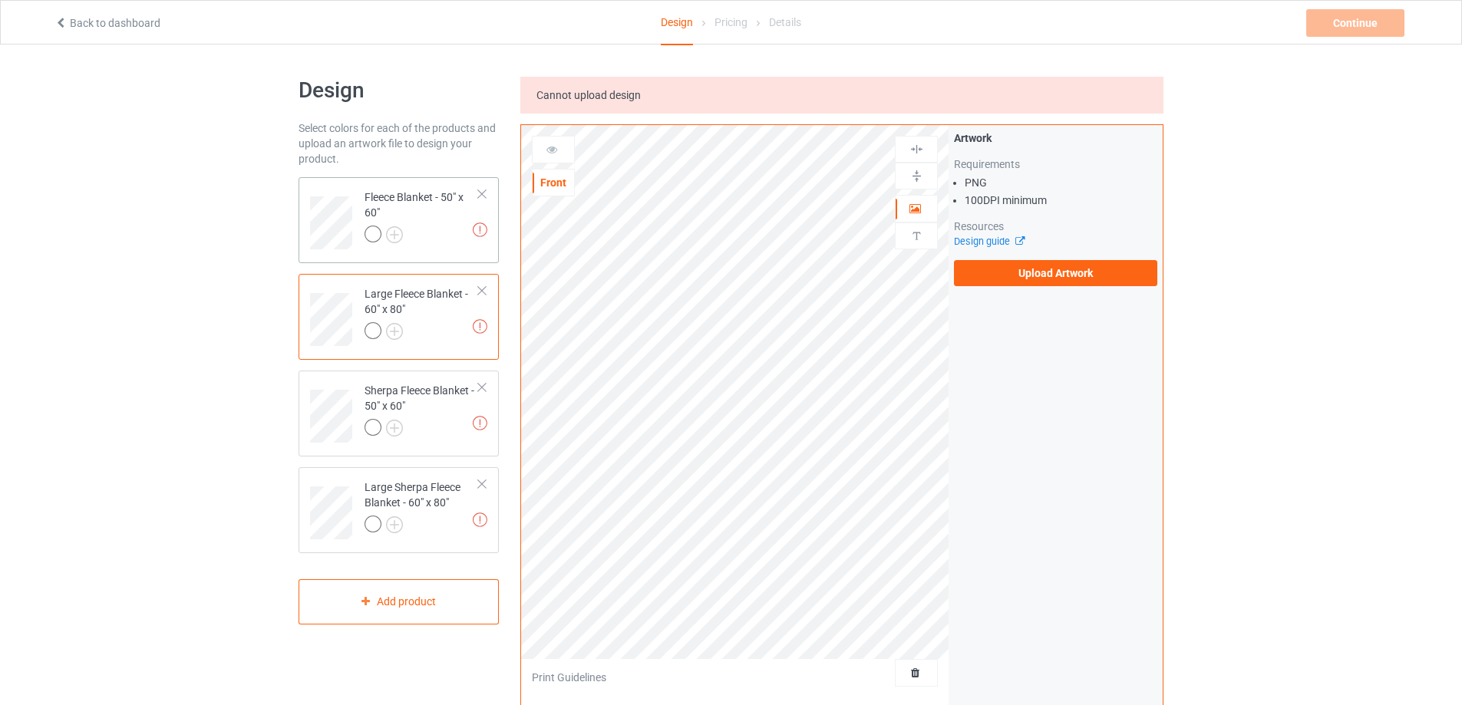
click at [446, 226] on div at bounding box center [422, 236] width 114 height 21
click at [1052, 264] on label "Upload Artwork" at bounding box center [1055, 273] width 203 height 26
click at [0, 0] on input "Upload Artwork" at bounding box center [0, 0] width 0 height 0
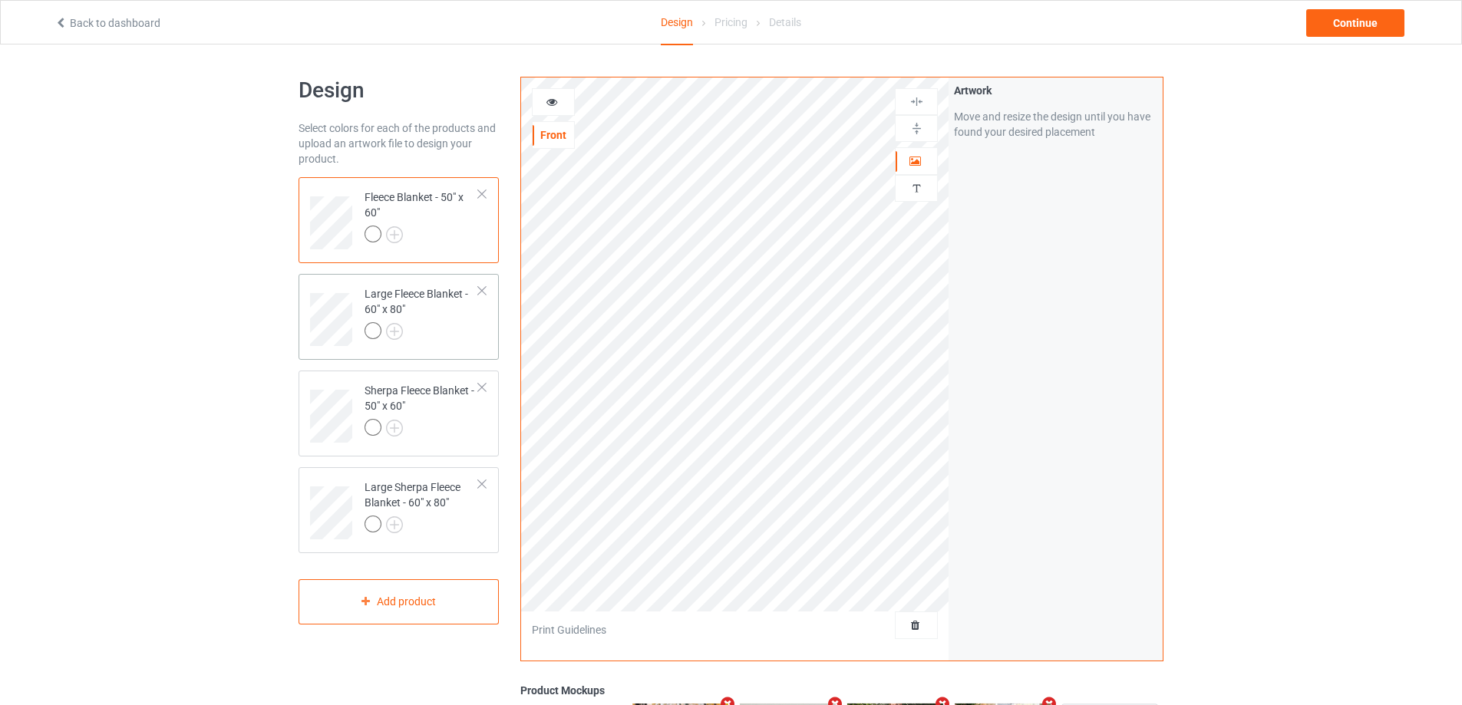
click at [451, 297] on div "Large Fleece Blanket - 60" x 80"" at bounding box center [422, 312] width 114 height 52
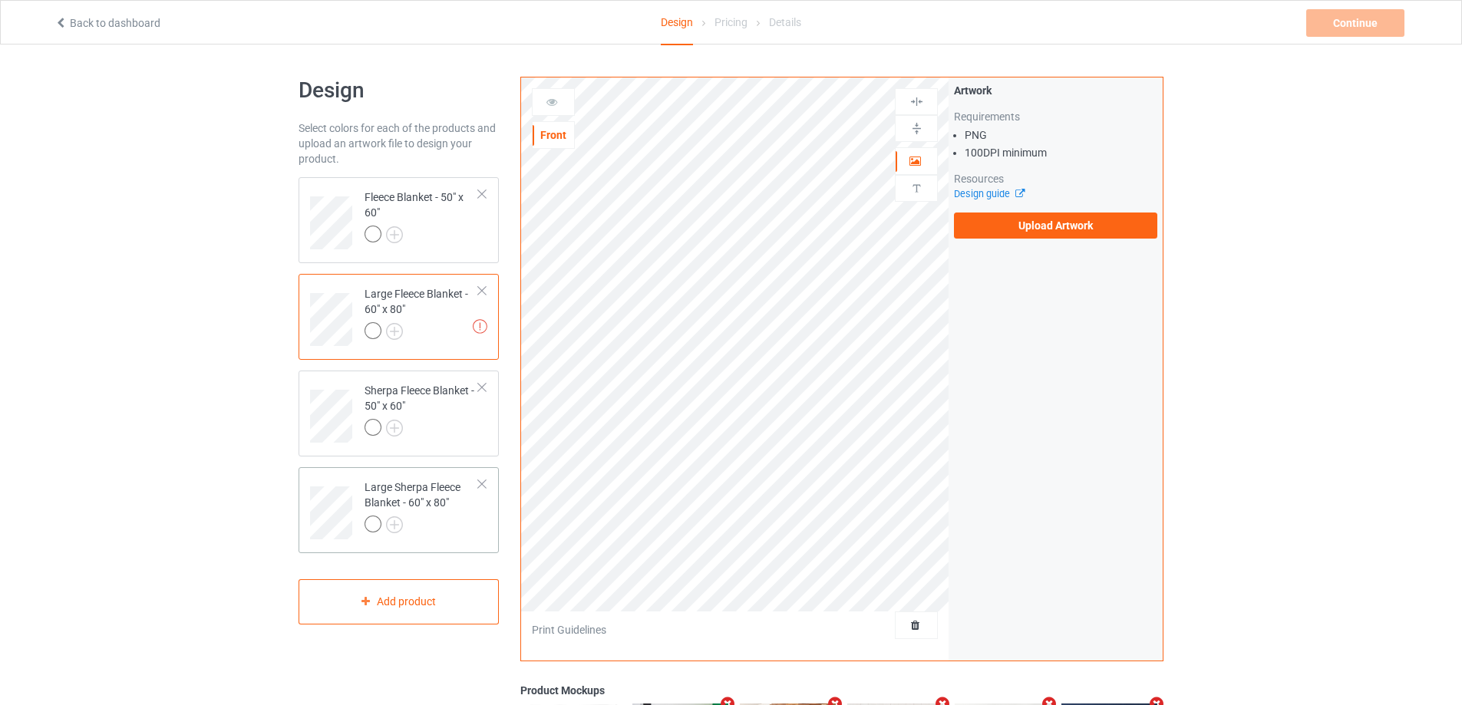
drag, startPoint x: 405, startPoint y: 545, endPoint x: 421, endPoint y: 537, distance: 17.2
click at [408, 545] on div "Large Sherpa Fleece Blanket - 60" x 80"" at bounding box center [399, 510] width 200 height 86
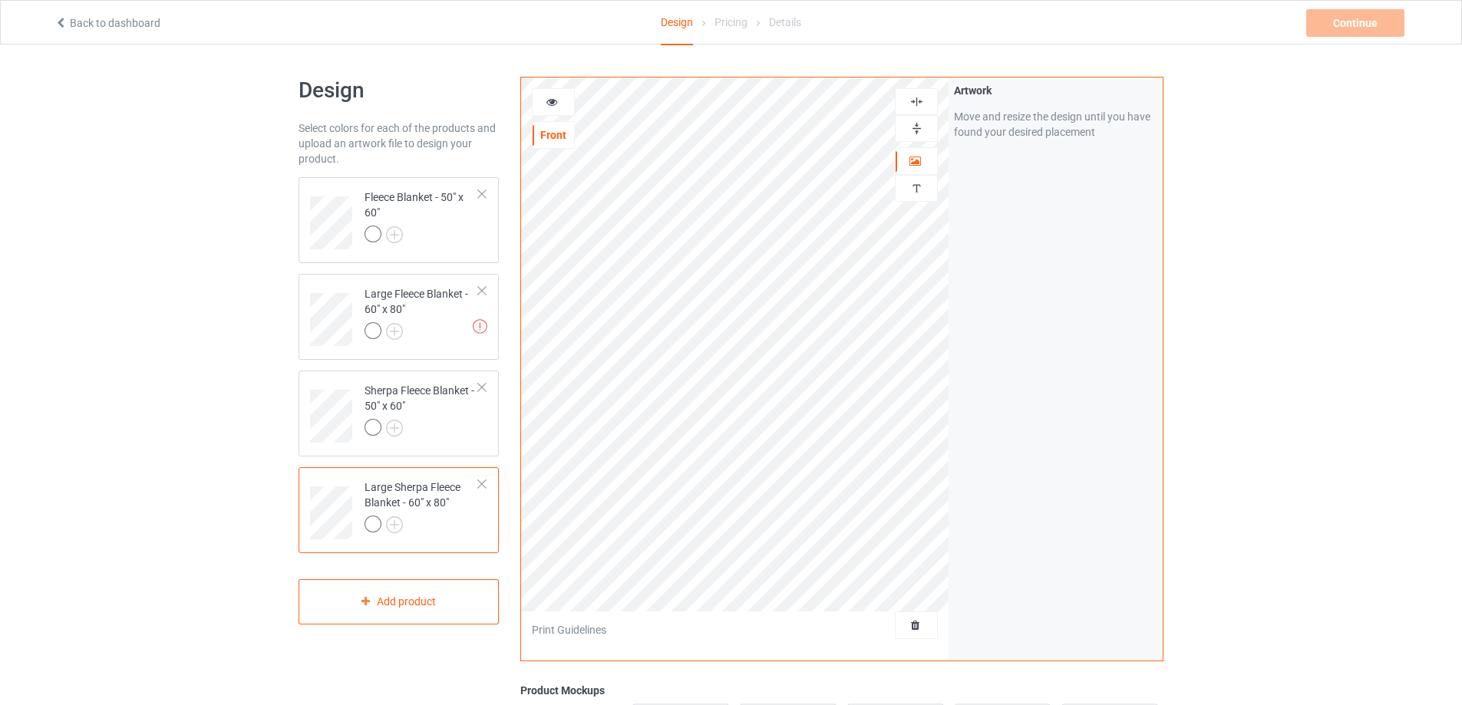
click at [421, 537] on td "Large Sherpa Fleece Blanket - 60" x 80"" at bounding box center [421, 508] width 131 height 68
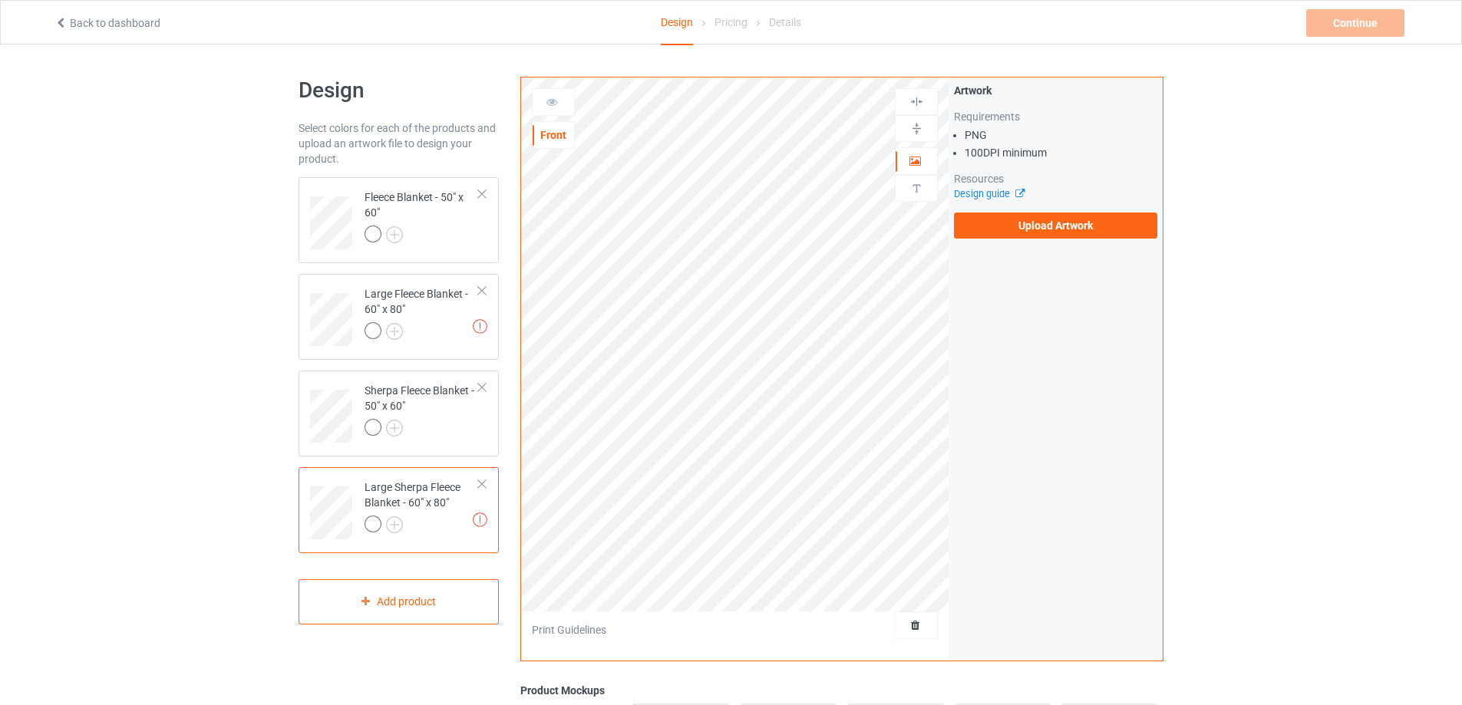
click at [1081, 243] on div "Artwork Requirements PNG 100 DPI minimum Resources Design guide Upload Artwork" at bounding box center [1056, 161] width 214 height 167
click at [1078, 226] on label "Upload Artwork" at bounding box center [1055, 226] width 203 height 26
click at [0, 0] on input "Upload Artwork" at bounding box center [0, 0] width 0 height 0
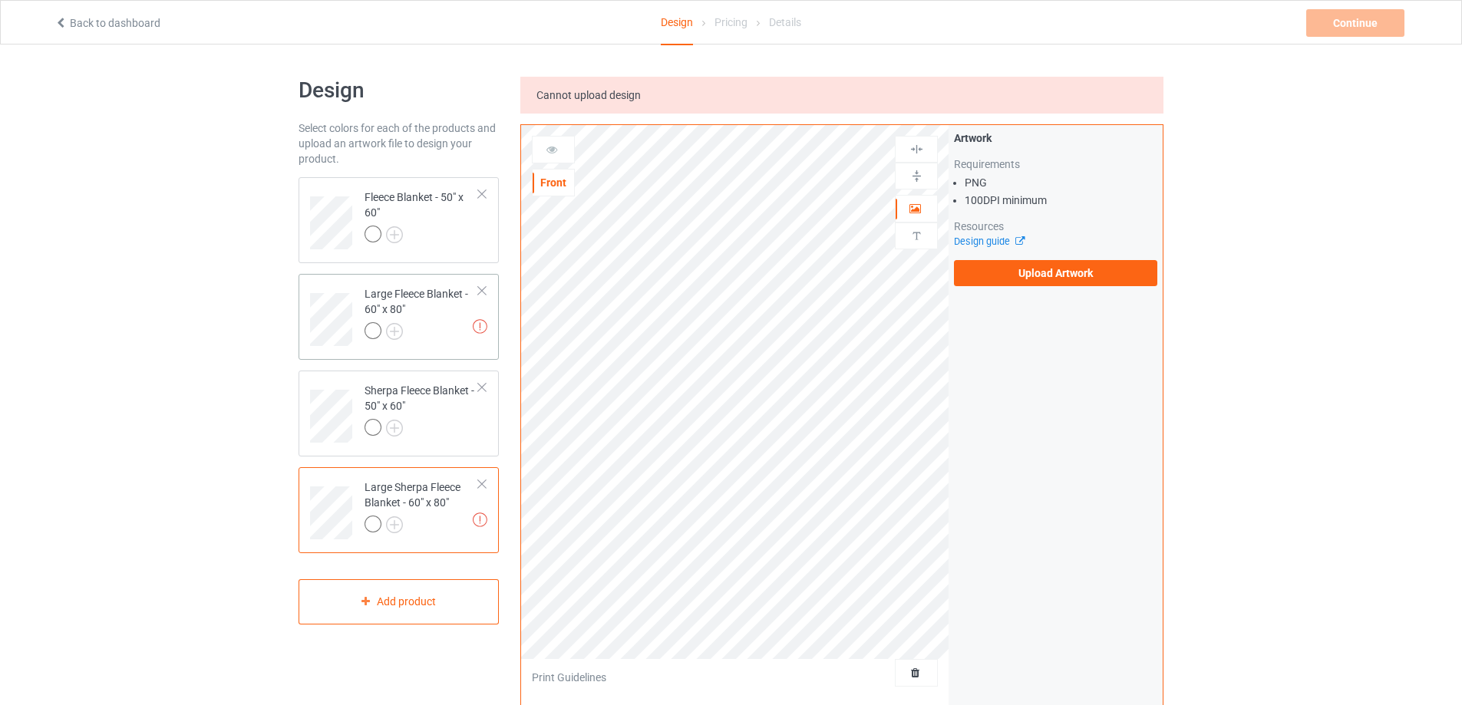
click at [432, 322] on div at bounding box center [422, 332] width 114 height 21
click at [1102, 279] on label "Upload Artwork" at bounding box center [1055, 273] width 203 height 26
click at [0, 0] on input "Upload Artwork" at bounding box center [0, 0] width 0 height 0
click at [1036, 269] on label "Upload Artwork" at bounding box center [1055, 273] width 203 height 26
click at [0, 0] on input "Upload Artwork" at bounding box center [0, 0] width 0 height 0
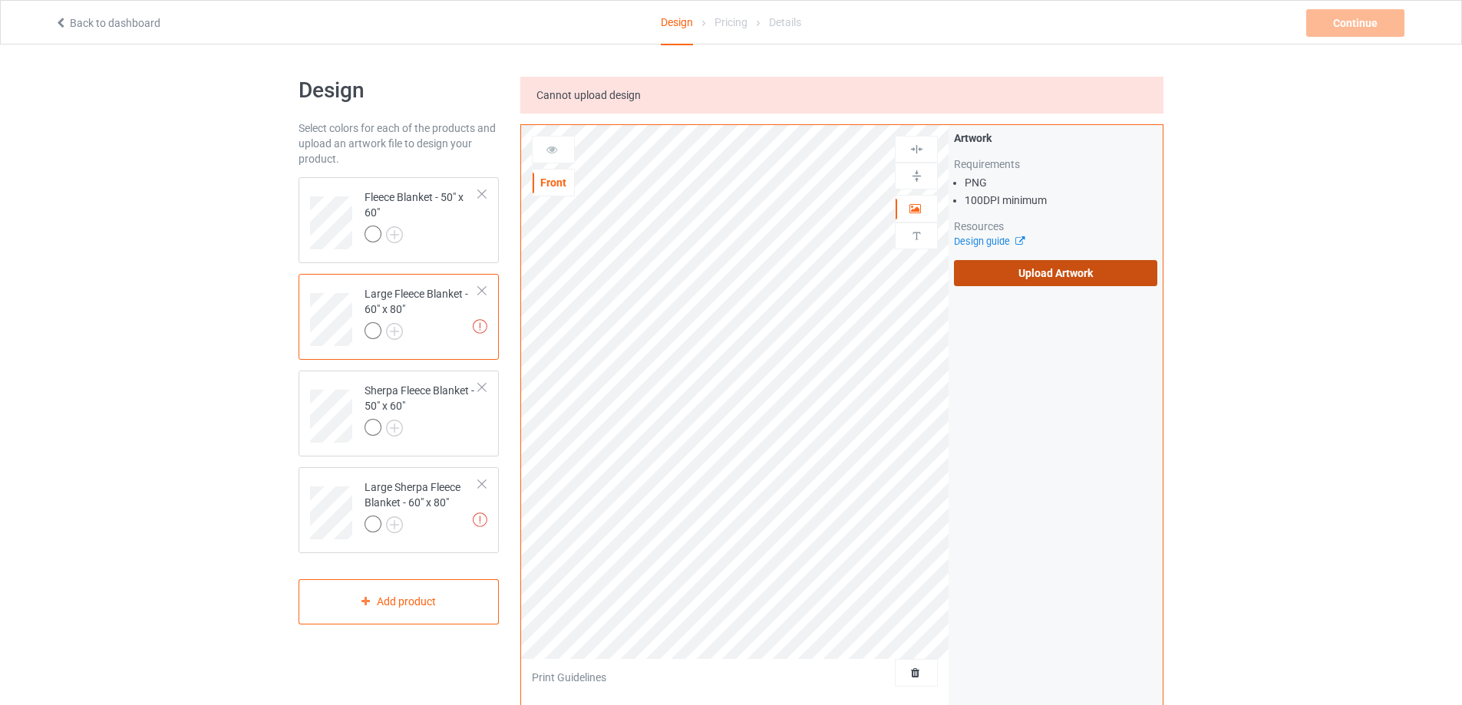
click at [1070, 279] on label "Upload Artwork" at bounding box center [1055, 273] width 203 height 26
click at [0, 0] on input "Upload Artwork" at bounding box center [0, 0] width 0 height 0
click at [1011, 274] on label "Upload Artwork" at bounding box center [1055, 273] width 203 height 26
click at [0, 0] on input "Upload Artwork" at bounding box center [0, 0] width 0 height 0
click at [1023, 282] on label "Upload Artwork" at bounding box center [1055, 273] width 203 height 26
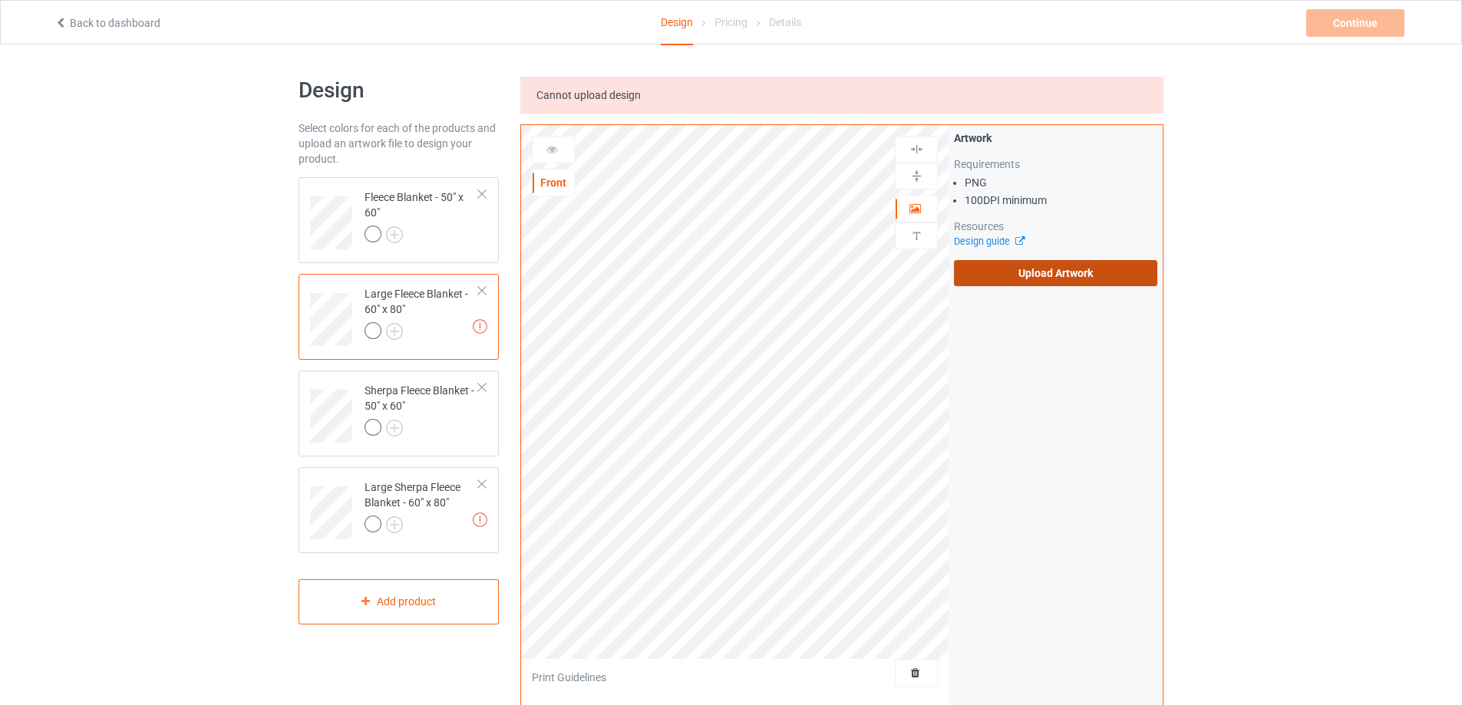
click at [0, 0] on input "Upload Artwork" at bounding box center [0, 0] width 0 height 0
click at [982, 270] on label "Upload Artwork" at bounding box center [1055, 273] width 203 height 26
click at [0, 0] on input "Upload Artwork" at bounding box center [0, 0] width 0 height 0
click at [1078, 283] on label "Upload Artwork" at bounding box center [1055, 273] width 203 height 26
click at [0, 0] on input "Upload Artwork" at bounding box center [0, 0] width 0 height 0
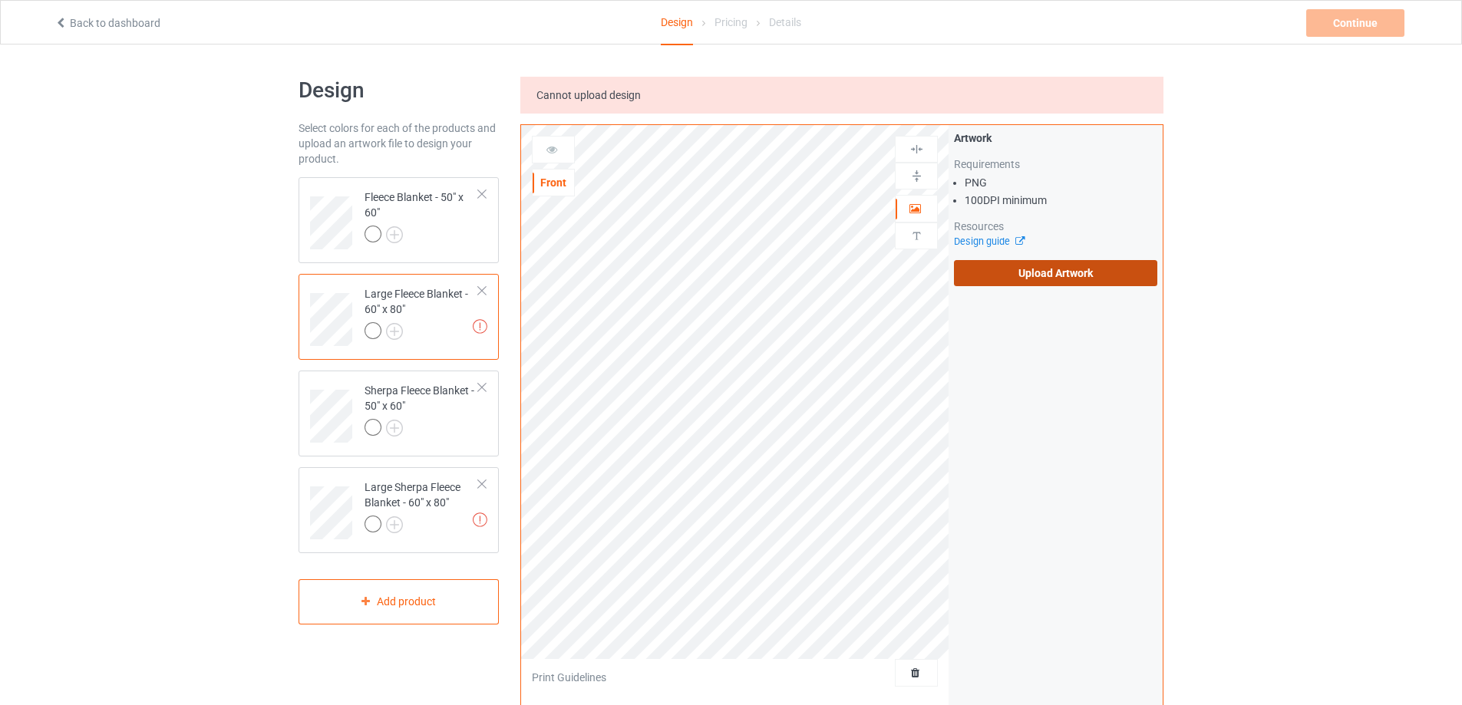
click at [1035, 272] on label "Upload Artwork" at bounding box center [1055, 273] width 203 height 26
click at [0, 0] on input "Upload Artwork" at bounding box center [0, 0] width 0 height 0
click at [1051, 277] on label "Upload Artwork" at bounding box center [1055, 273] width 203 height 26
click at [0, 0] on input "Upload Artwork" at bounding box center [0, 0] width 0 height 0
click at [1081, 274] on label "Upload Artwork" at bounding box center [1055, 273] width 203 height 26
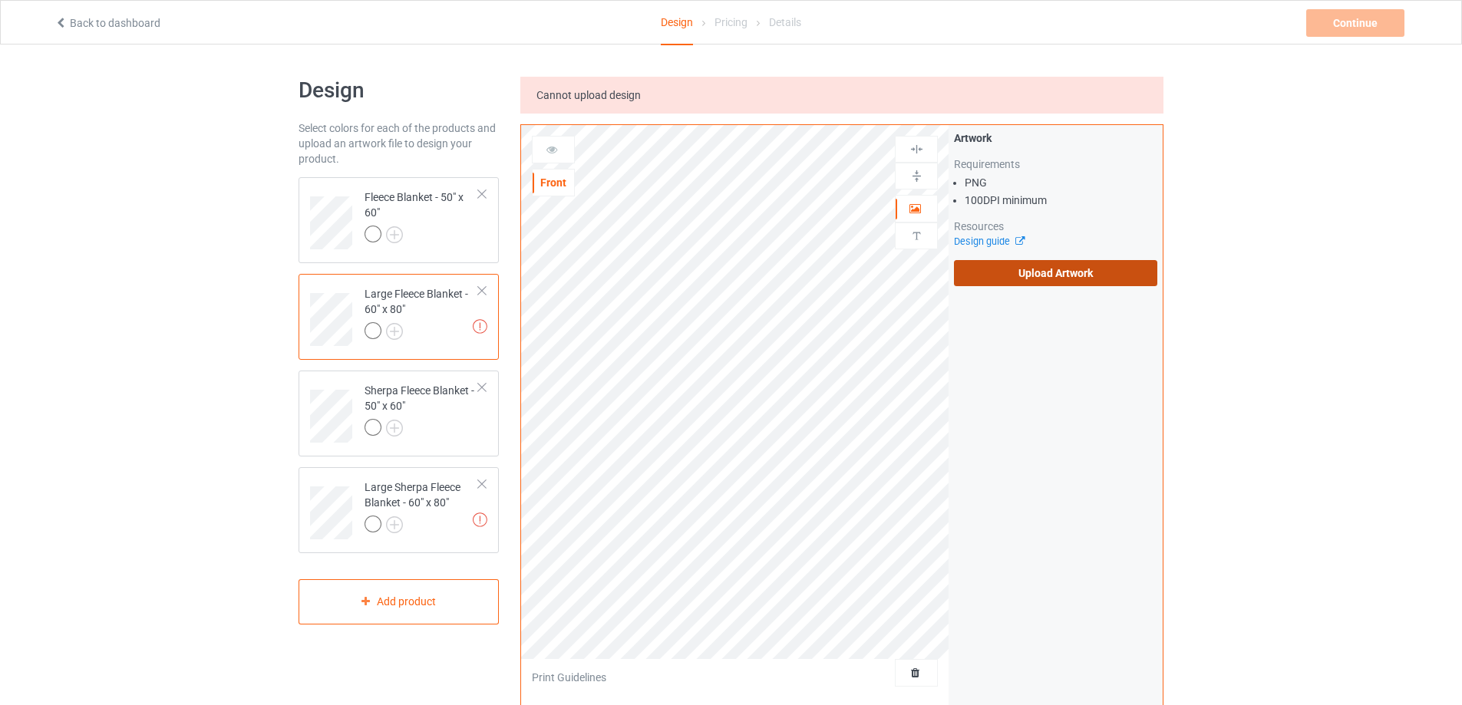
click at [0, 0] on input "Upload Artwork" at bounding box center [0, 0] width 0 height 0
click at [1030, 283] on label "Upload Artwork" at bounding box center [1055, 273] width 203 height 26
click at [0, 0] on input "Upload Artwork" at bounding box center [0, 0] width 0 height 0
click at [464, 236] on div at bounding box center [422, 236] width 114 height 21
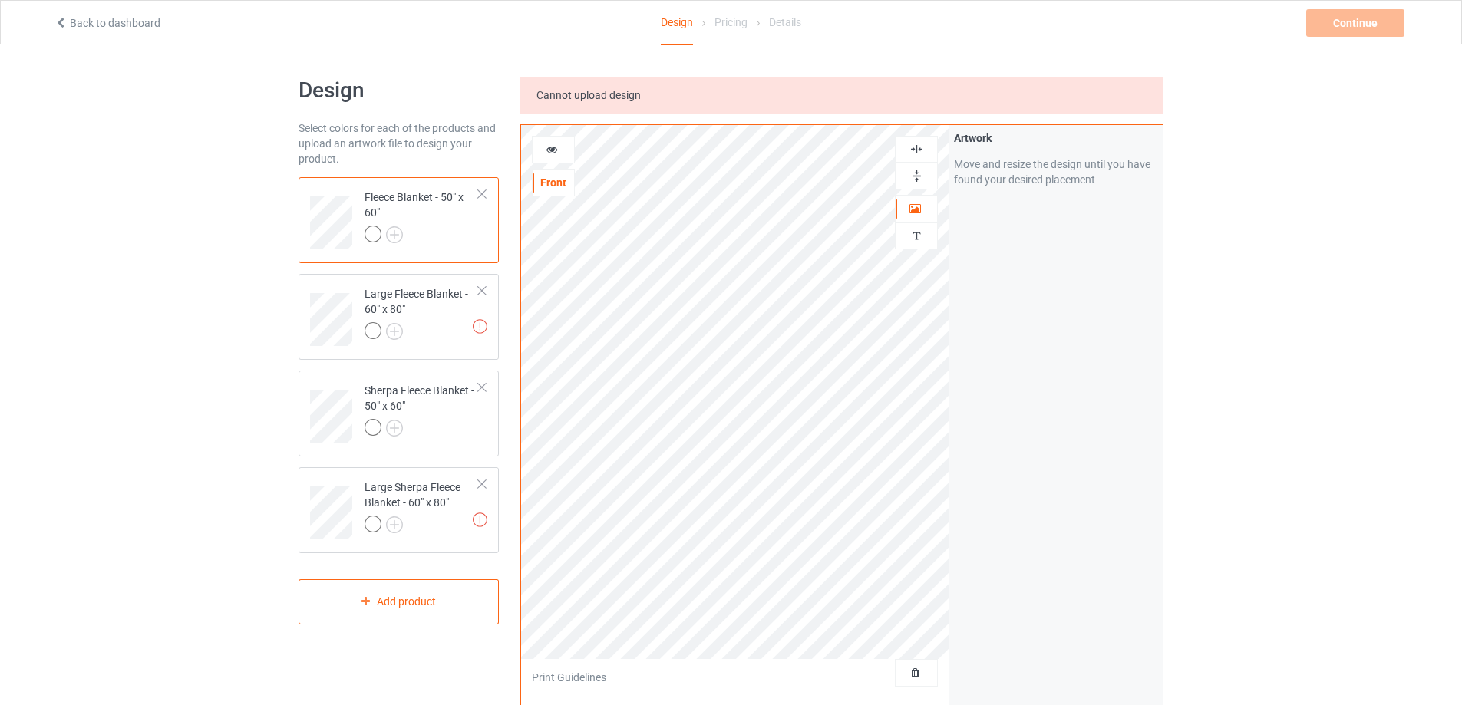
click at [916, 175] on img at bounding box center [916, 176] width 15 height 15
click at [914, 153] on img at bounding box center [916, 149] width 15 height 15
click at [433, 425] on div at bounding box center [422, 429] width 114 height 21
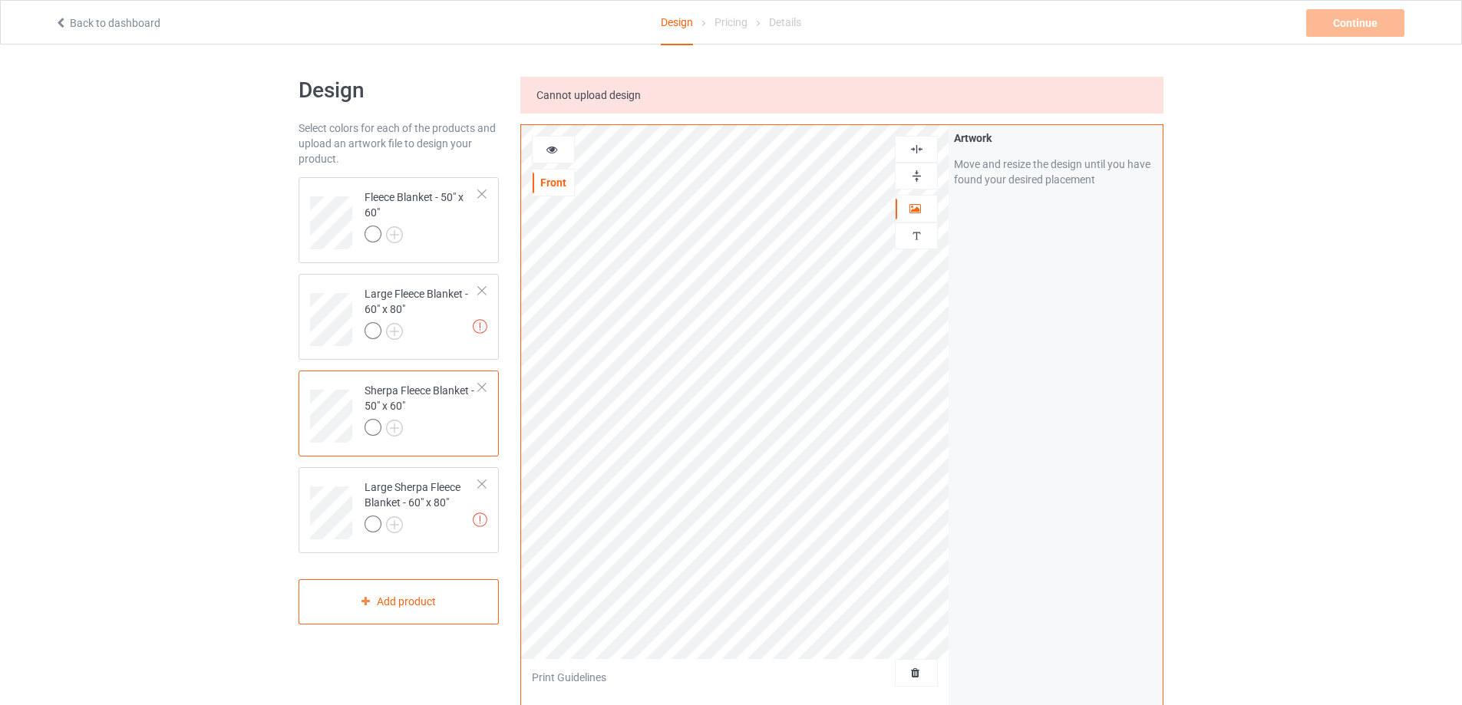
click at [917, 170] on img at bounding box center [916, 176] width 15 height 15
click at [920, 147] on img at bounding box center [916, 149] width 15 height 15
click at [444, 330] on div at bounding box center [422, 332] width 114 height 21
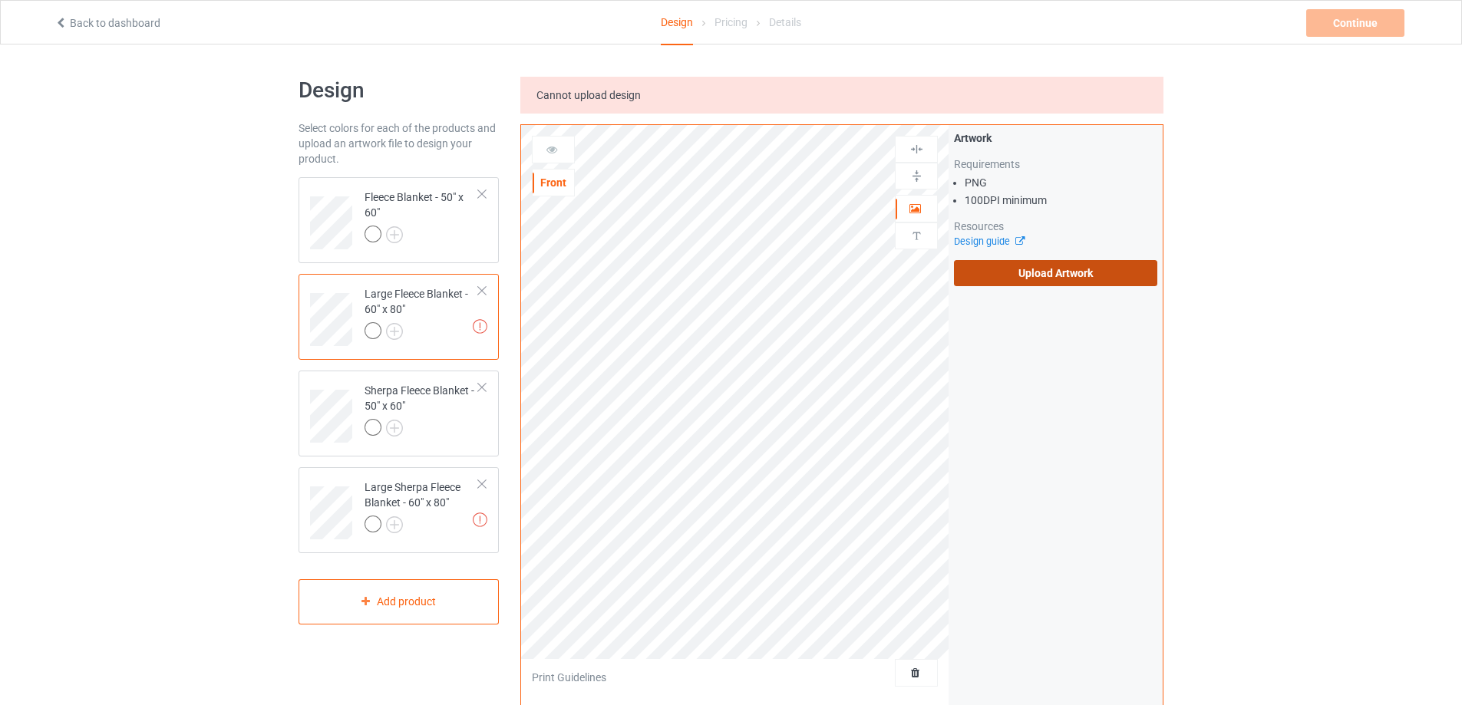
click at [1035, 277] on label "Upload Artwork" at bounding box center [1055, 273] width 203 height 26
click at [0, 0] on input "Upload Artwork" at bounding box center [0, 0] width 0 height 0
click at [1004, 267] on label "Upload Artwork" at bounding box center [1055, 273] width 203 height 26
click at [0, 0] on input "Upload Artwork" at bounding box center [0, 0] width 0 height 0
click at [1058, 272] on label "Upload Artwork" at bounding box center [1055, 273] width 203 height 26
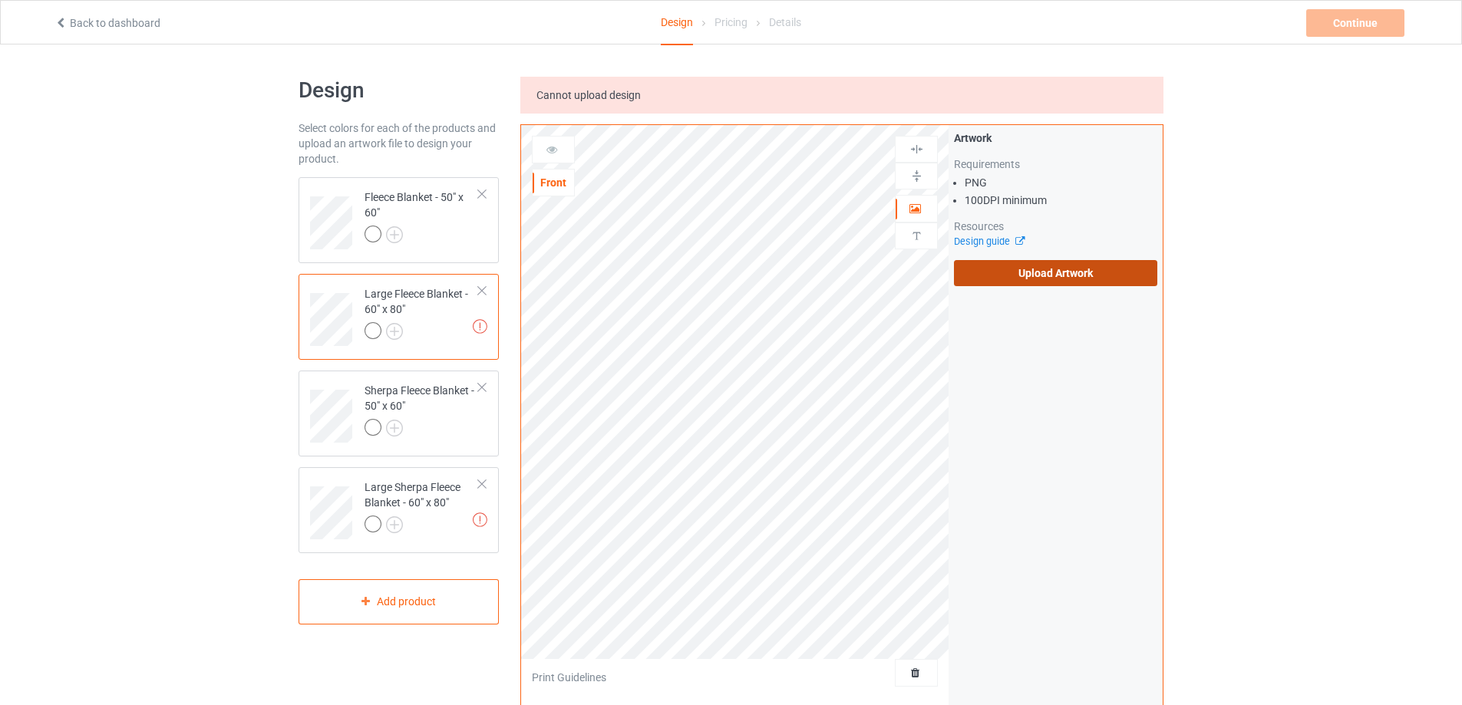
click at [0, 0] on input "Upload Artwork" at bounding box center [0, 0] width 0 height 0
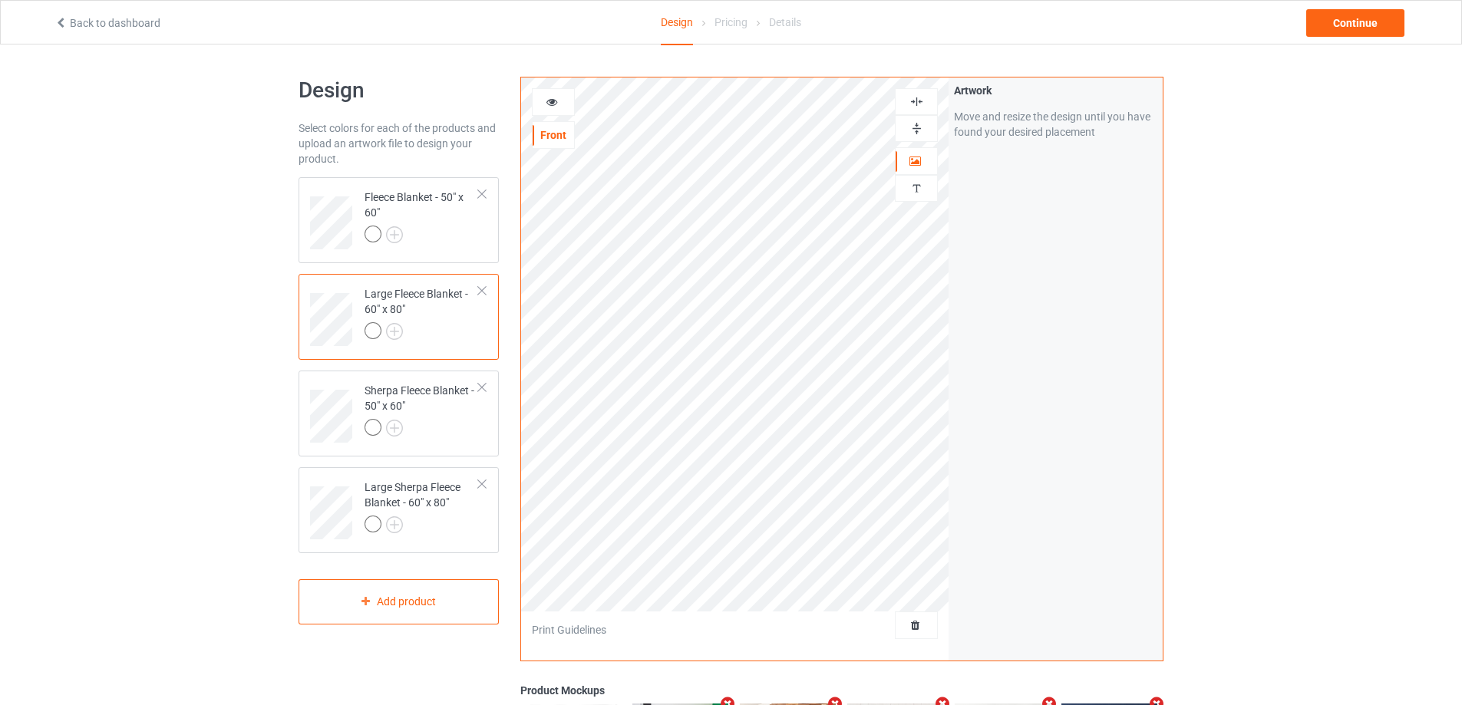
click at [913, 128] on img at bounding box center [916, 128] width 15 height 15
click at [922, 102] on img at bounding box center [916, 101] width 15 height 15
click at [439, 519] on div at bounding box center [422, 526] width 114 height 21
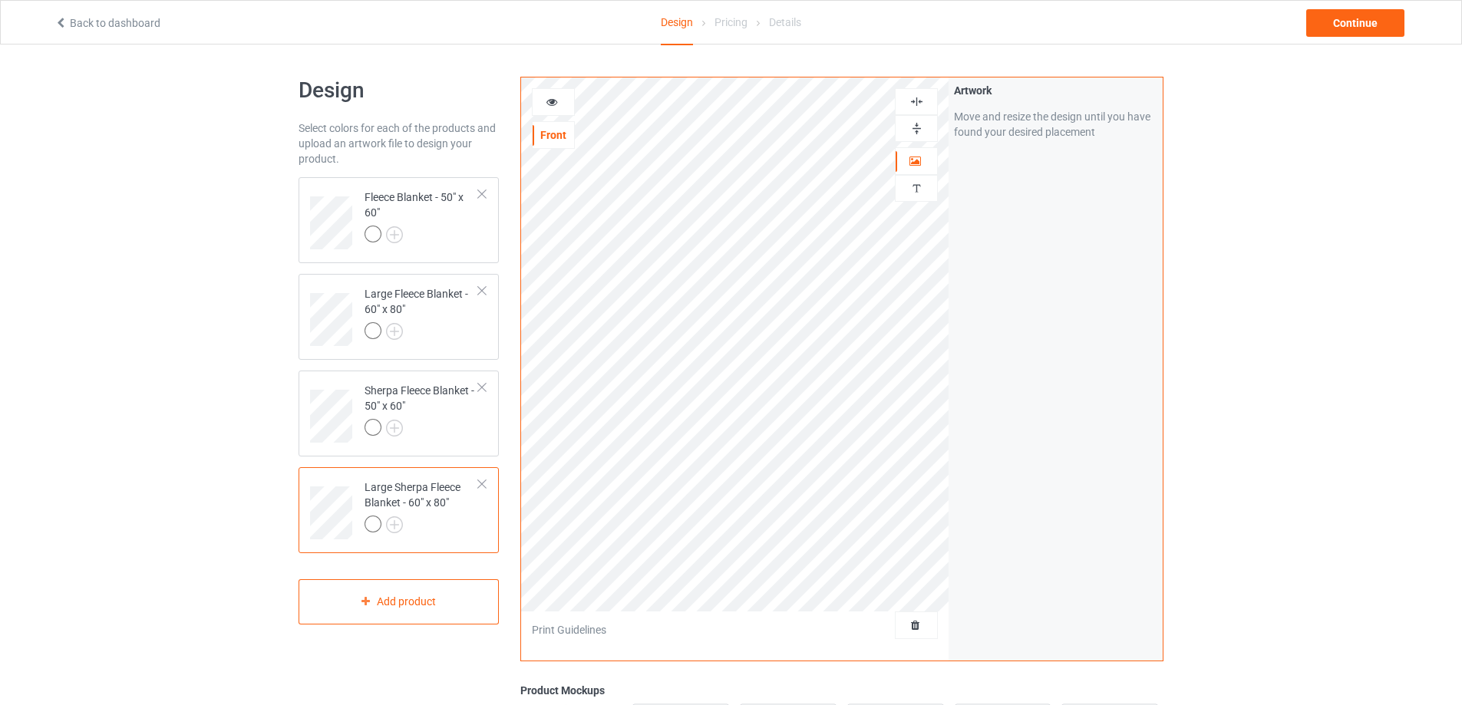
click at [913, 126] on img at bounding box center [916, 128] width 15 height 15
click at [908, 100] on div at bounding box center [916, 101] width 41 height 15
click at [1368, 13] on div "Continue" at bounding box center [1355, 23] width 98 height 28
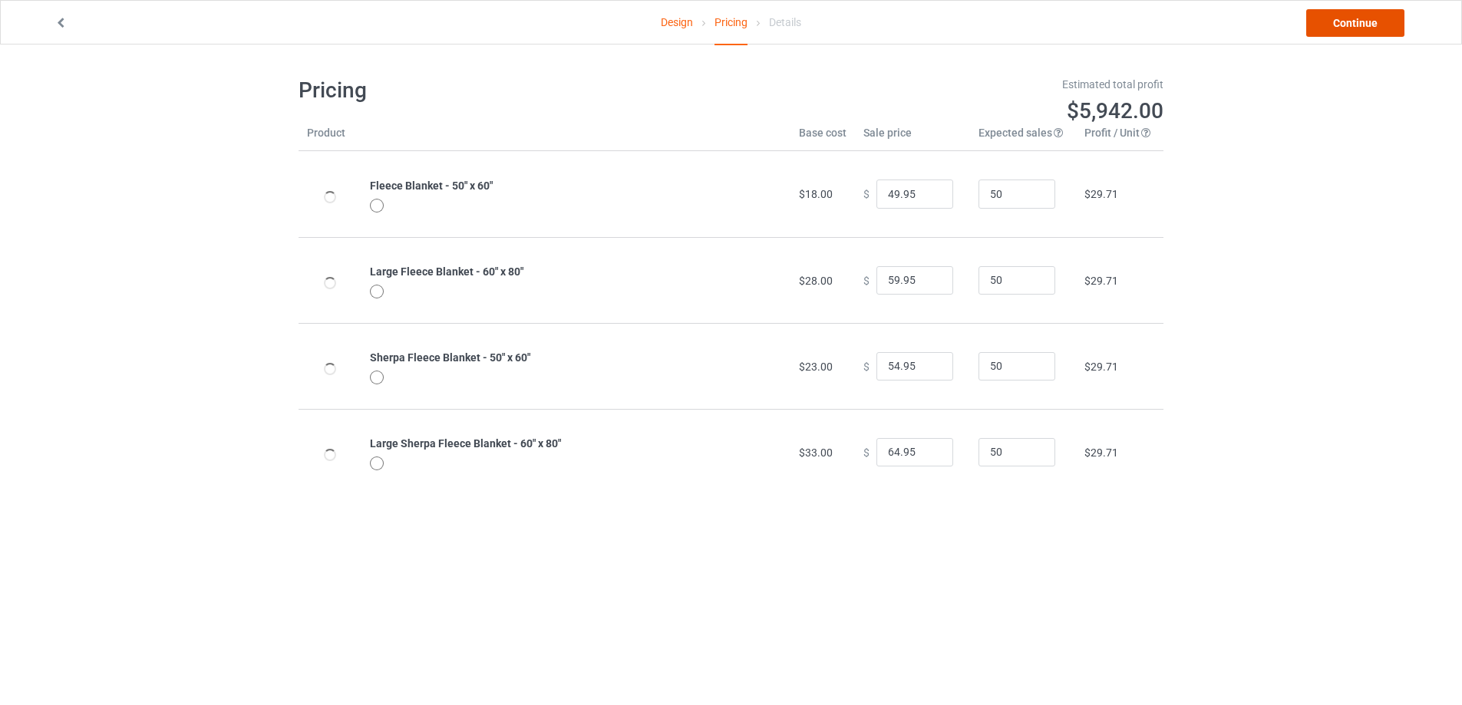
click at [1368, 14] on link "Continue" at bounding box center [1355, 23] width 98 height 28
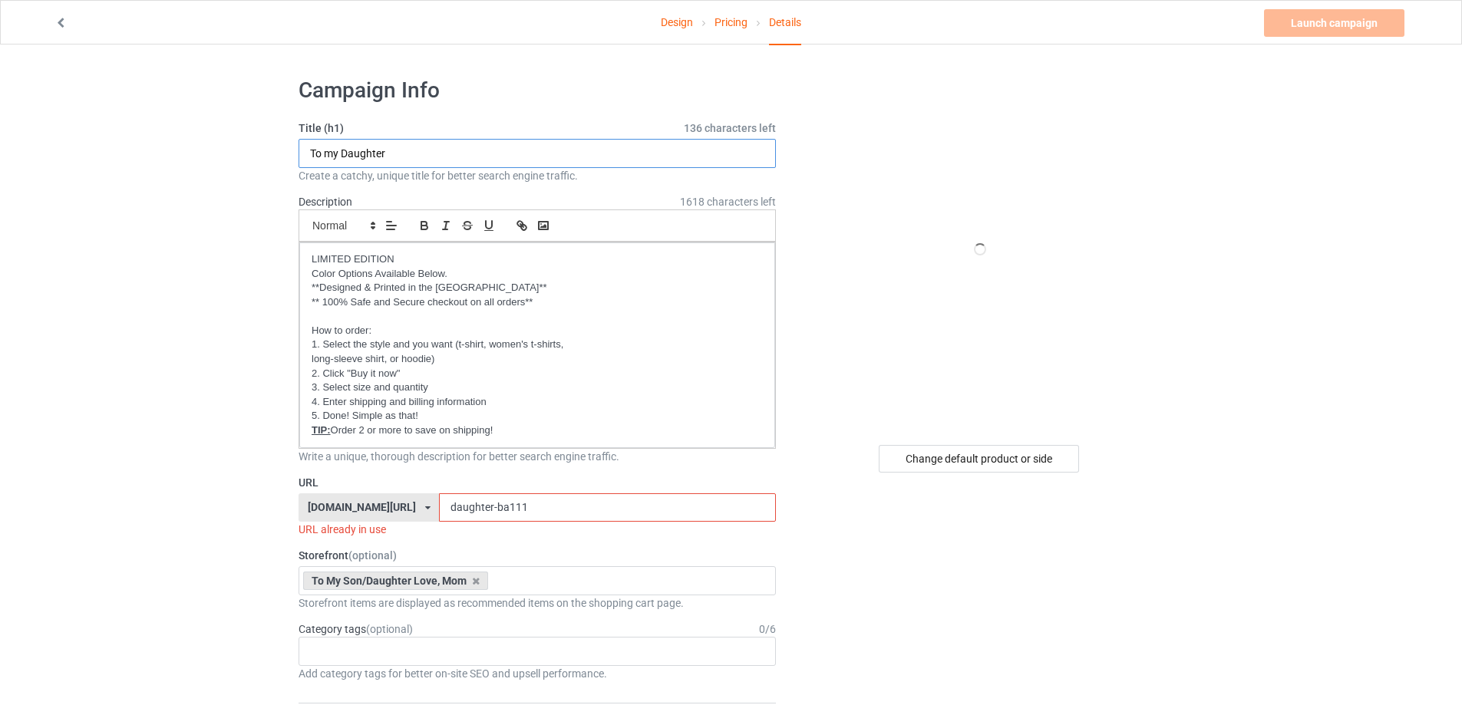
drag, startPoint x: 403, startPoint y: 150, endPoint x: 344, endPoint y: 160, distance: 60.1
click at [344, 160] on input "To my Daughter" at bounding box center [537, 153] width 477 height 29
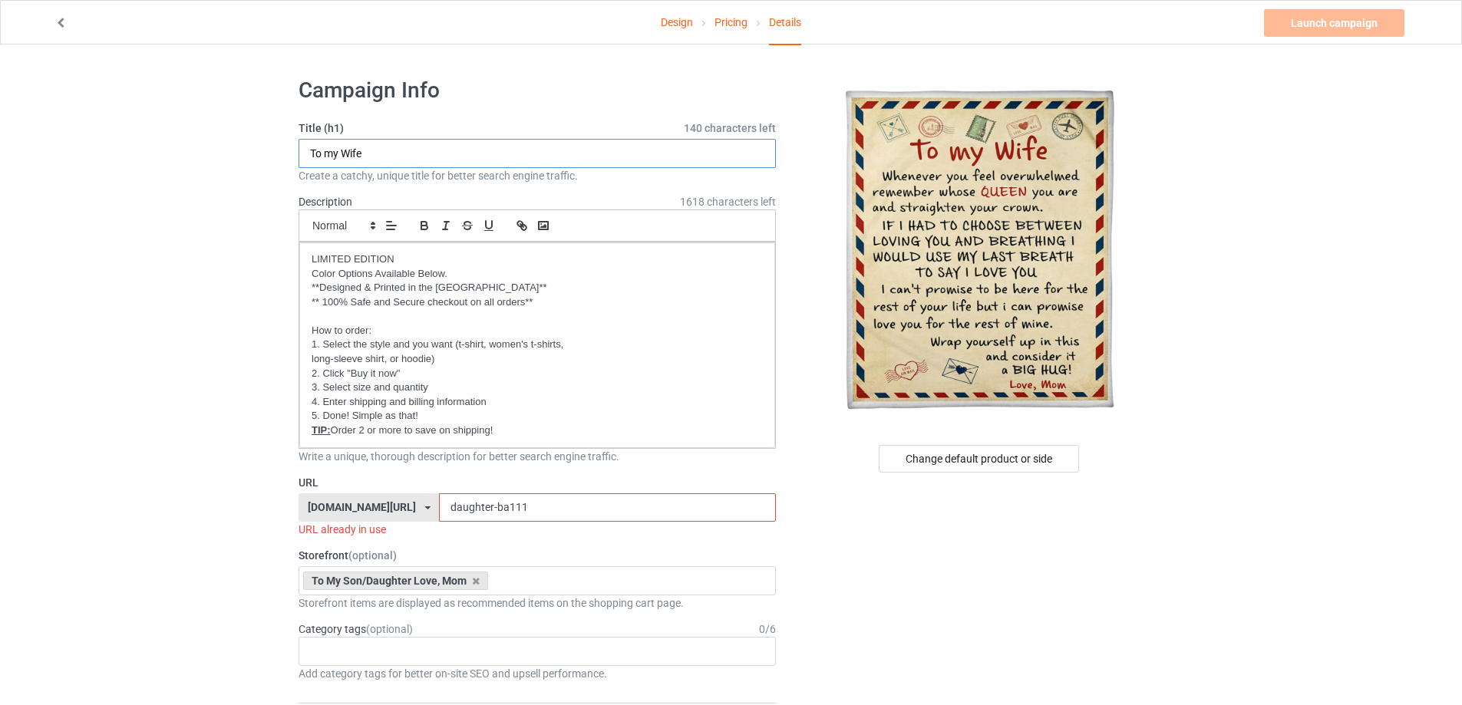
type input "To my Wife"
drag, startPoint x: 518, startPoint y: 507, endPoint x: 334, endPoint y: 505, distance: 184.2
click at [334, 505] on div "[DOMAIN_NAME][URL] [DOMAIN_NAME][URL] [DOMAIN_NAME][URL] [DOMAIN_NAME][URL] [DO…" at bounding box center [537, 508] width 477 height 29
type input "ư"
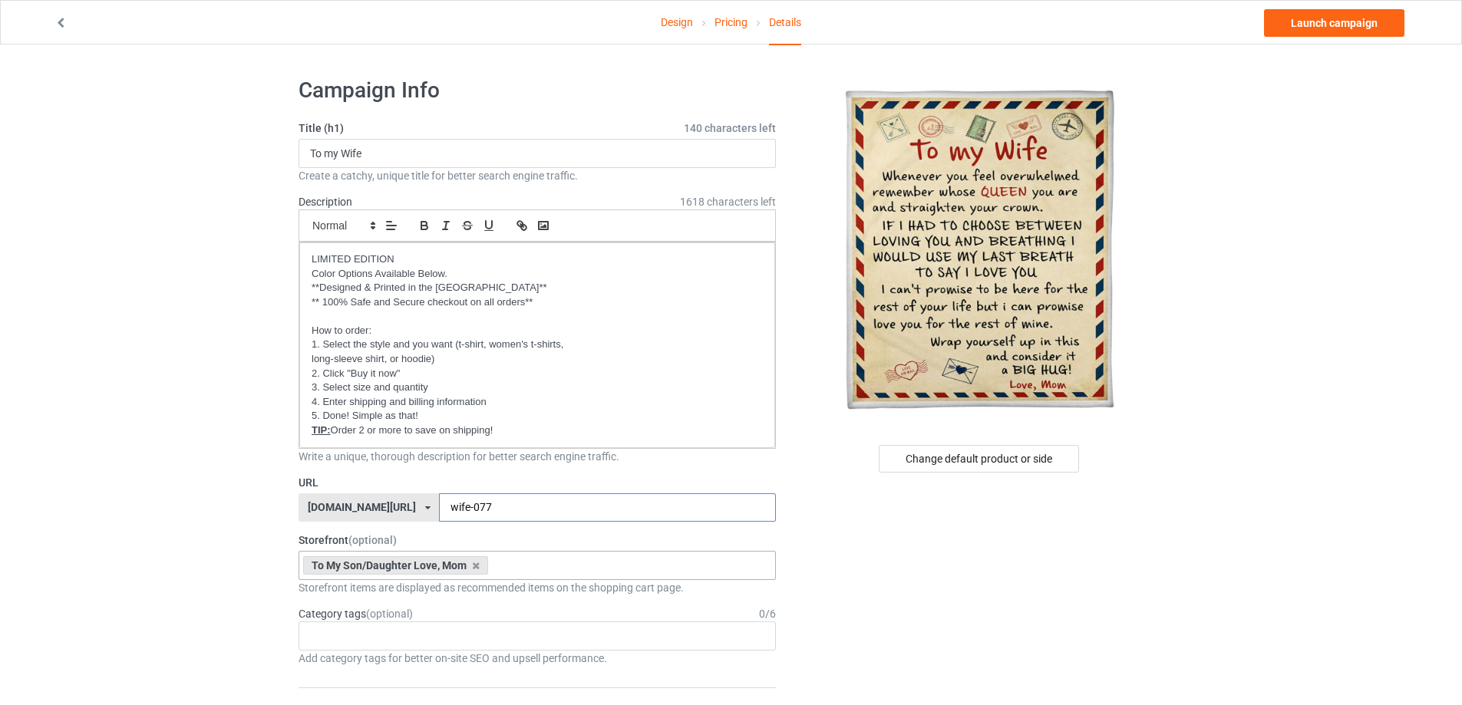
type input "wife-077"
click at [533, 570] on div "To My Son/Daughter Love, Mom Oh look! A Bookstore! Best friends/ Besties 2025 […" at bounding box center [537, 565] width 477 height 29
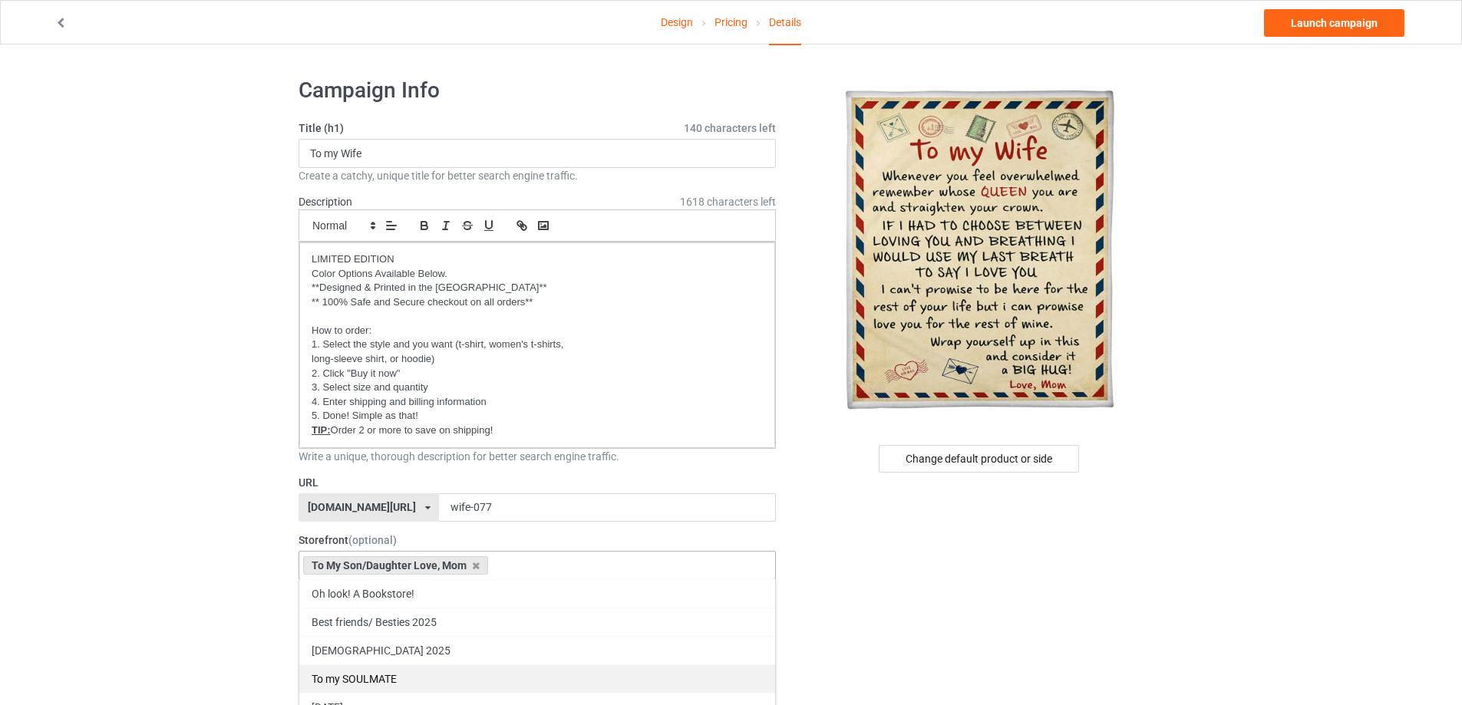
click at [395, 681] on div "To my SOULMATE" at bounding box center [537, 679] width 476 height 28
click at [480, 567] on div "To My Son/Daughter Love, Mom" at bounding box center [395, 565] width 185 height 18
click at [476, 567] on icon at bounding box center [476, 566] width 8 height 10
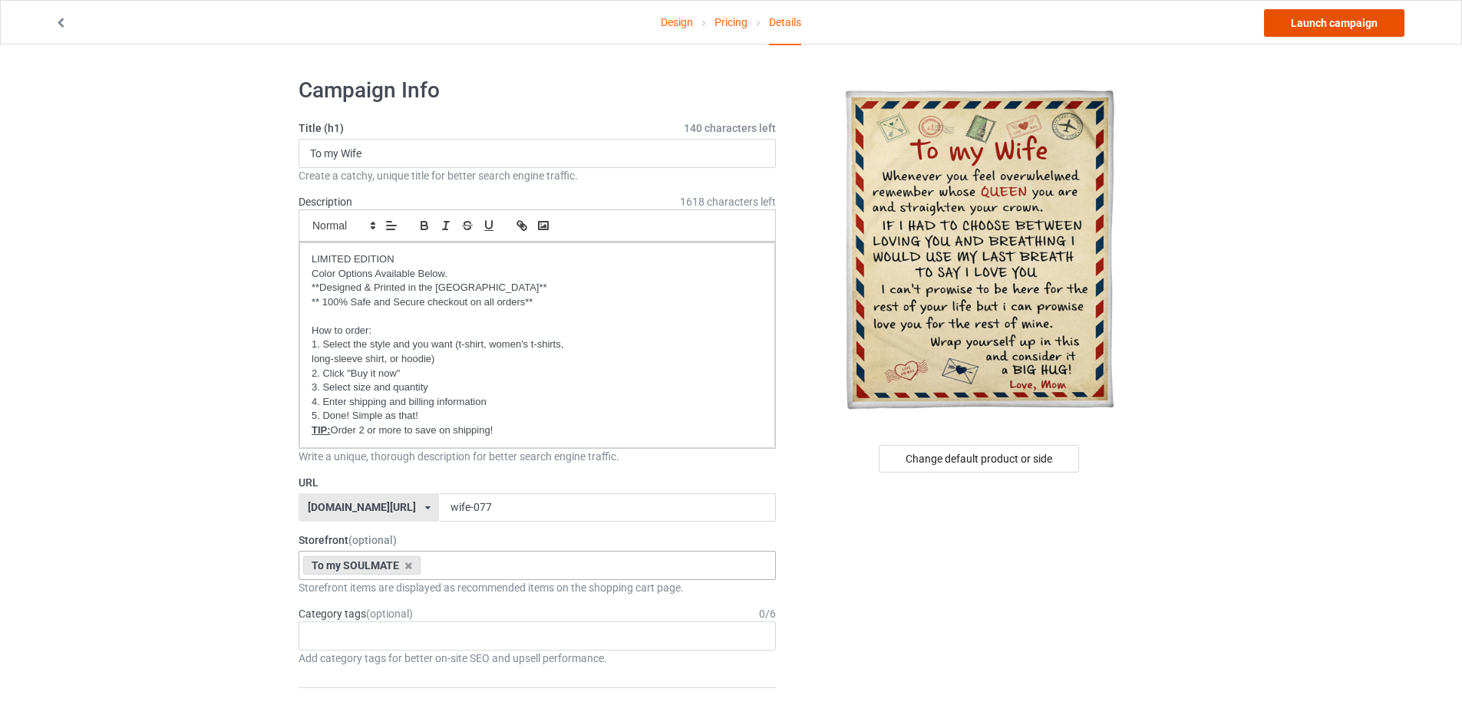
click at [1385, 21] on link "Launch campaign" at bounding box center [1334, 23] width 140 height 28
